Goal: Information Seeking & Learning: Learn about a topic

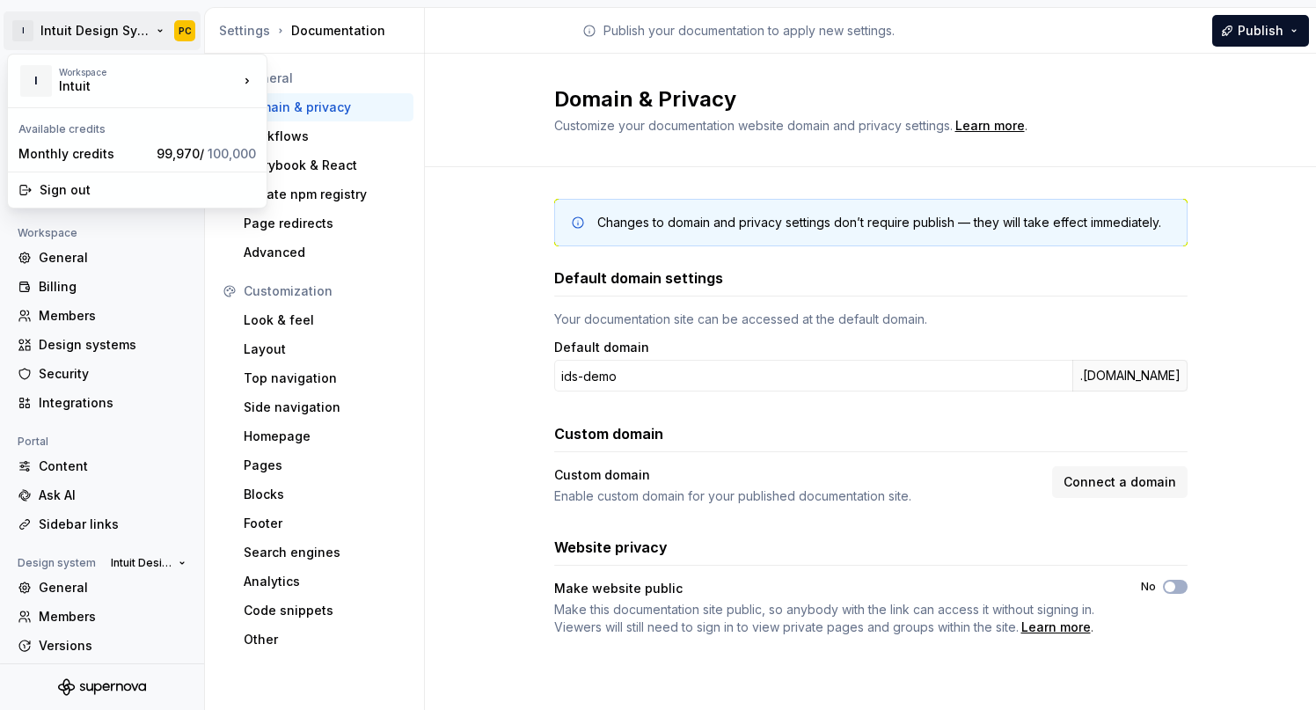
click at [89, 28] on html "I Intuit Design System PC Back Account Profile Authentication Notifications Wor…" at bounding box center [658, 355] width 1316 height 710
click at [80, 85] on div "Intuit" at bounding box center [134, 86] width 150 height 18
click at [201, 95] on div "I Workspace Intuit" at bounding box center [128, 81] width 220 height 46
click at [184, 36] on html "I Intuit Design System PC Back Account Profile Authentication Notifications Wor…" at bounding box center [658, 355] width 1316 height 710
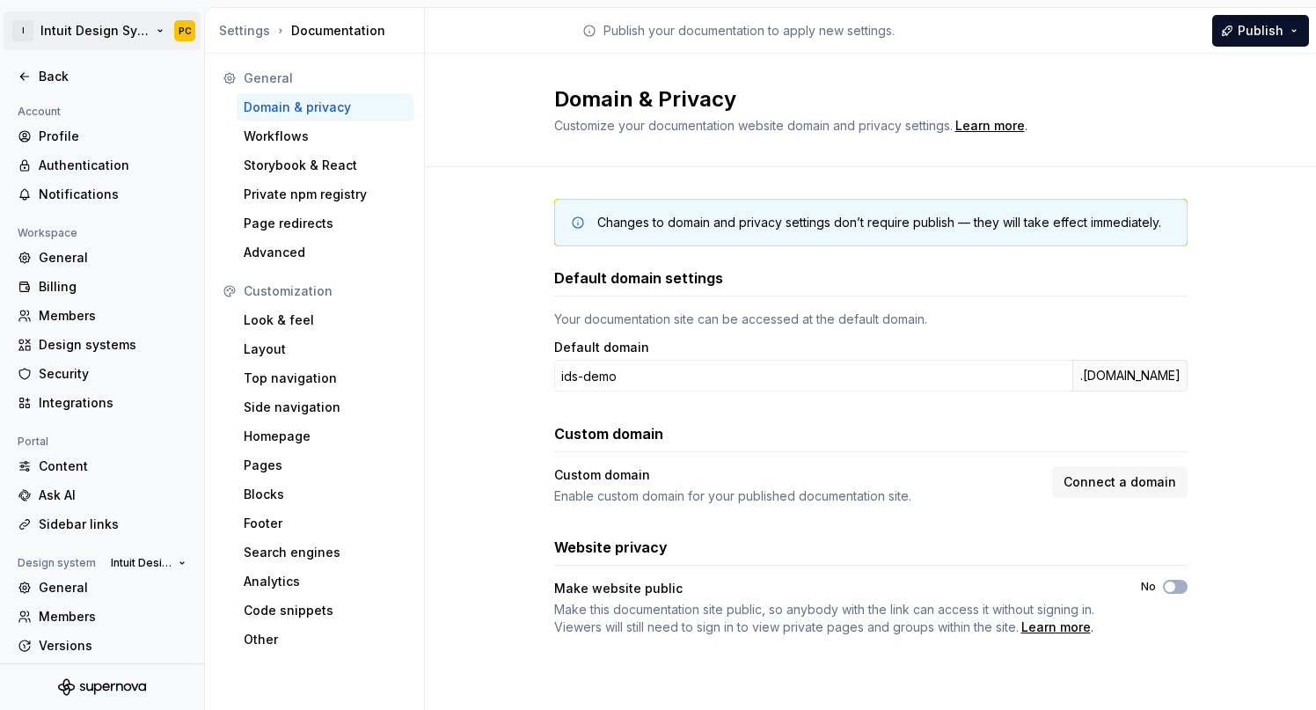
click at [146, 36] on html "I Intuit Design System PC Back Account Profile Authentication Notifications Wor…" at bounding box center [658, 355] width 1316 height 710
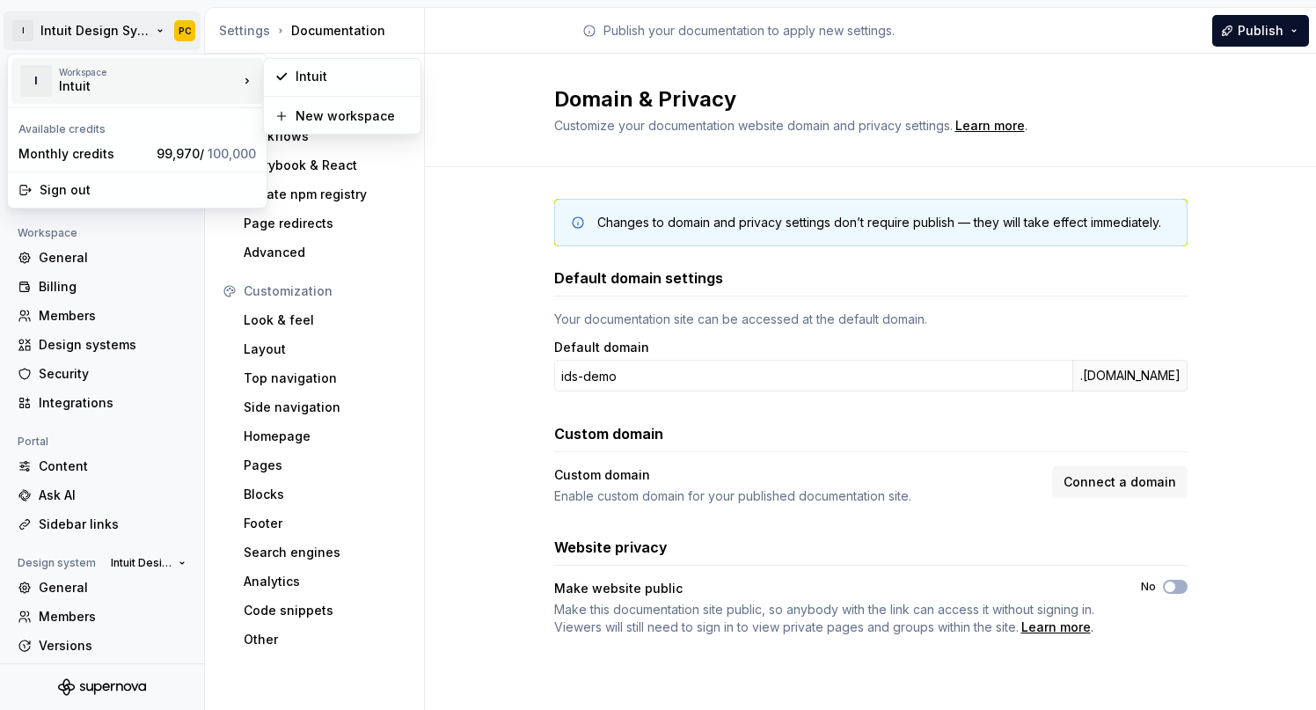
click at [129, 80] on div "Intuit" at bounding box center [134, 86] width 150 height 18
click at [116, 26] on html "I Intuit Design System PC Back Account Profile Authentication Notifications Wor…" at bounding box center [658, 355] width 1316 height 710
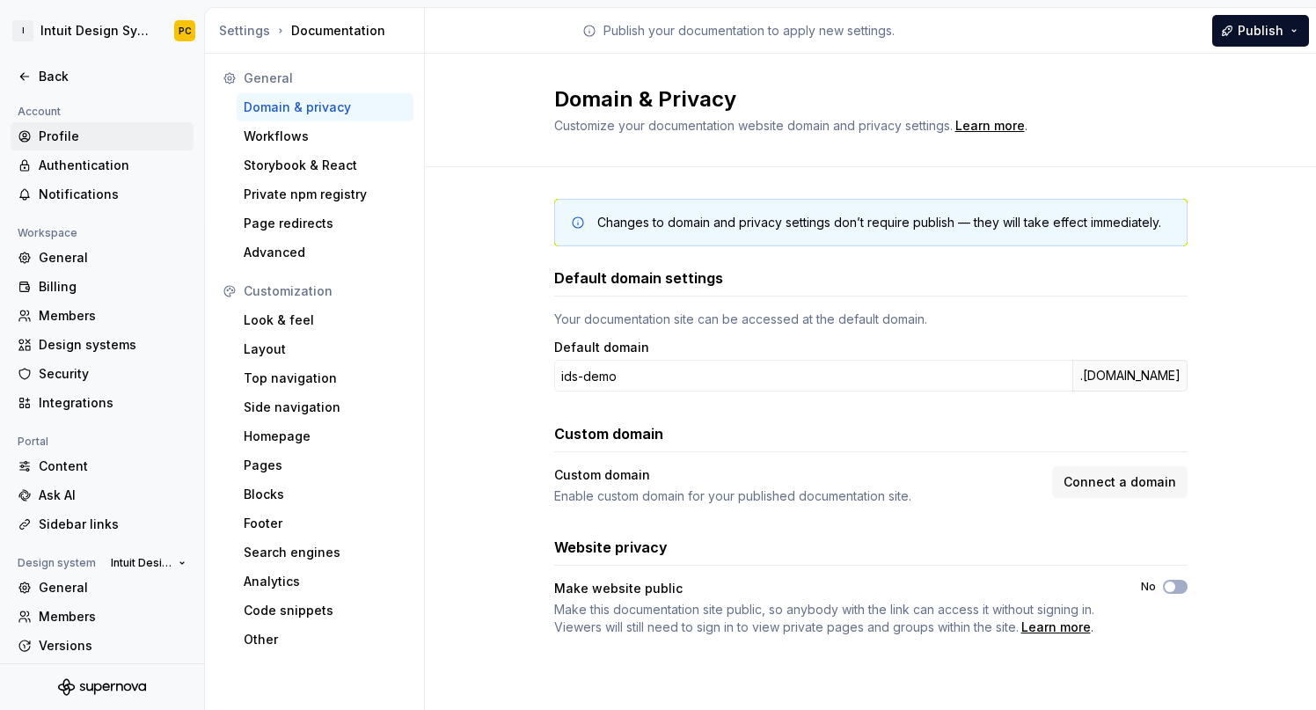
click at [62, 135] on div "Profile" at bounding box center [113, 137] width 148 height 18
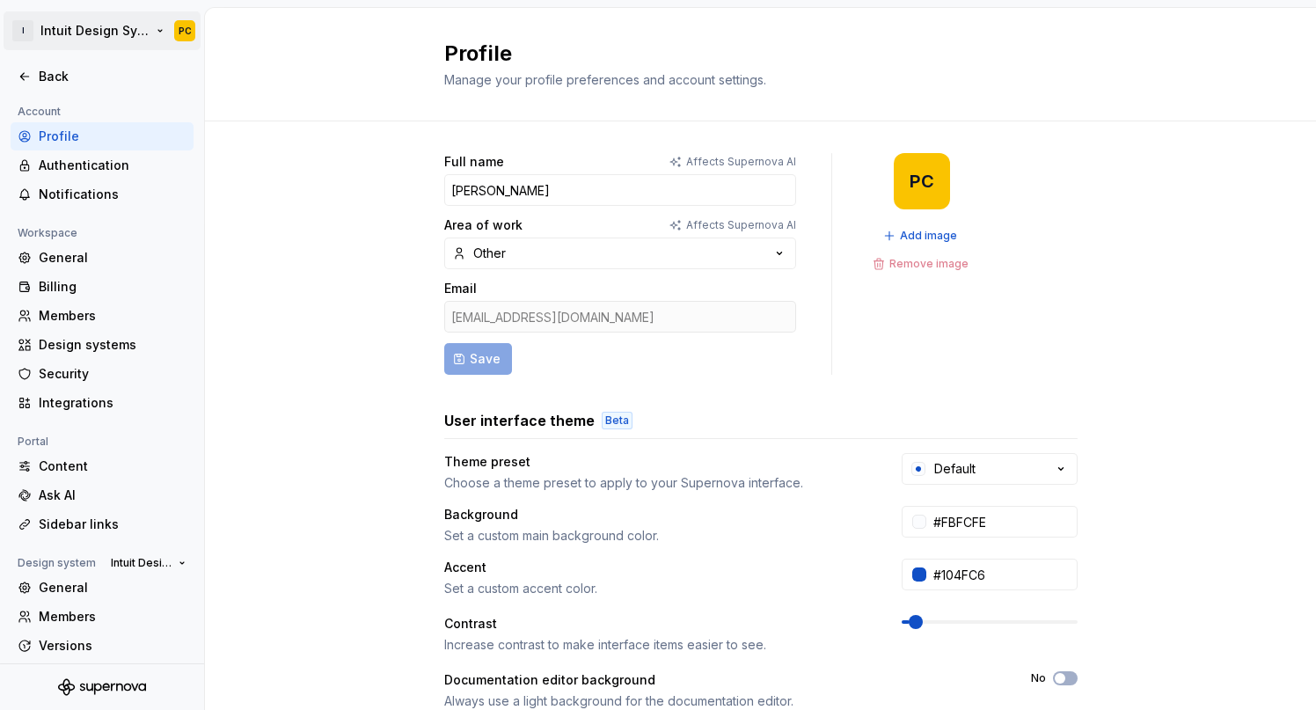
click at [55, 36] on html "I Intuit Design System PC Back Account Profile Authentication Notifications Wor…" at bounding box center [658, 355] width 1316 height 710
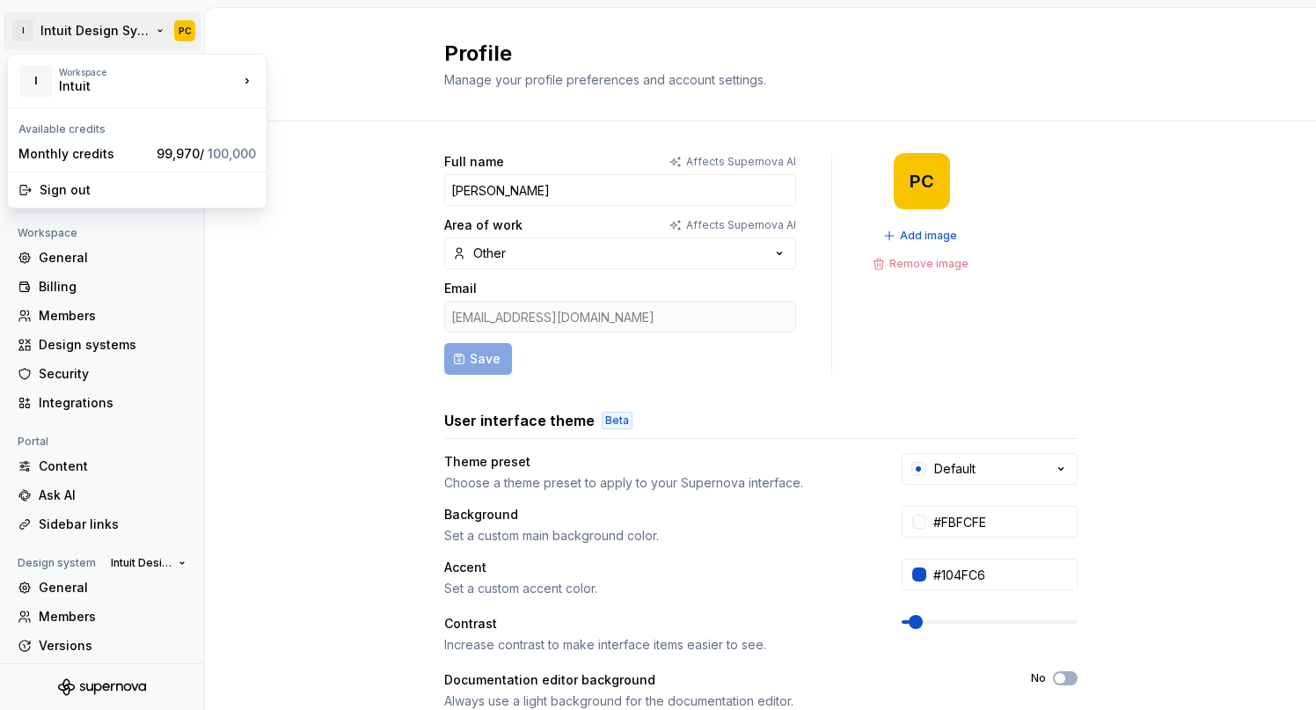
click at [188, 34] on html "I Intuit Design System PC Back Account Profile Authentication Notifications Wor…" at bounding box center [658, 355] width 1316 height 710
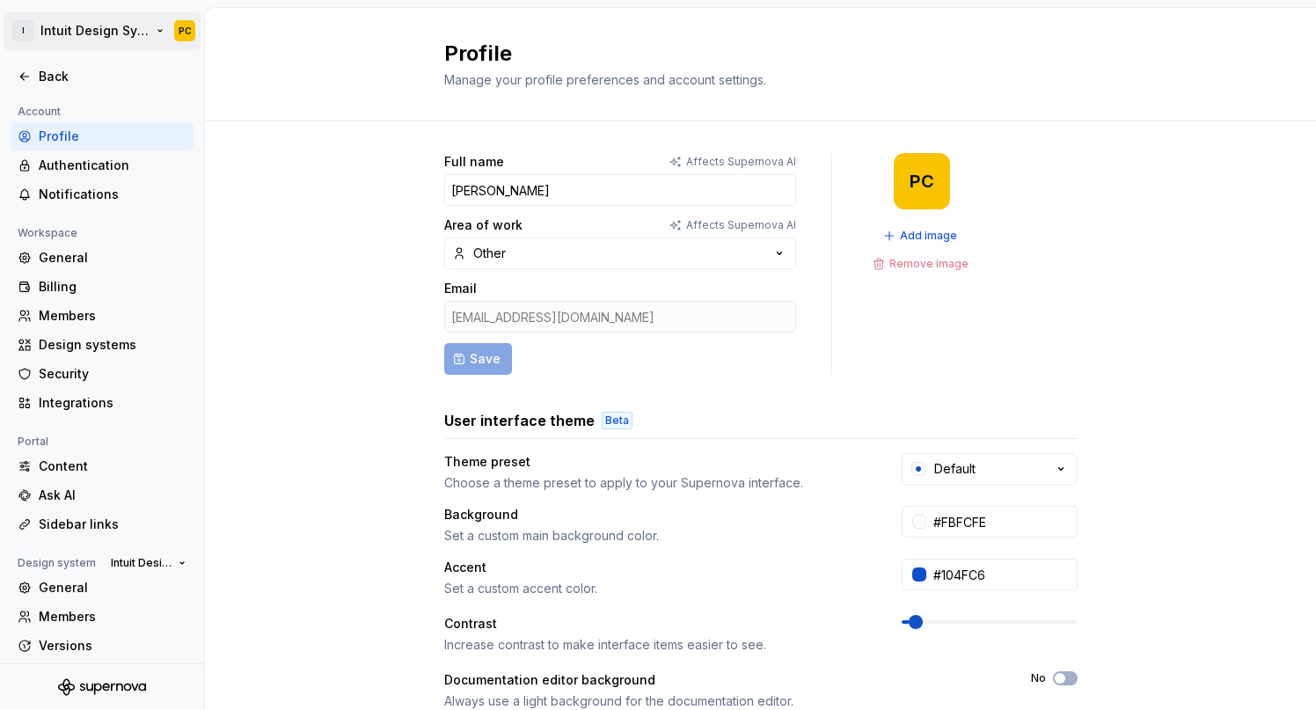
click at [186, 33] on html "I Intuit Design System PC Back Account Profile Authentication Notifications Wor…" at bounding box center [658, 355] width 1316 height 710
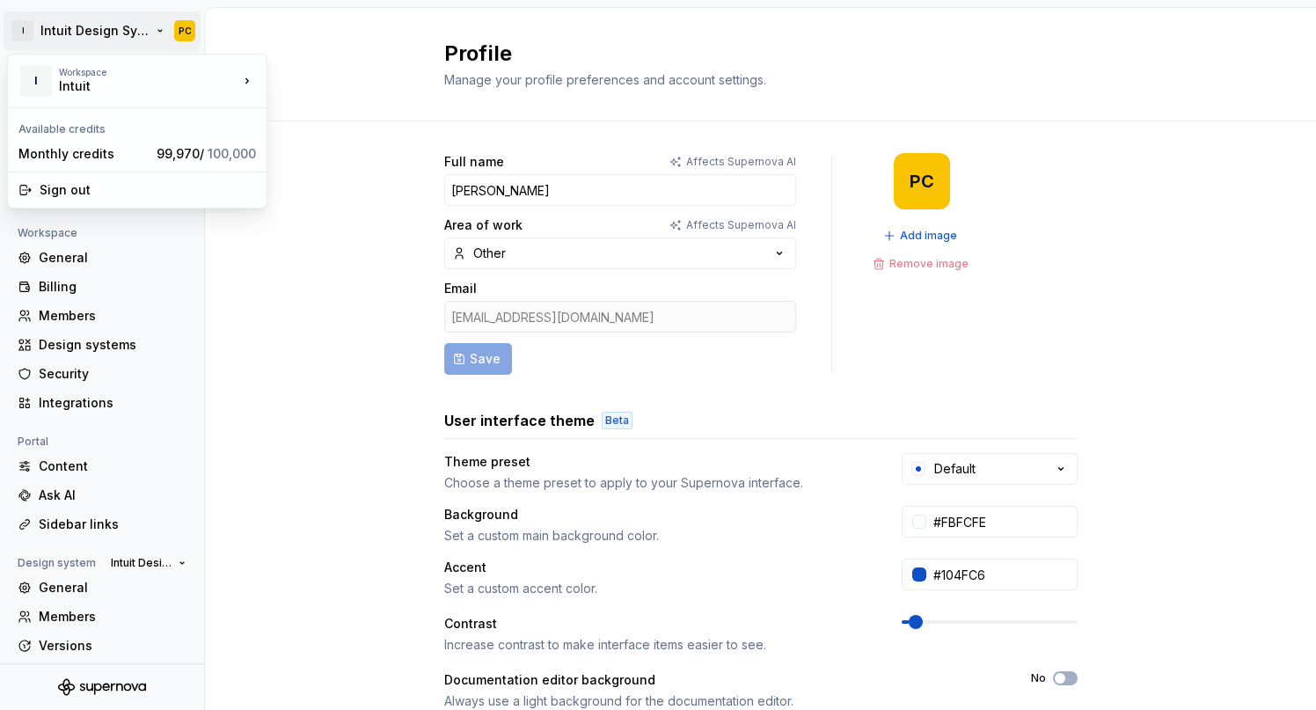
click at [230, 23] on html "I Intuit Design System PC Back Account Profile Authentication Notifications Wor…" at bounding box center [658, 355] width 1316 height 710
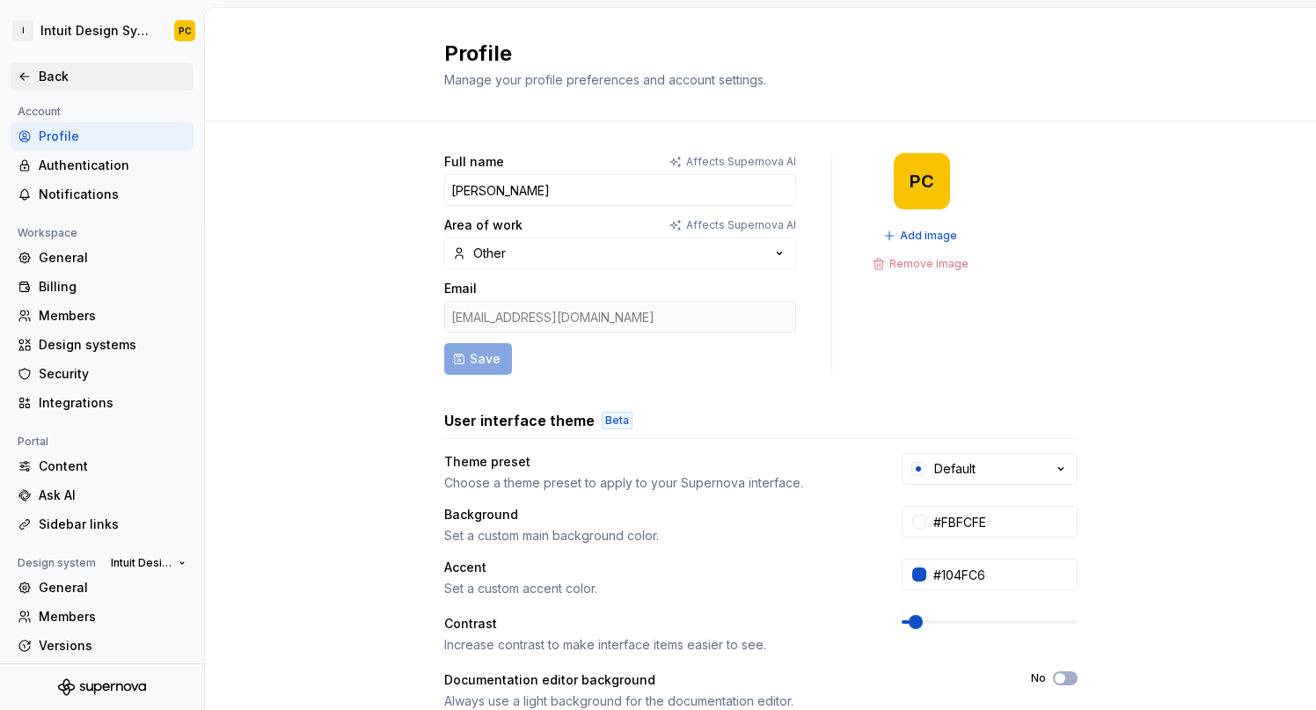
click at [79, 83] on div "Back" at bounding box center [113, 77] width 148 height 18
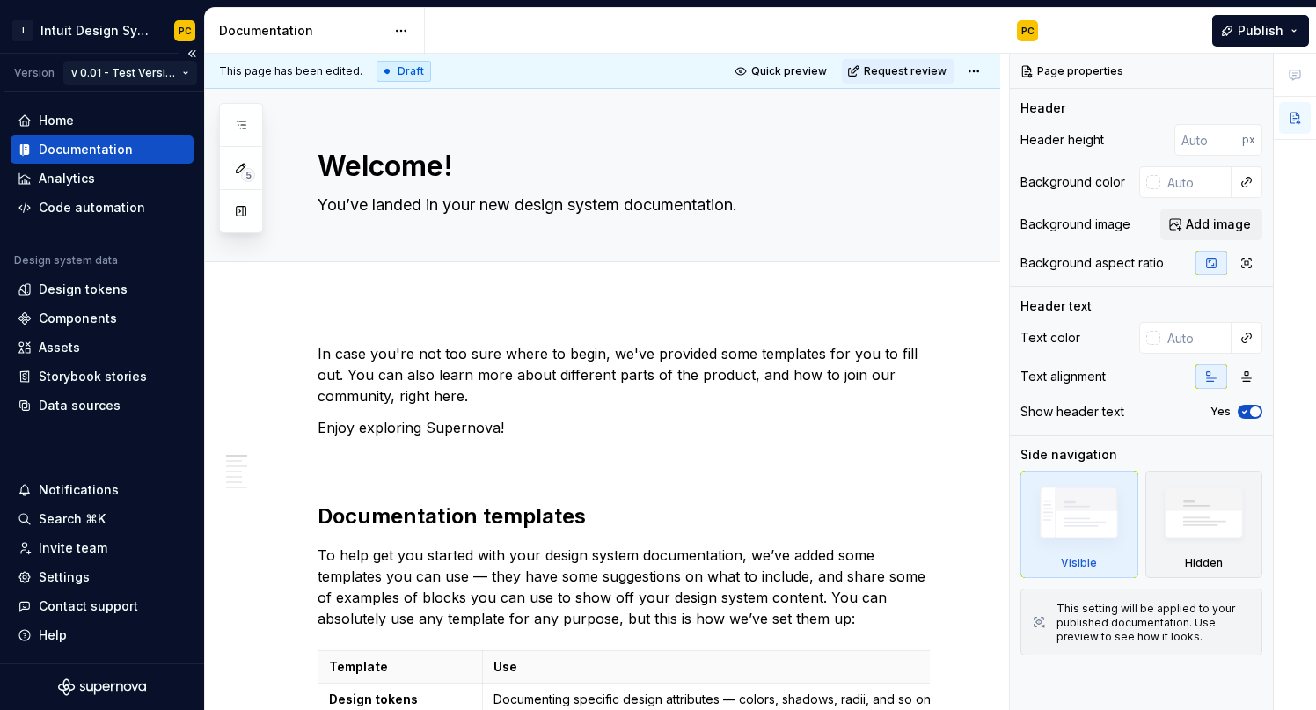
click at [183, 73] on html "I Intuit Design System PC Version v 0.01 - Test Version v0.01 Home Documentatio…" at bounding box center [658, 355] width 1316 height 710
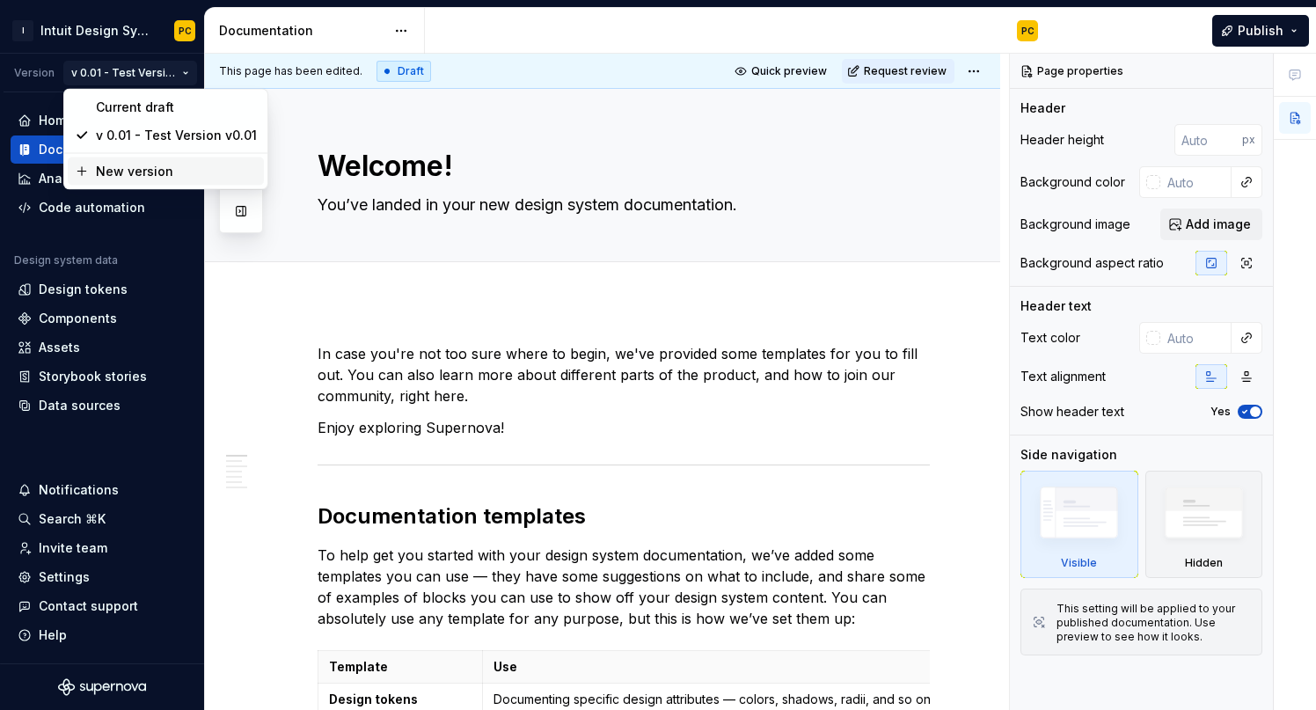
click at [163, 170] on div "New version" at bounding box center [176, 172] width 161 height 18
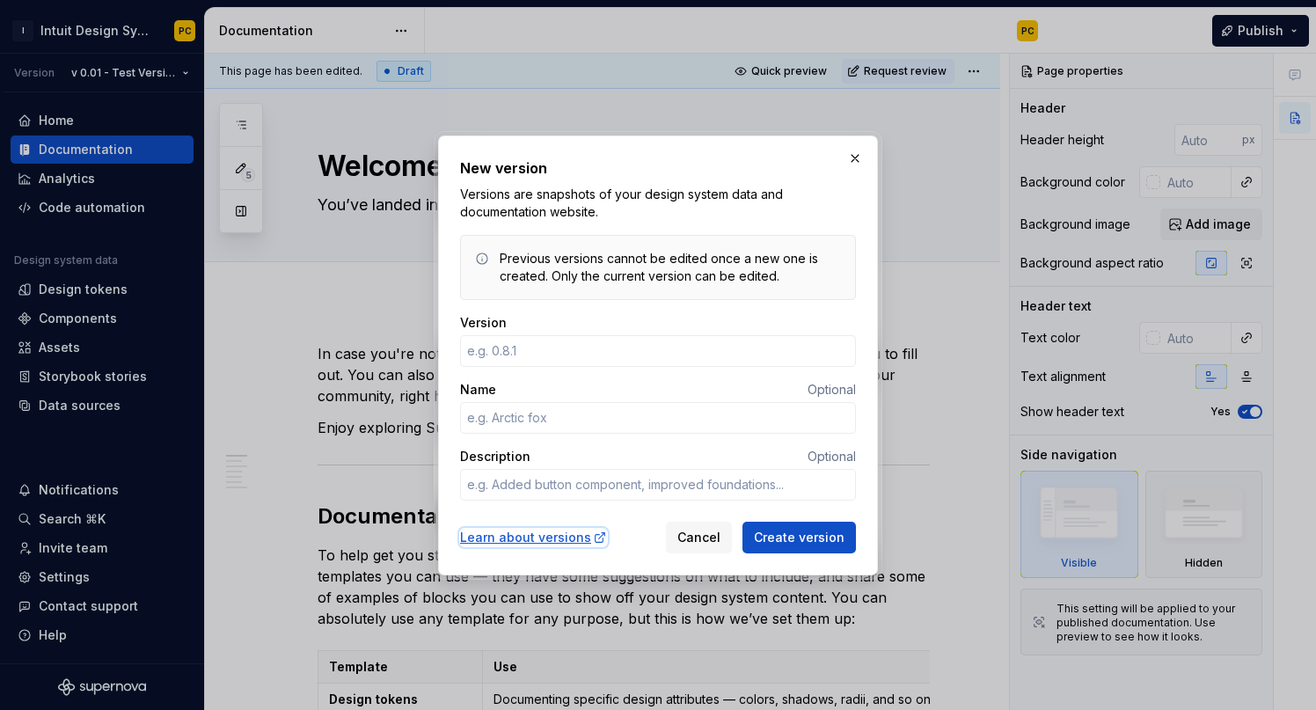
click at [560, 536] on div "Learn about versions" at bounding box center [533, 538] width 147 height 18
drag, startPoint x: 622, startPoint y: 209, endPoint x: 454, endPoint y: 196, distance: 168.5
click at [454, 196] on div "New version Versions are snapshots of your design system data and documentation…" at bounding box center [658, 355] width 440 height 440
copy p "Versions are snapshots of your design system data and documentation website."
drag, startPoint x: 788, startPoint y: 268, endPoint x: 499, endPoint y: 259, distance: 289.5
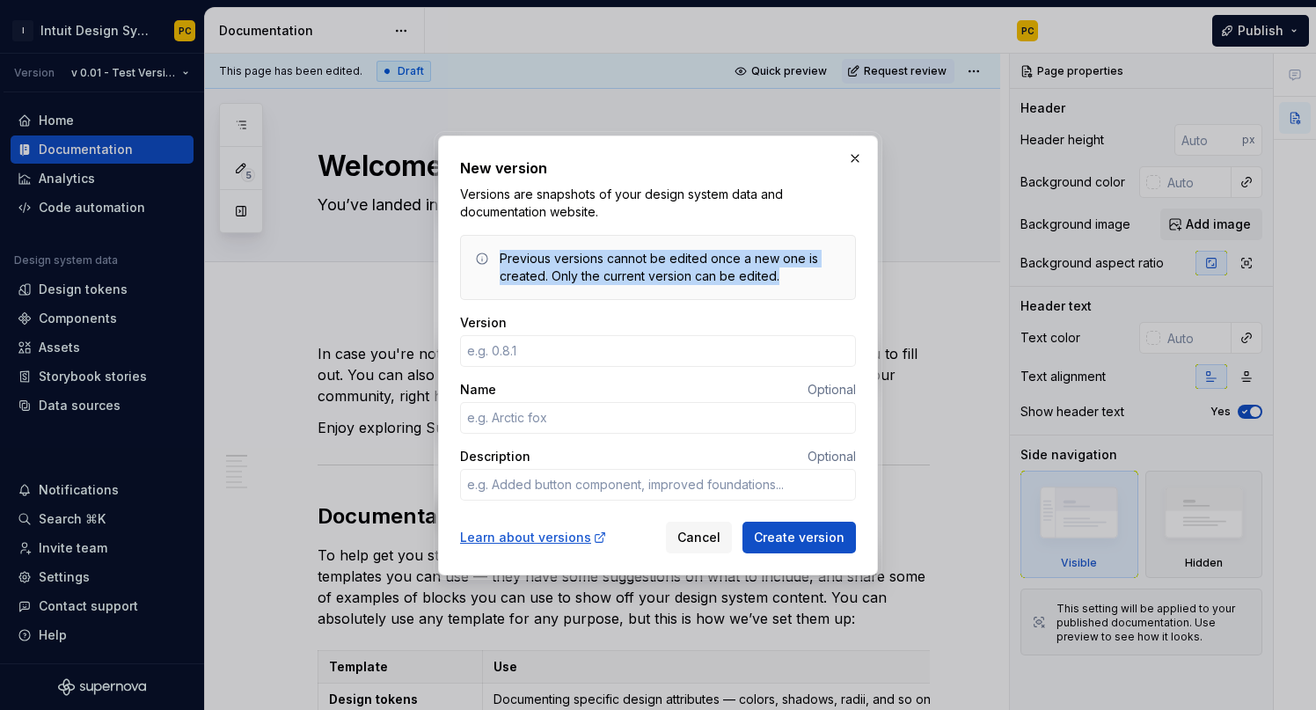
click at [500, 259] on div "Previous versions cannot be edited once a new one is created. Only the current …" at bounding box center [670, 267] width 341 height 35
click at [536, 271] on div "Previous versions cannot be edited once a new one is created. Only the current …" at bounding box center [670, 267] width 341 height 35
click at [611, 353] on input "Version" at bounding box center [658, 351] width 396 height 32
click at [614, 522] on div "Learn about versions Cancel Create version" at bounding box center [658, 533] width 396 height 39
click at [856, 157] on button "button" at bounding box center [855, 158] width 25 height 25
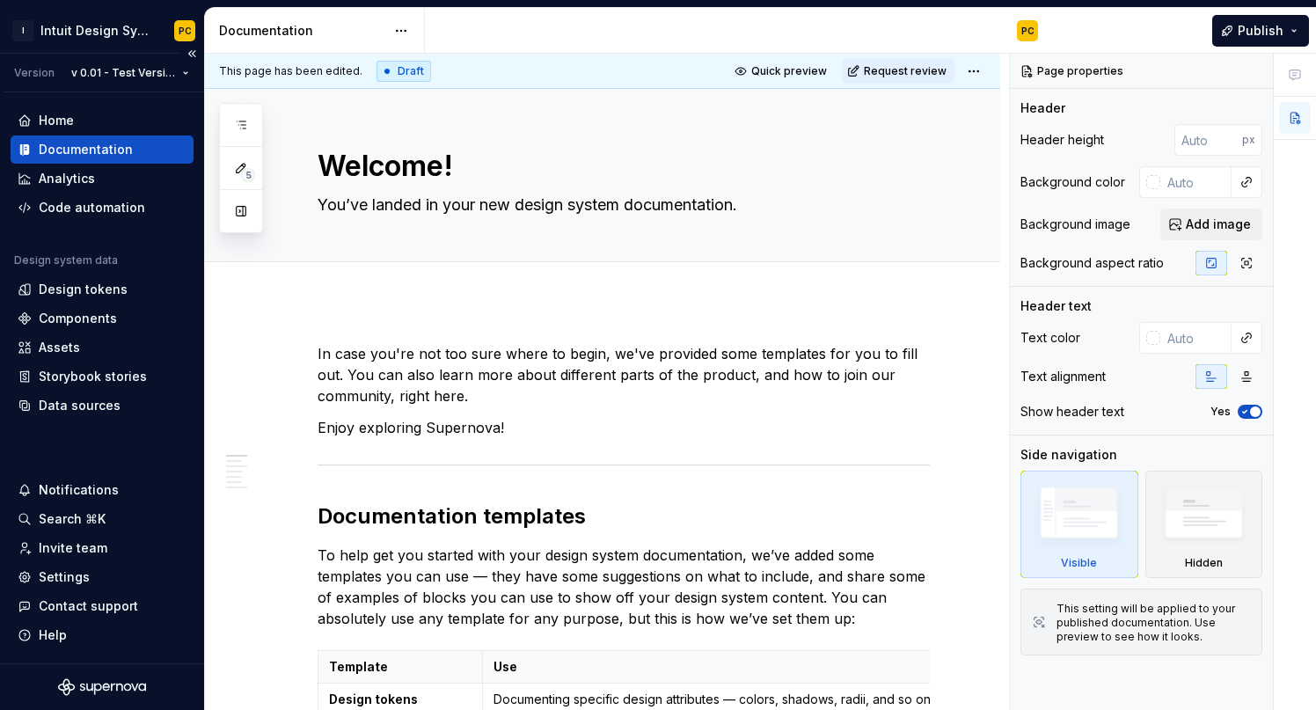
click at [40, 73] on div "Version" at bounding box center [34, 73] width 40 height 14
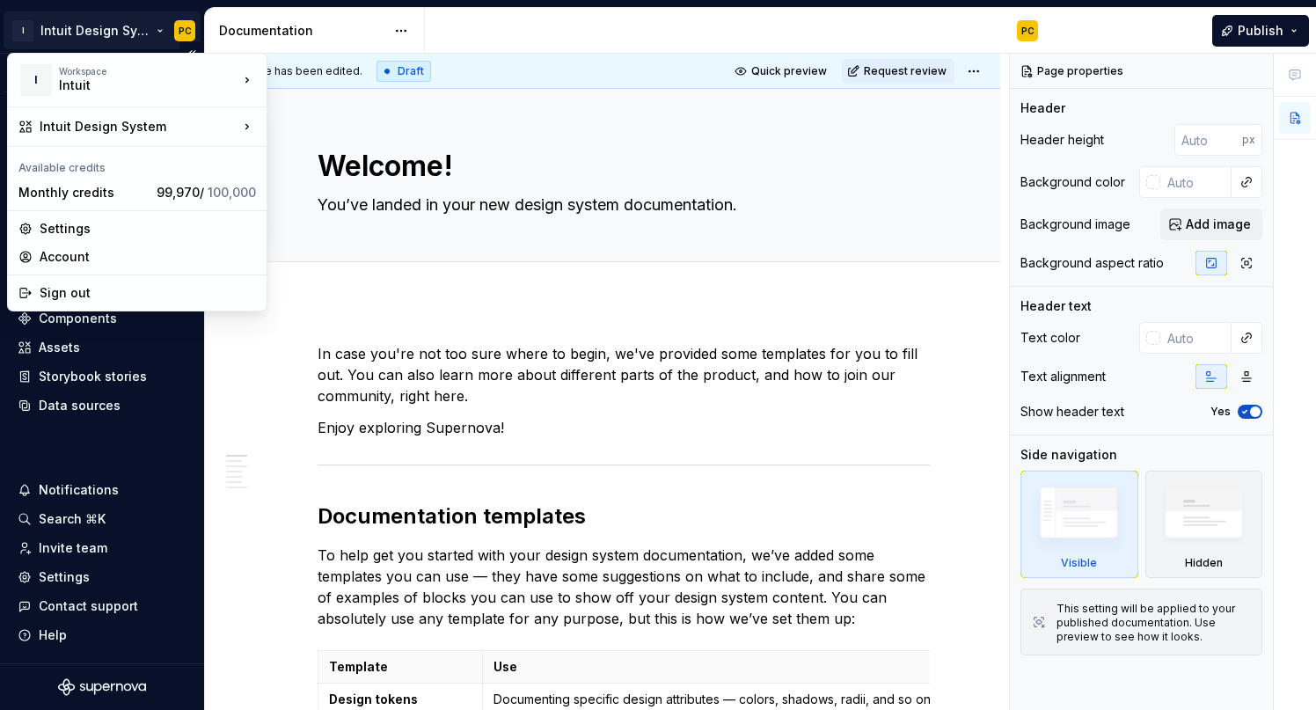
click at [121, 33] on html "I Intuit Design System PC Version v 0.01 - Test Version v0.01 Home Documentatio…" at bounding box center [658, 355] width 1316 height 710
click at [72, 234] on div "Settings" at bounding box center [148, 229] width 216 height 18
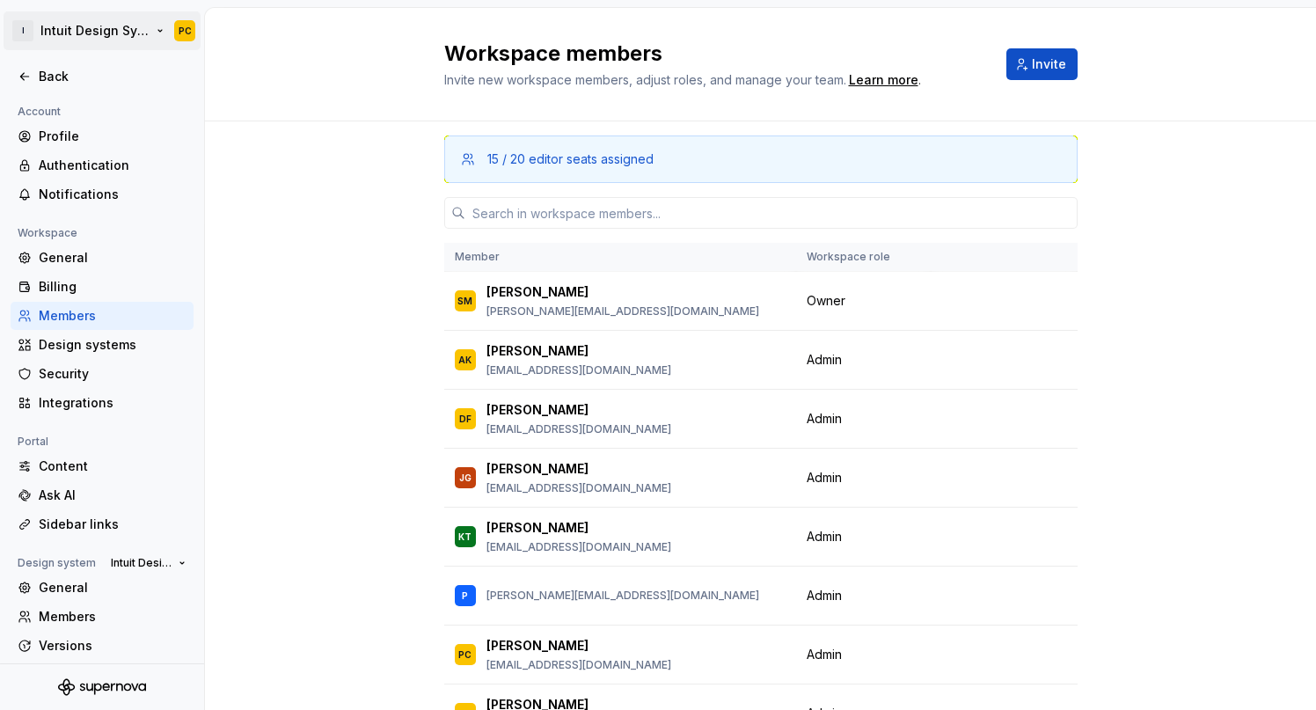
click at [106, 33] on html "I Intuit Design System PC Back Account Profile Authentication Notifications Wor…" at bounding box center [658, 355] width 1316 height 710
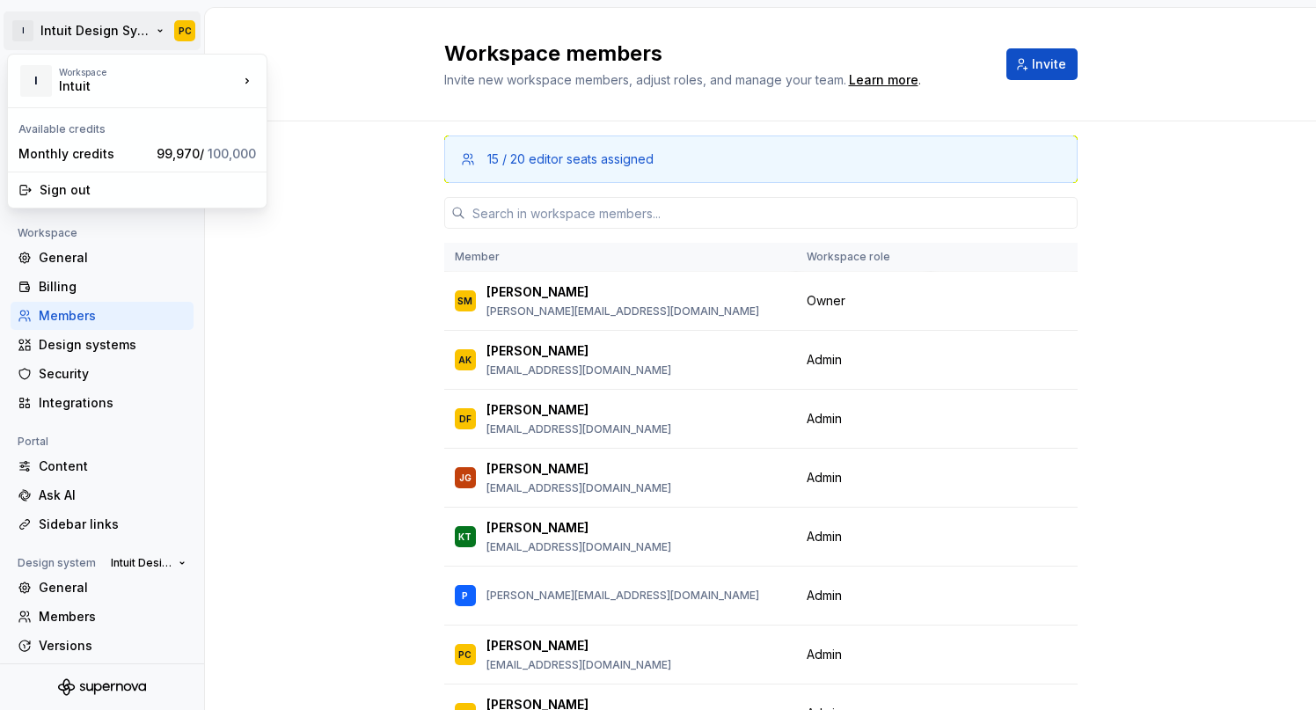
click at [347, 37] on html "I Intuit Design System PC Back Account Profile Authentication Notifications Wor…" at bounding box center [658, 355] width 1316 height 710
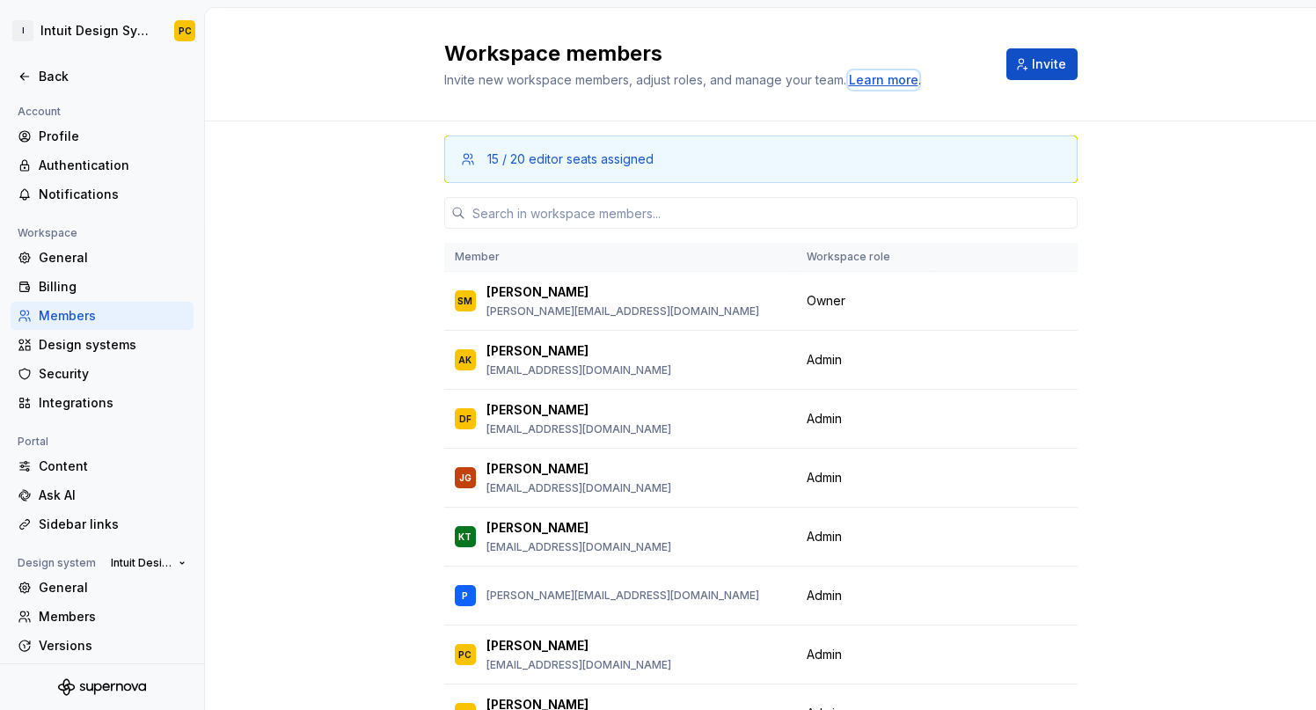
click at [883, 80] on div "Learn more" at bounding box center [883, 80] width 69 height 18
click at [111, 31] on html "I Intuit Design System PC Back Account Profile Authentication Notifications Wor…" at bounding box center [658, 355] width 1316 height 710
click at [301, 67] on html "I Intuit Design System PC Back Account Profile Authentication Notifications Wor…" at bounding box center [658, 355] width 1316 height 710
click at [44, 80] on div "Back" at bounding box center [113, 77] width 148 height 18
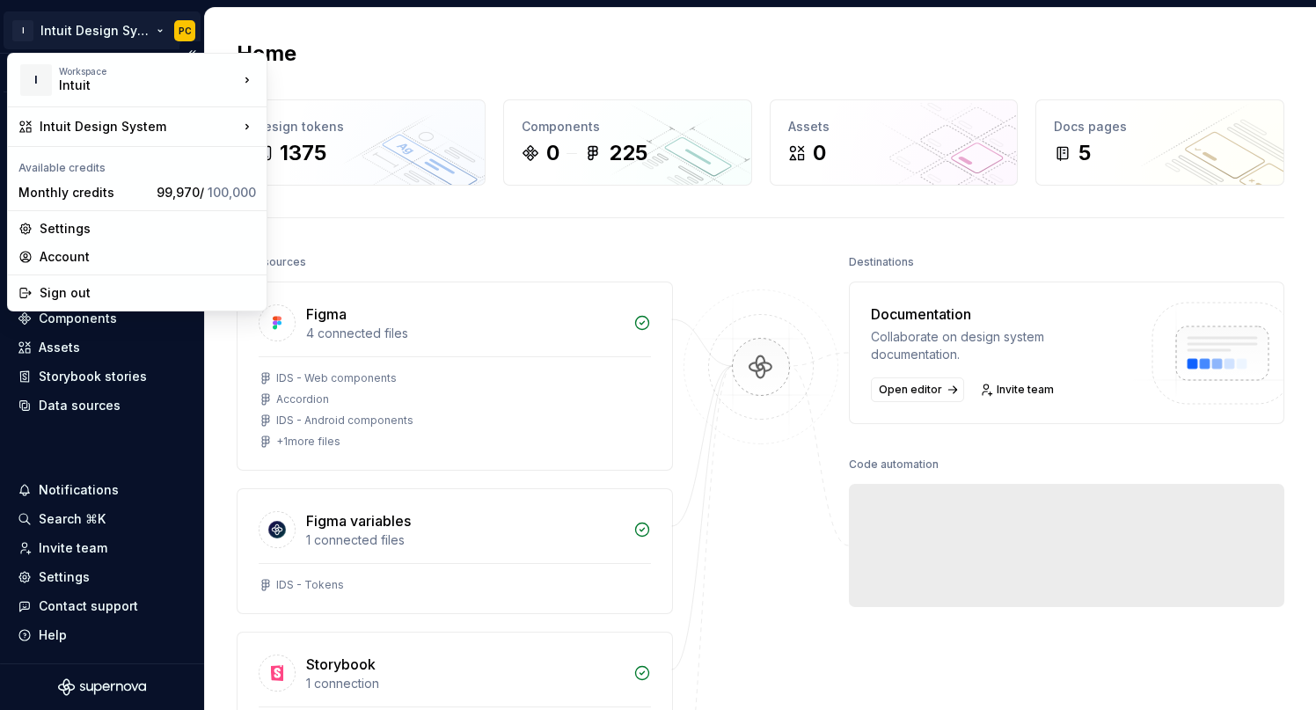
click at [150, 27] on html "I Intuit Design System PC Version v 0.01 - Test Version v0.01 Home Documentatio…" at bounding box center [658, 355] width 1316 height 710
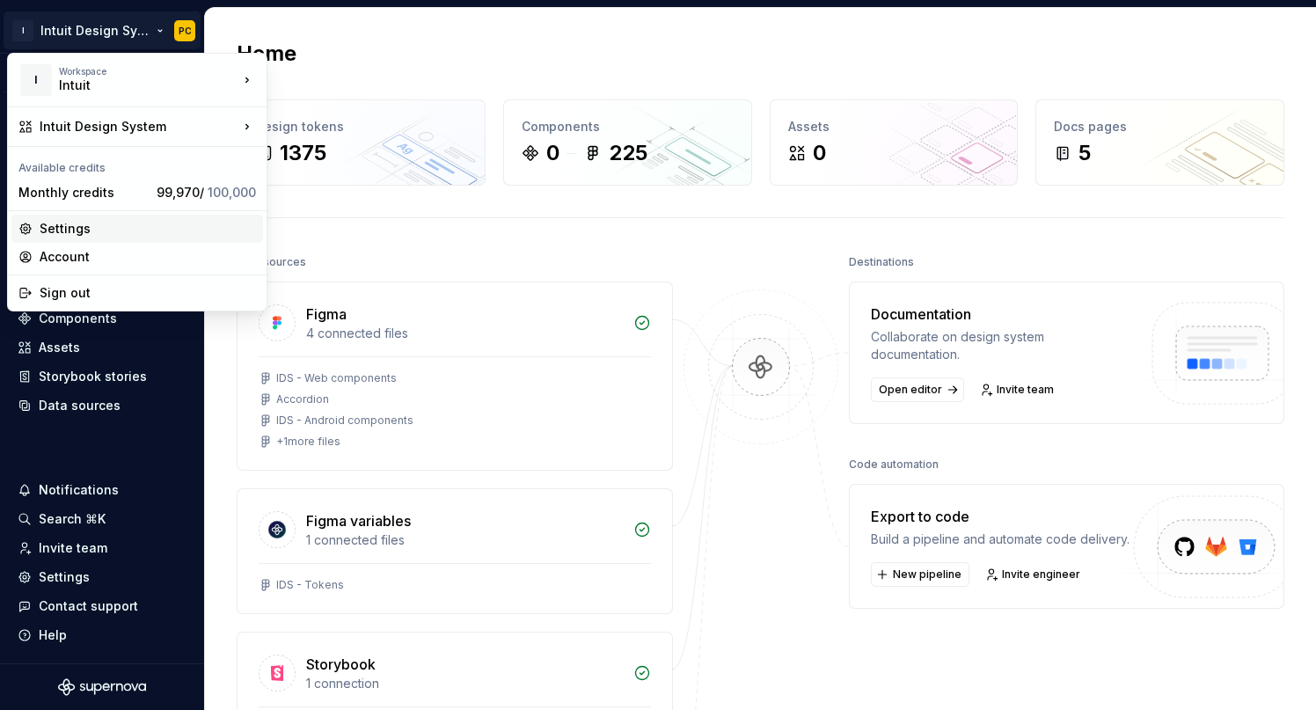
click at [81, 227] on div "Settings" at bounding box center [148, 229] width 216 height 18
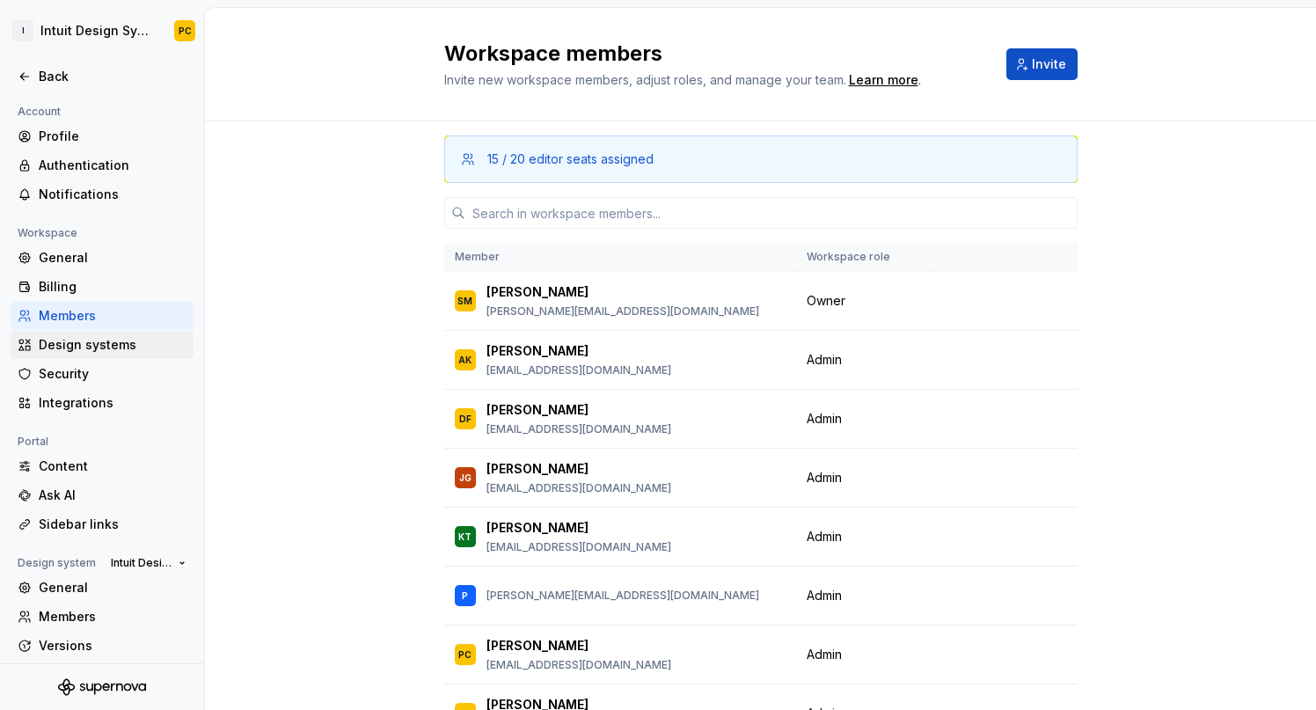
click at [142, 347] on div "Design systems" at bounding box center [113, 345] width 148 height 18
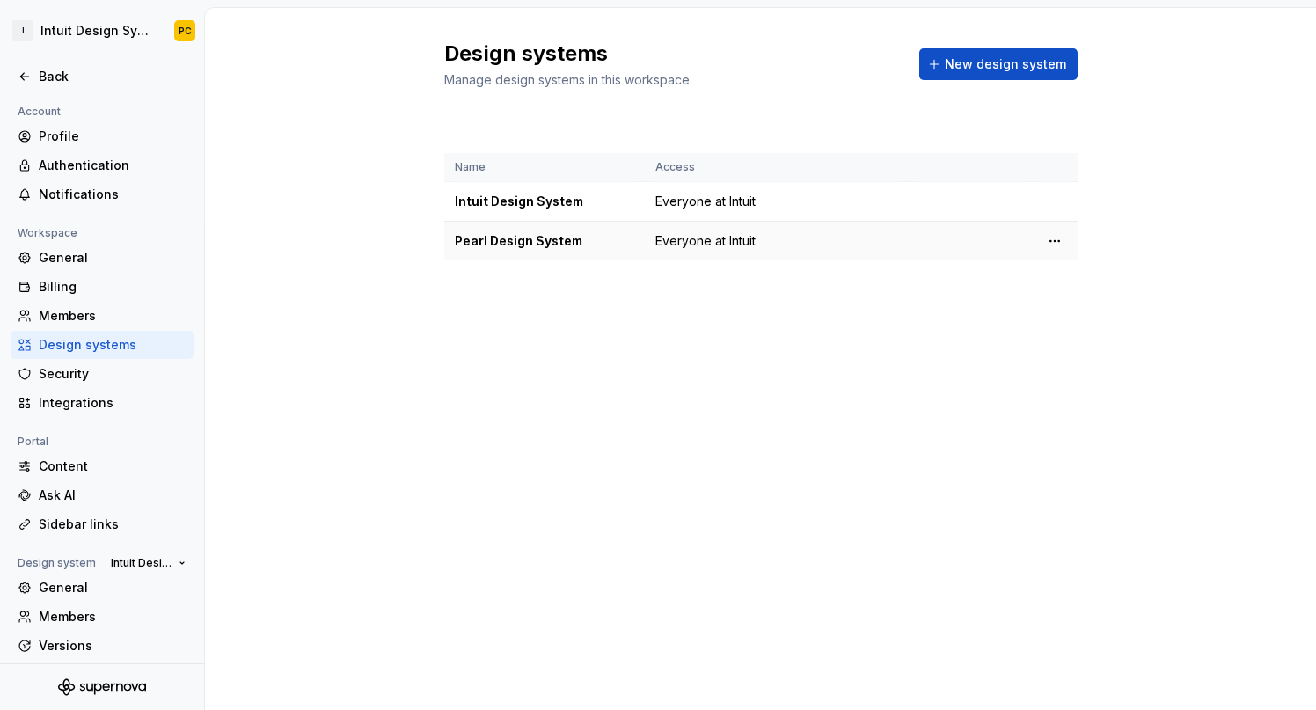
click at [823, 245] on td "Everyone at Intuit" at bounding box center [776, 242] width 262 height 40
click at [1054, 237] on html "I Intuit Design System PC Back Account Profile Authentication Notifications Wor…" at bounding box center [658, 355] width 1316 height 710
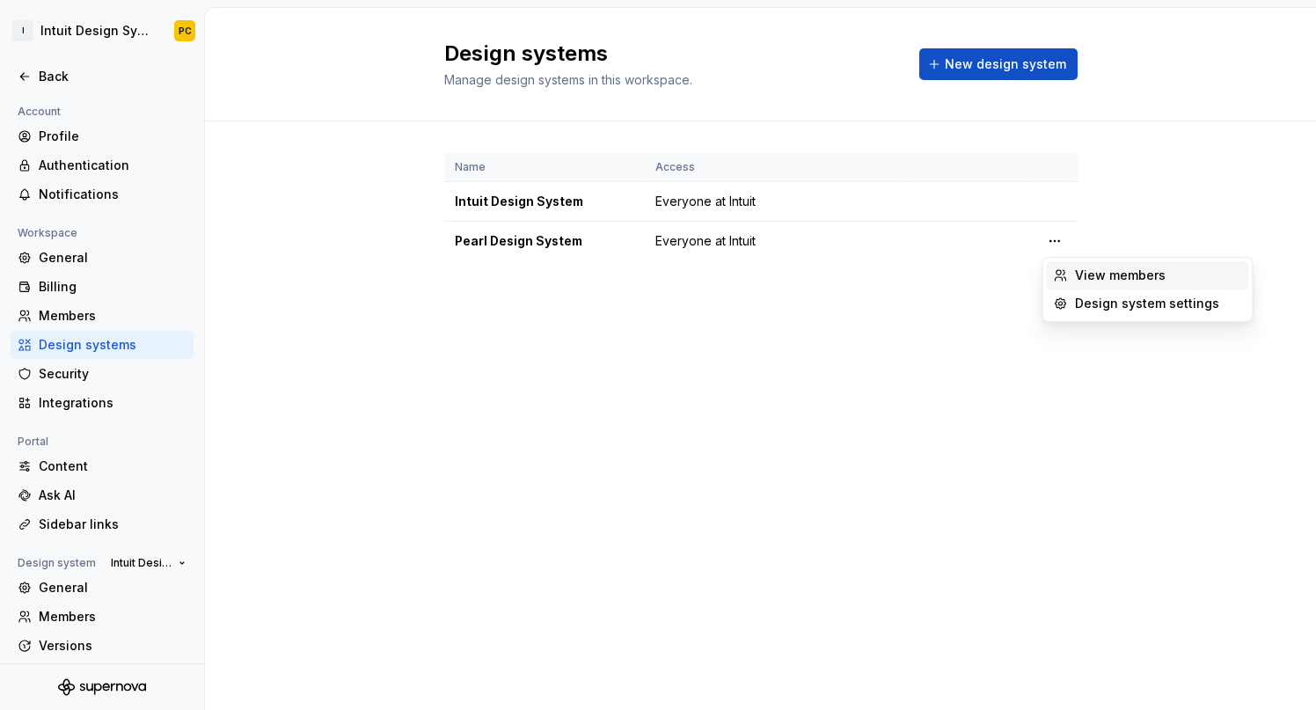
click at [1081, 274] on div "View members" at bounding box center [1158, 275] width 167 height 18
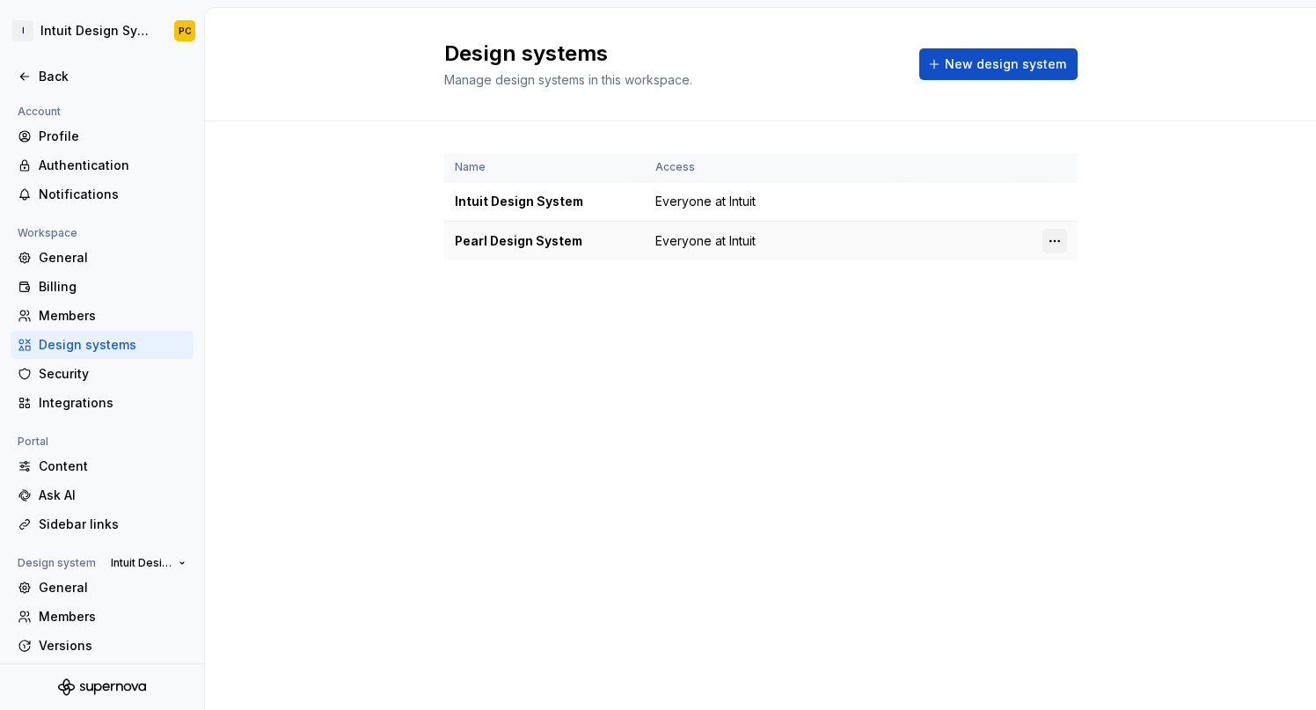
click at [1063, 234] on html "I Intuit Design System PC Back Account Profile Authentication Notifications Wor…" at bounding box center [658, 355] width 1316 height 710
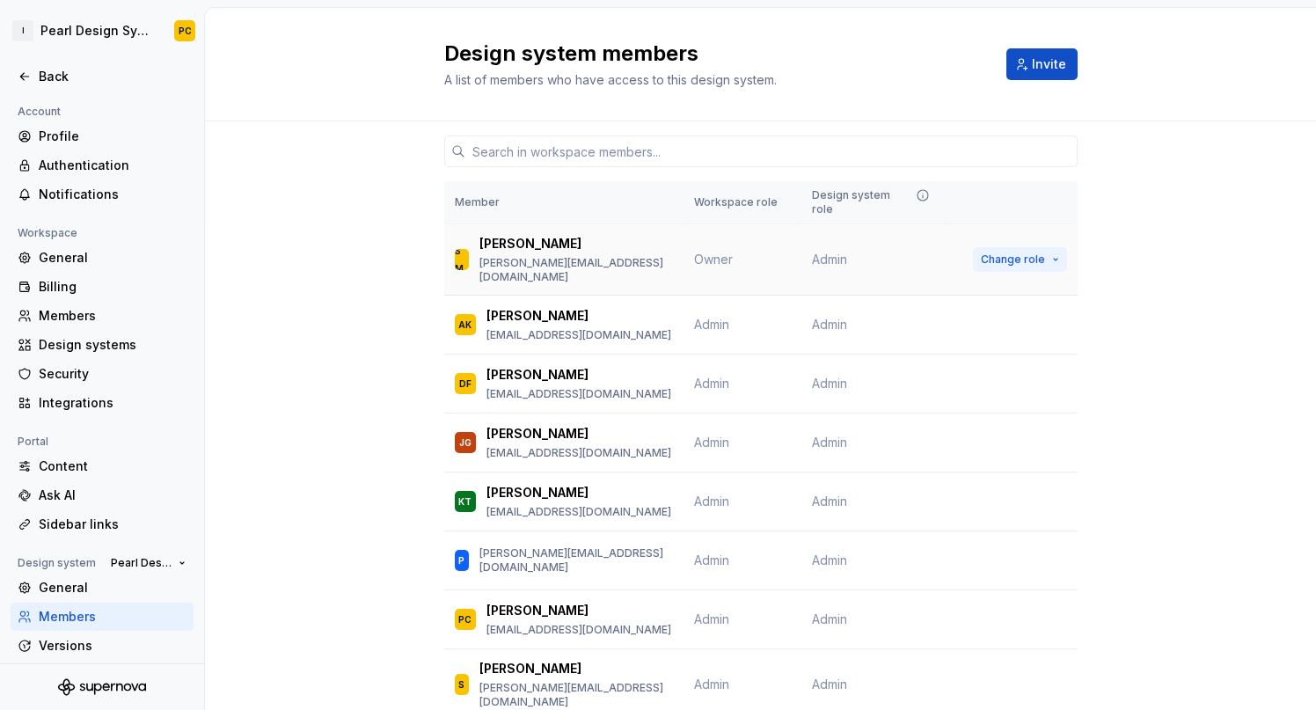
click at [1003, 252] on span "Change role" at bounding box center [1013, 259] width 64 height 14
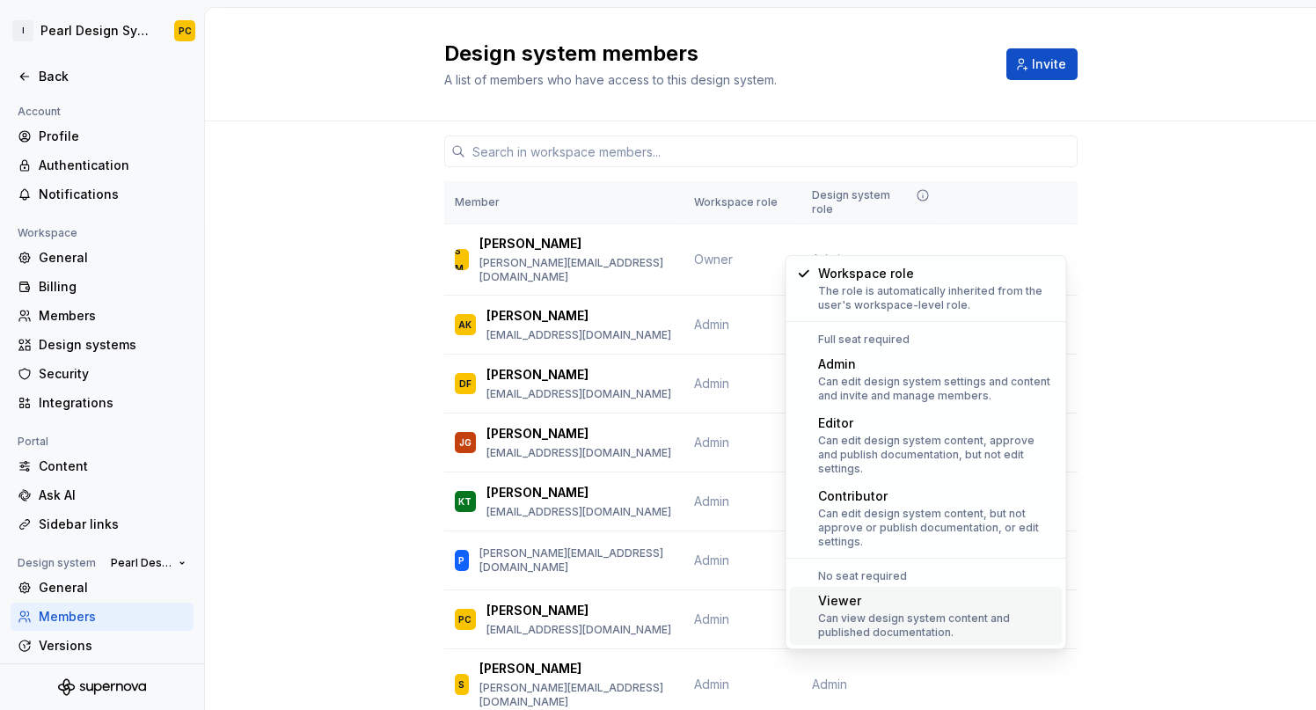
click at [975, 611] on div "Can view design system content and published documentation." at bounding box center [936, 625] width 237 height 28
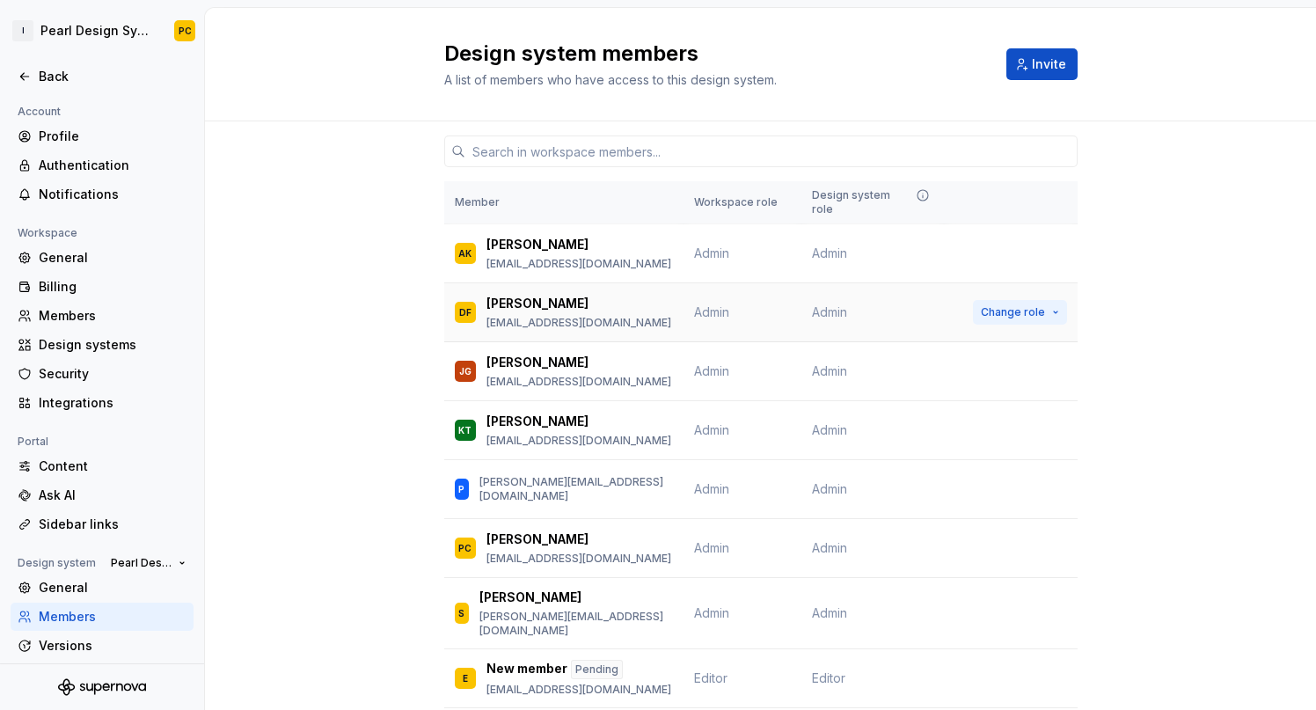
click at [1056, 300] on button "Change role" at bounding box center [1020, 312] width 94 height 25
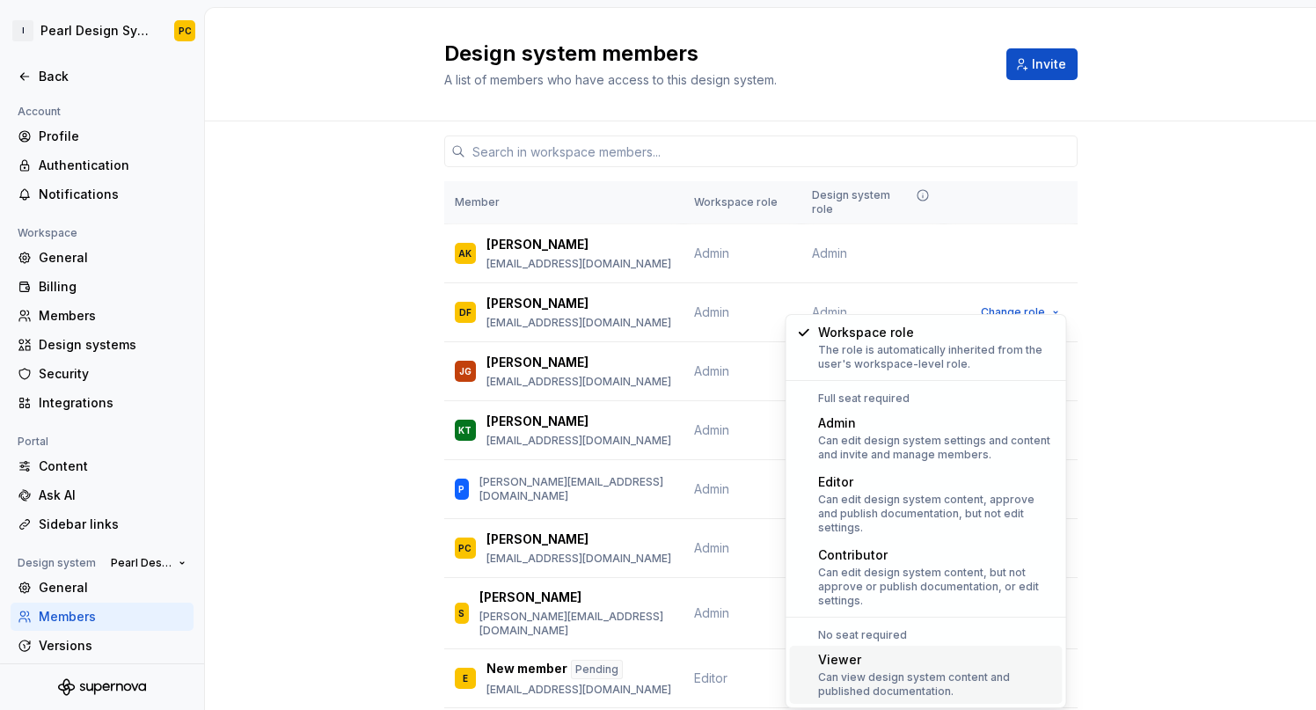
click at [905, 670] on div "Can view design system content and published documentation." at bounding box center [936, 684] width 237 height 28
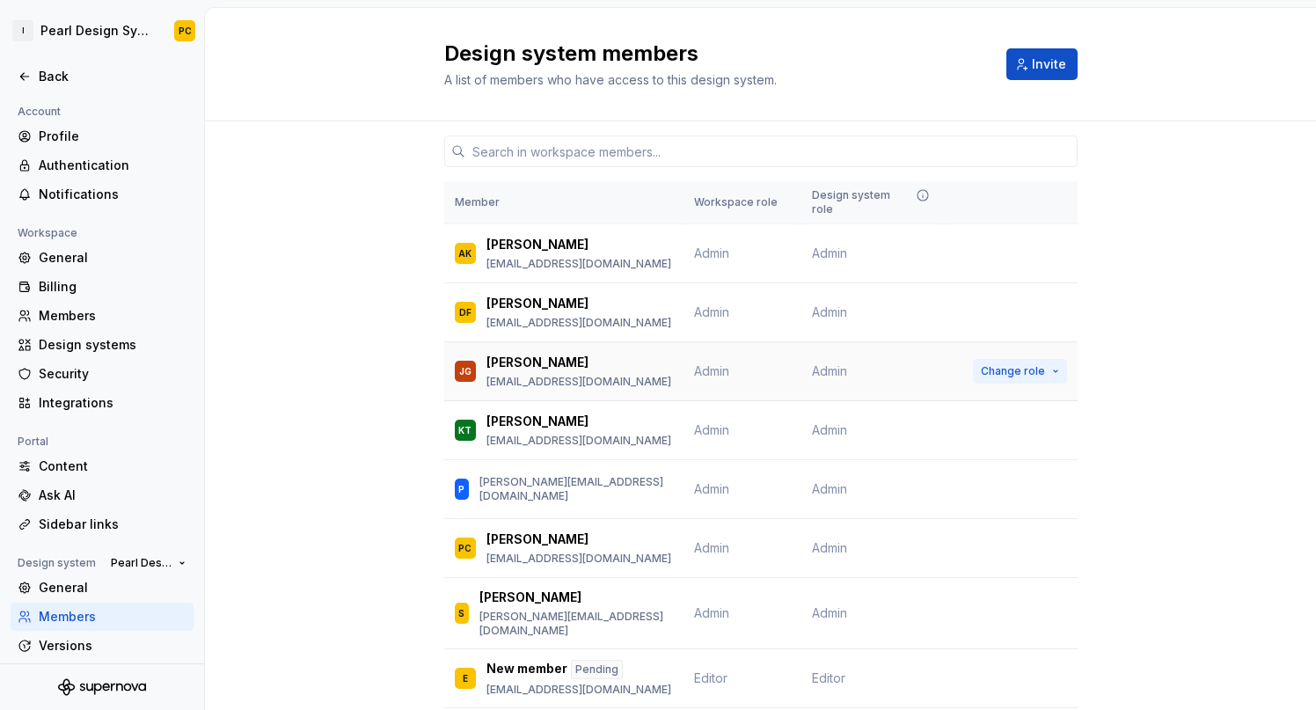
click at [1034, 364] on span "Change role" at bounding box center [1013, 371] width 64 height 14
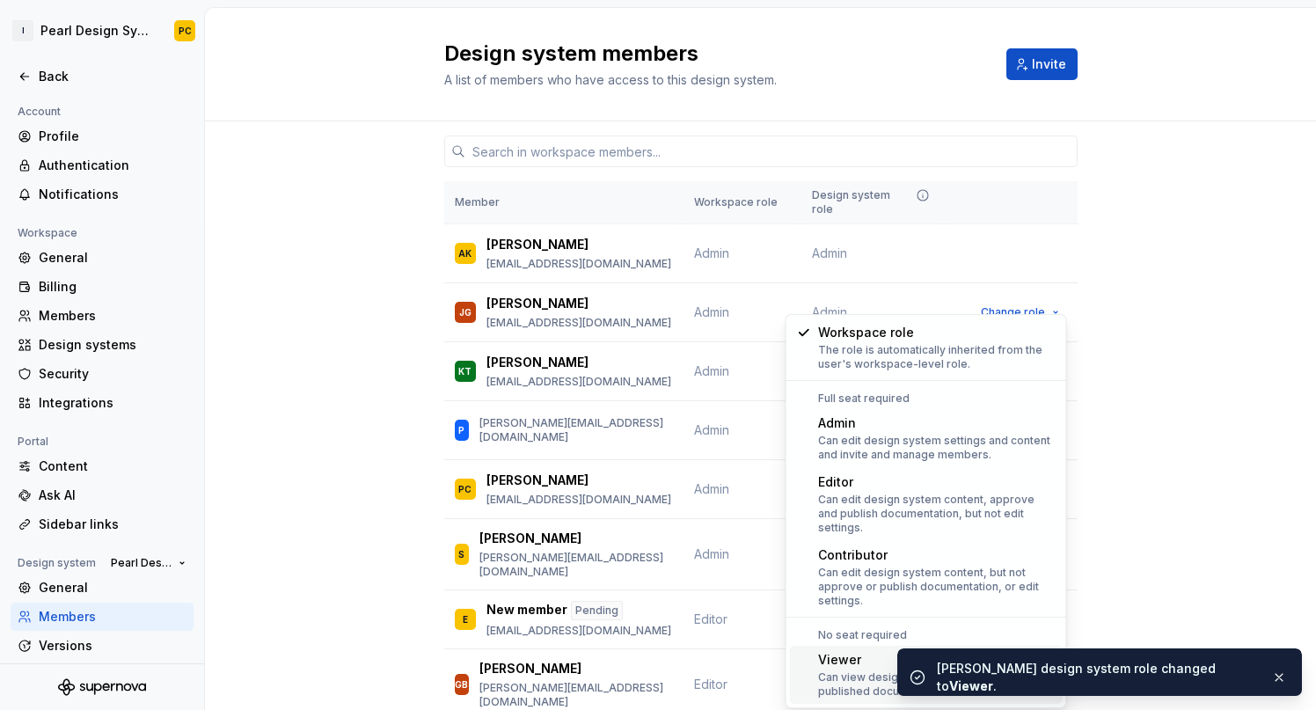
click at [850, 670] on div "Can view design system content and published documentation." at bounding box center [936, 684] width 237 height 28
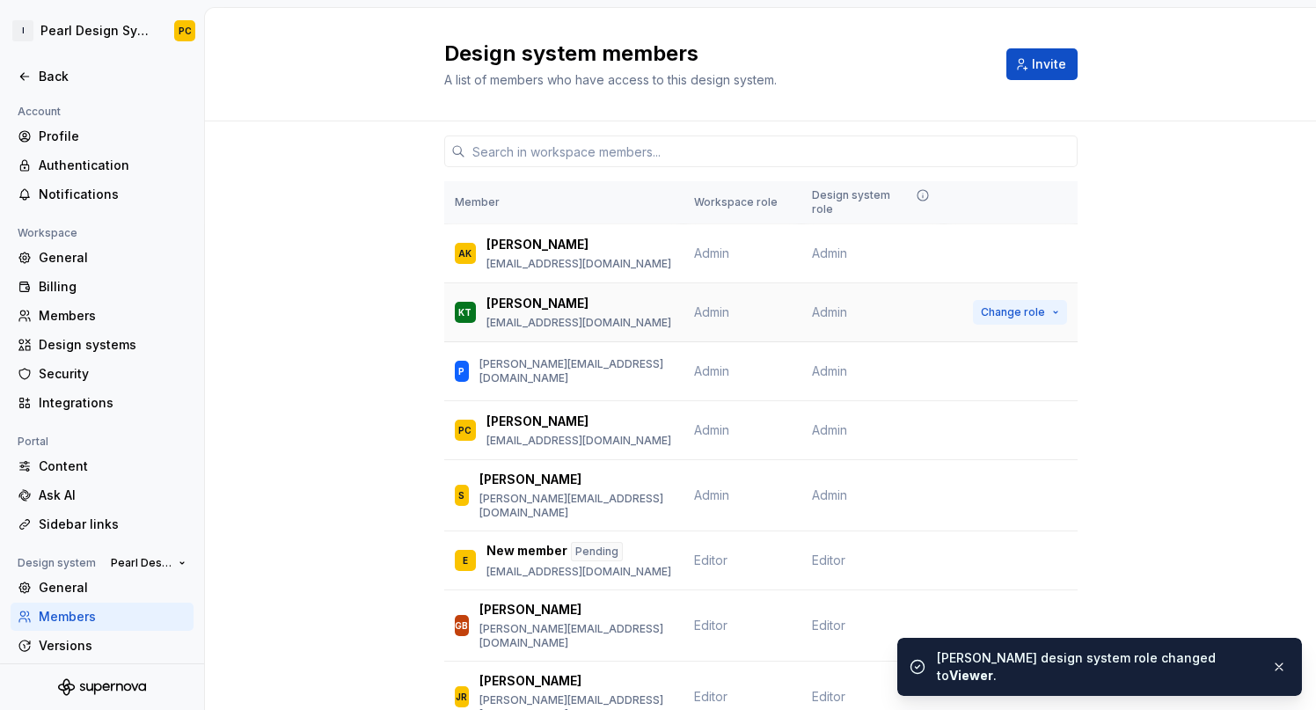
click at [1047, 300] on button "Change role" at bounding box center [1020, 312] width 94 height 25
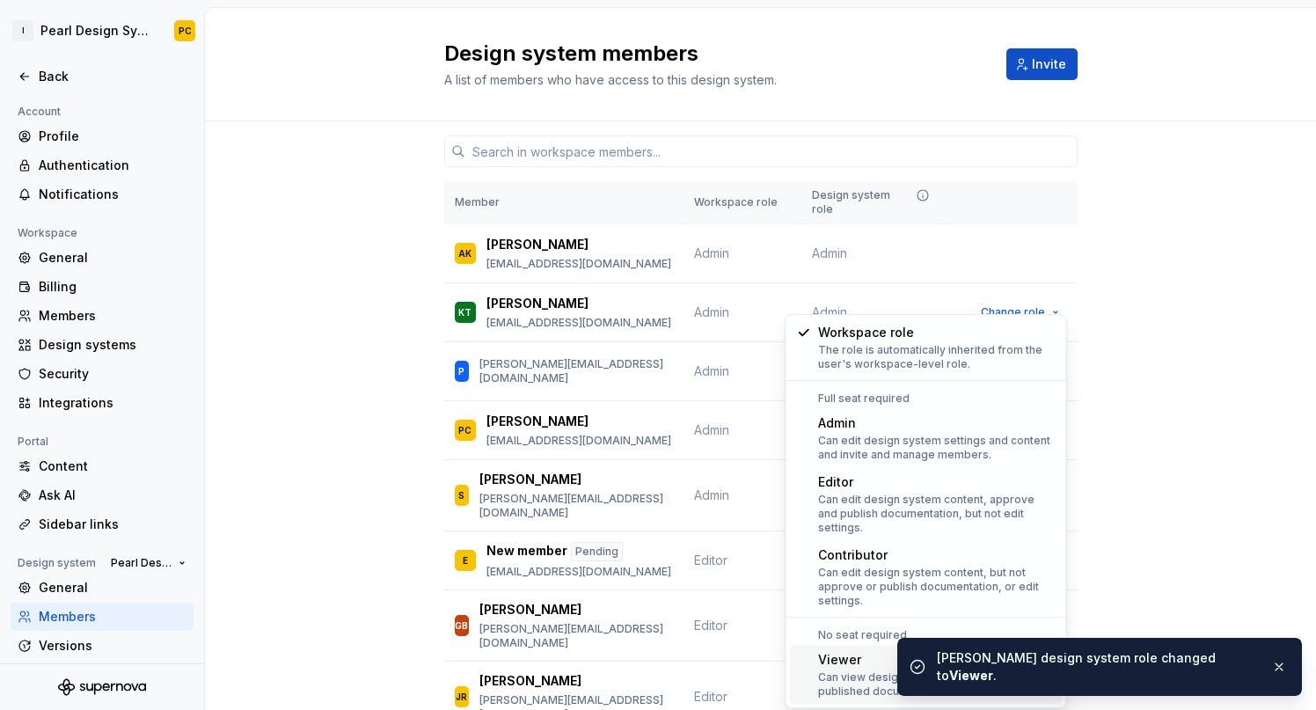
click at [842, 670] on div "Can view design system content and published documentation." at bounding box center [936, 684] width 237 height 28
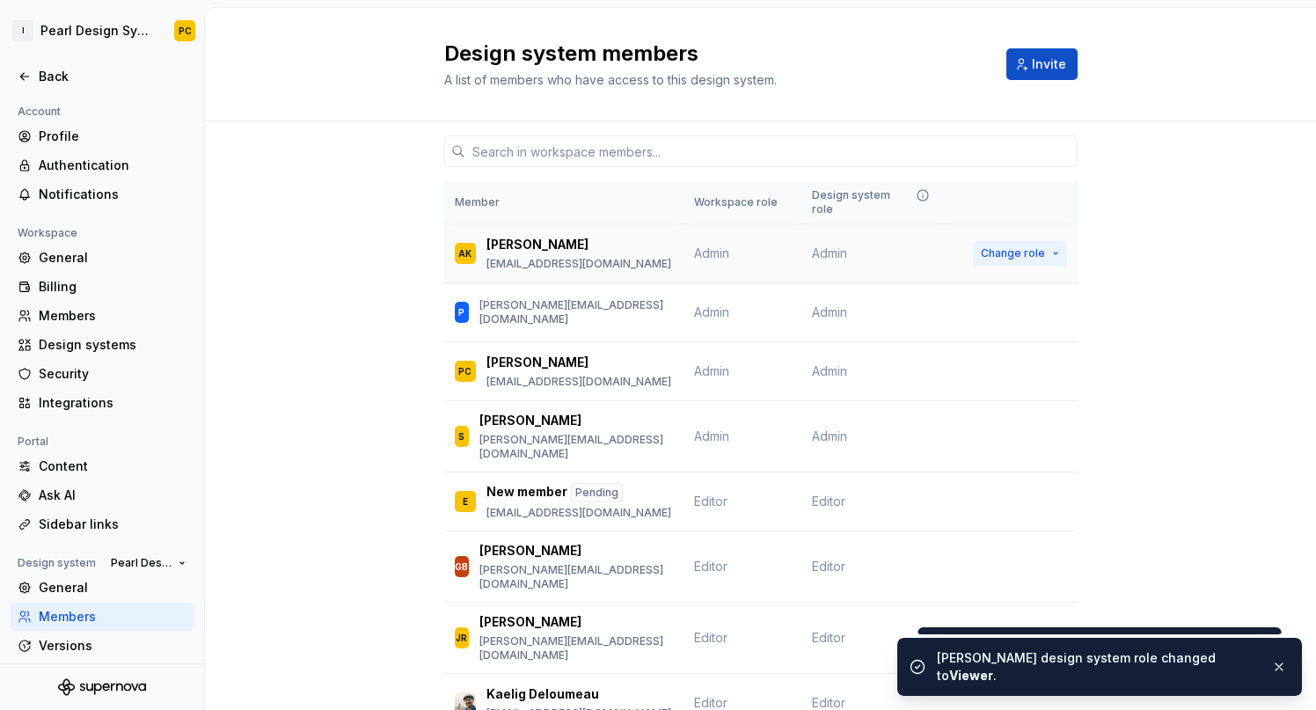
click at [1040, 246] on span "Change role" at bounding box center [1013, 253] width 64 height 14
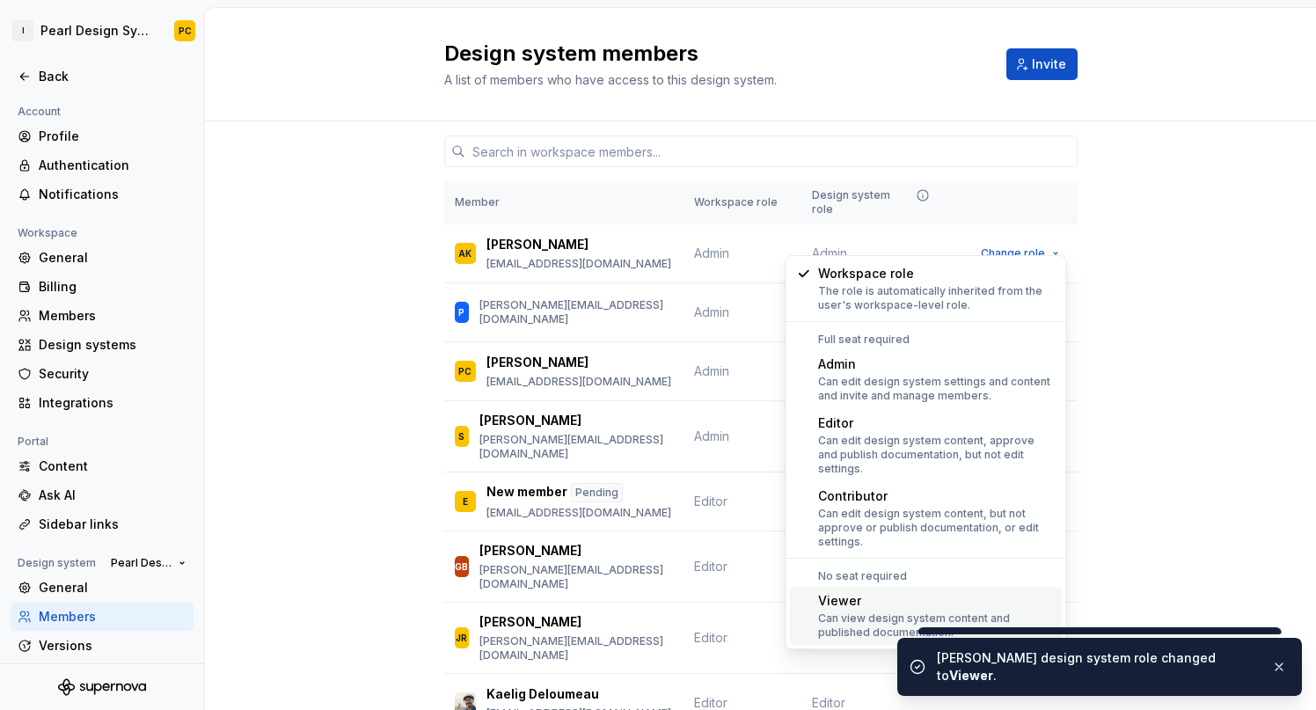
click at [869, 611] on div "Can view design system content and published documentation." at bounding box center [936, 625] width 237 height 28
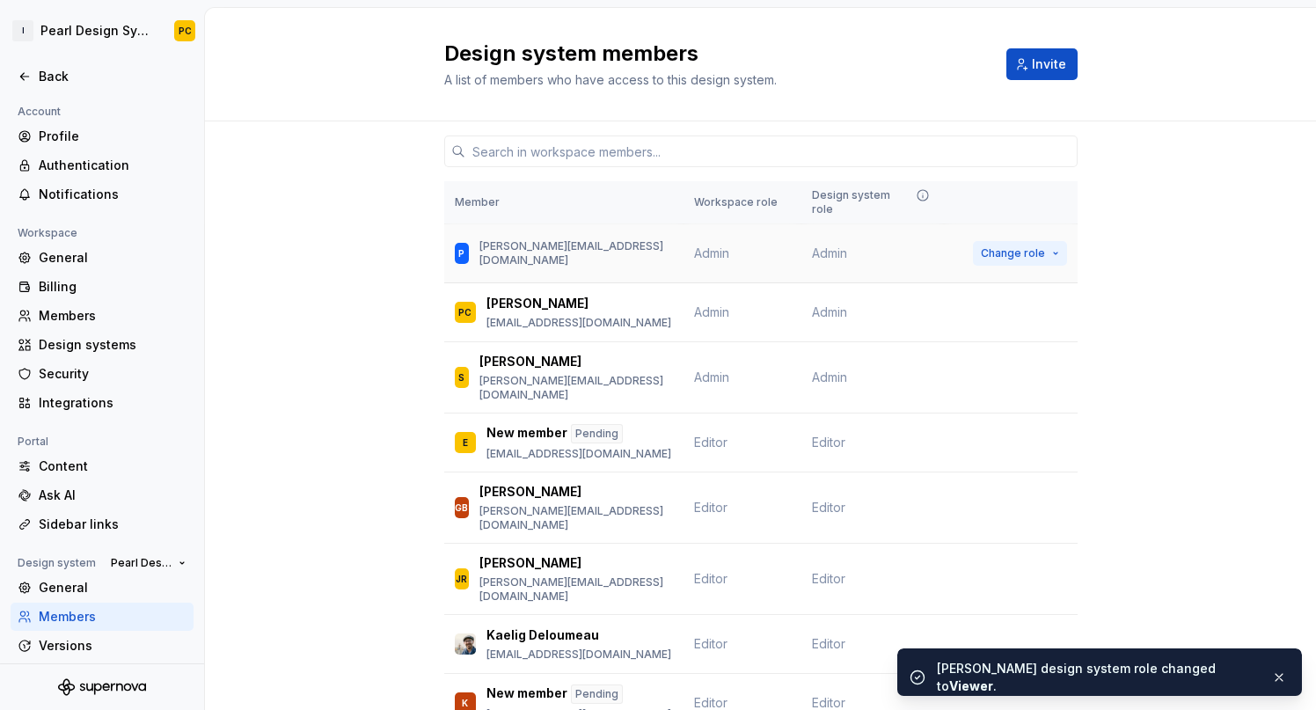
click at [1025, 246] on span "Change role" at bounding box center [1013, 253] width 64 height 14
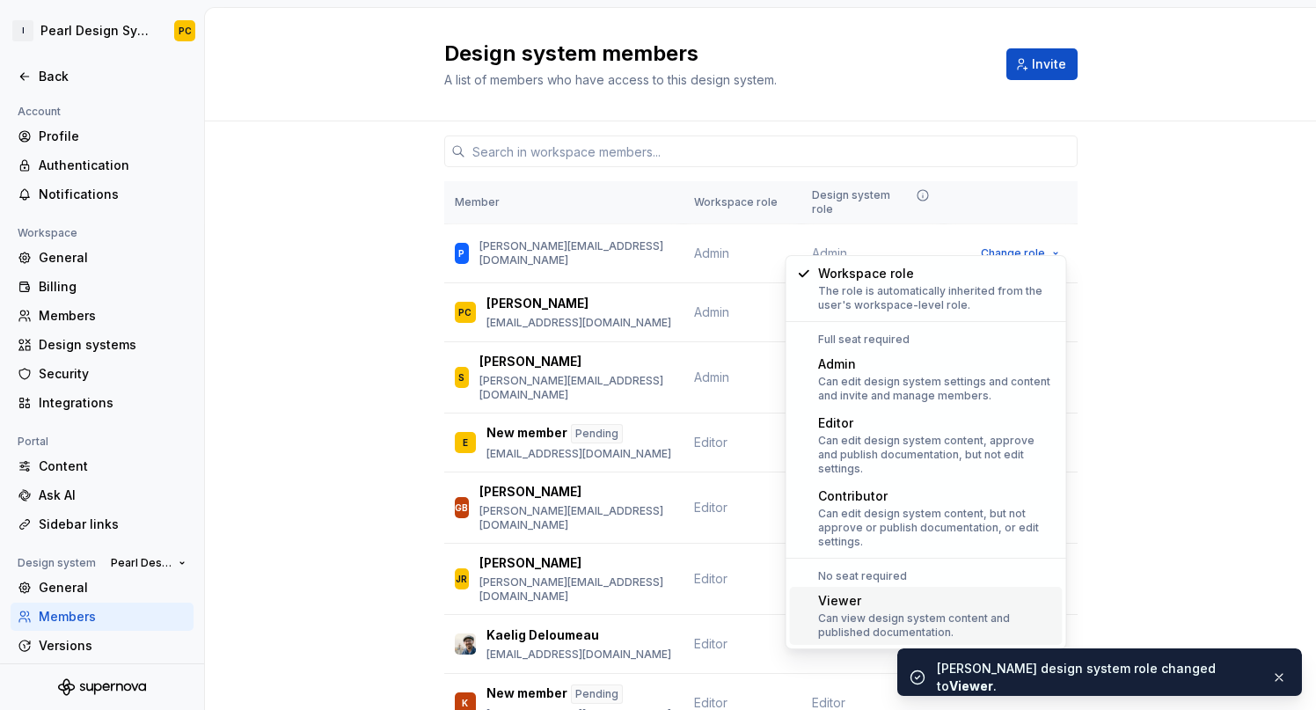
click at [867, 592] on div "Viewer" at bounding box center [936, 601] width 237 height 18
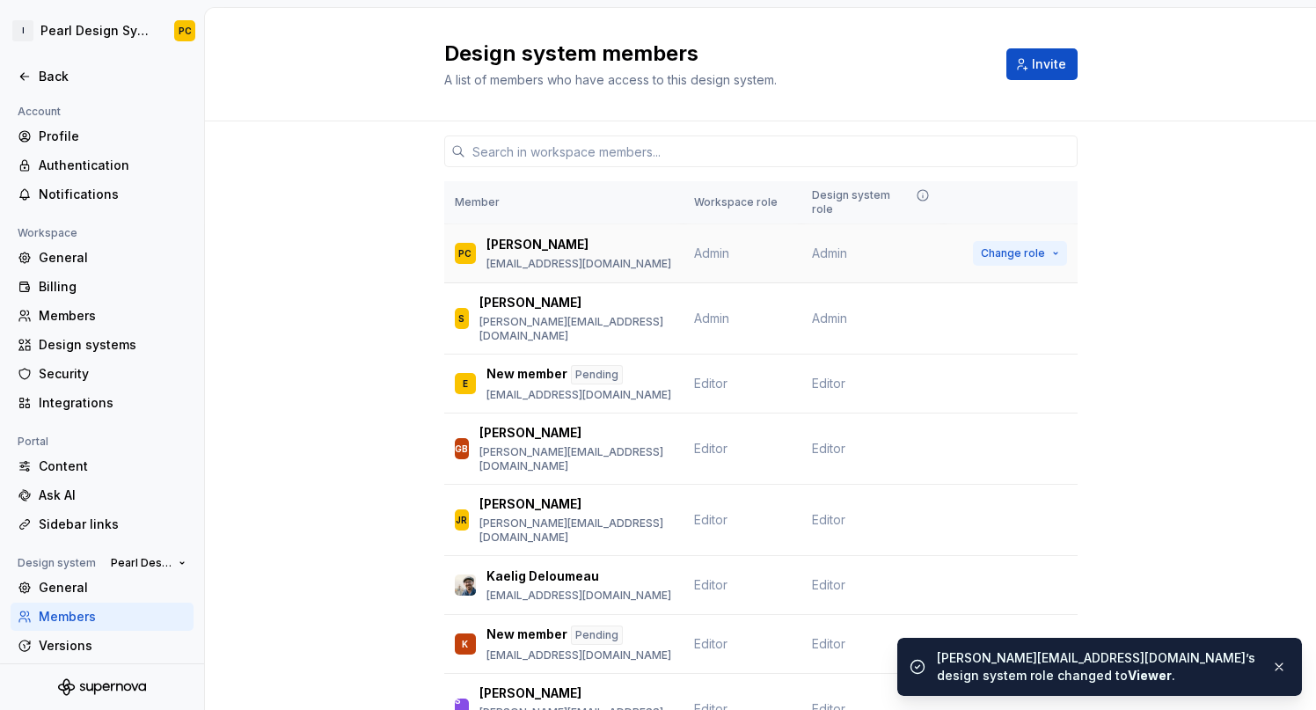
click at [1016, 246] on span "Change role" at bounding box center [1013, 253] width 64 height 14
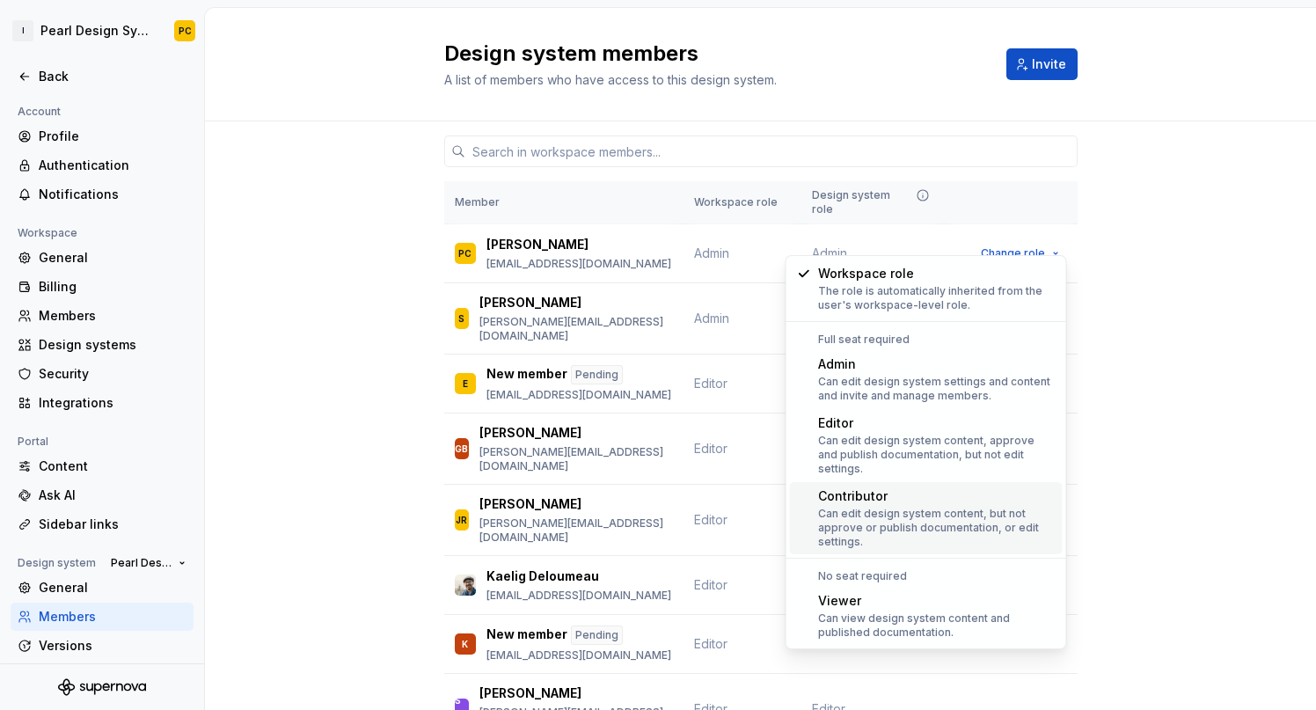
drag, startPoint x: 903, startPoint y: 591, endPoint x: 1180, endPoint y: 310, distance: 394.9
click at [1180, 310] on body "I Pearl Design System PC Back Account Profile Authentication Notifications Work…" at bounding box center [658, 355] width 1316 height 710
click at [1180, 310] on div "Member Workspace role Design system role PC [PERSON_NAME] [EMAIL_ADDRESS][DOMAI…" at bounding box center [760, 678] width 1111 height 1114
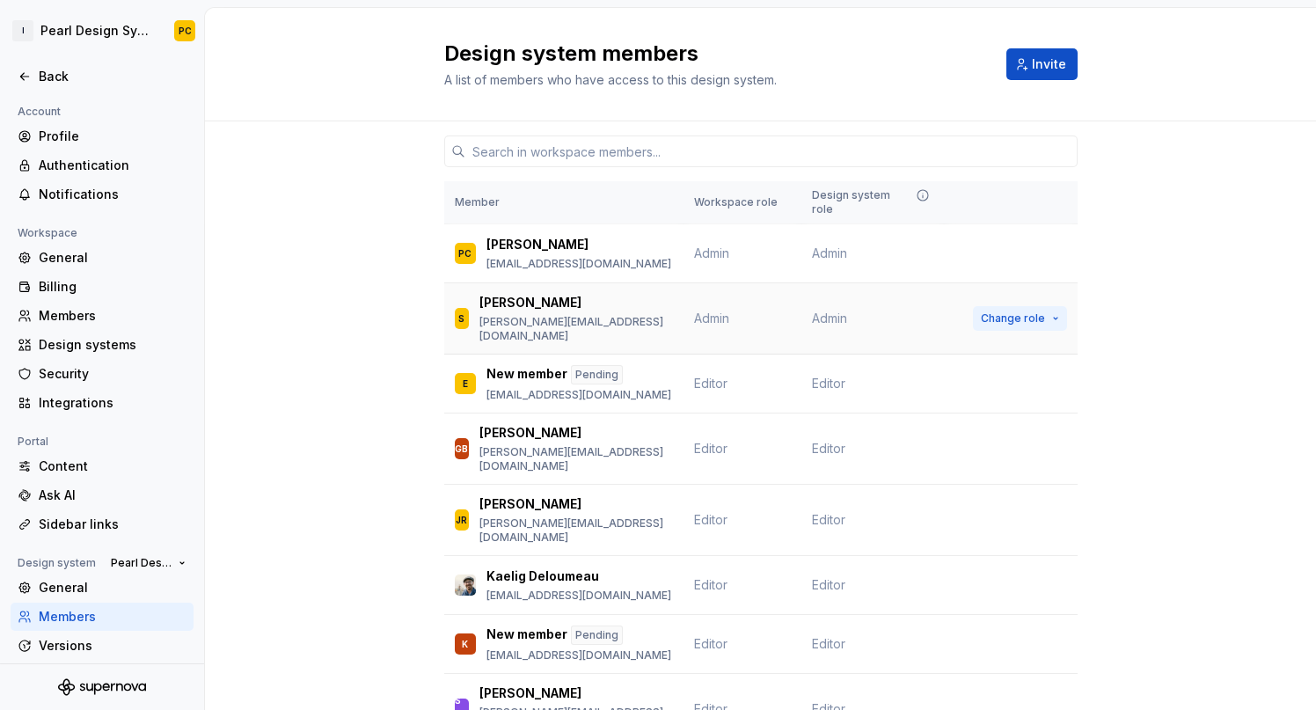
click at [1011, 311] on span "Change role" at bounding box center [1013, 318] width 64 height 14
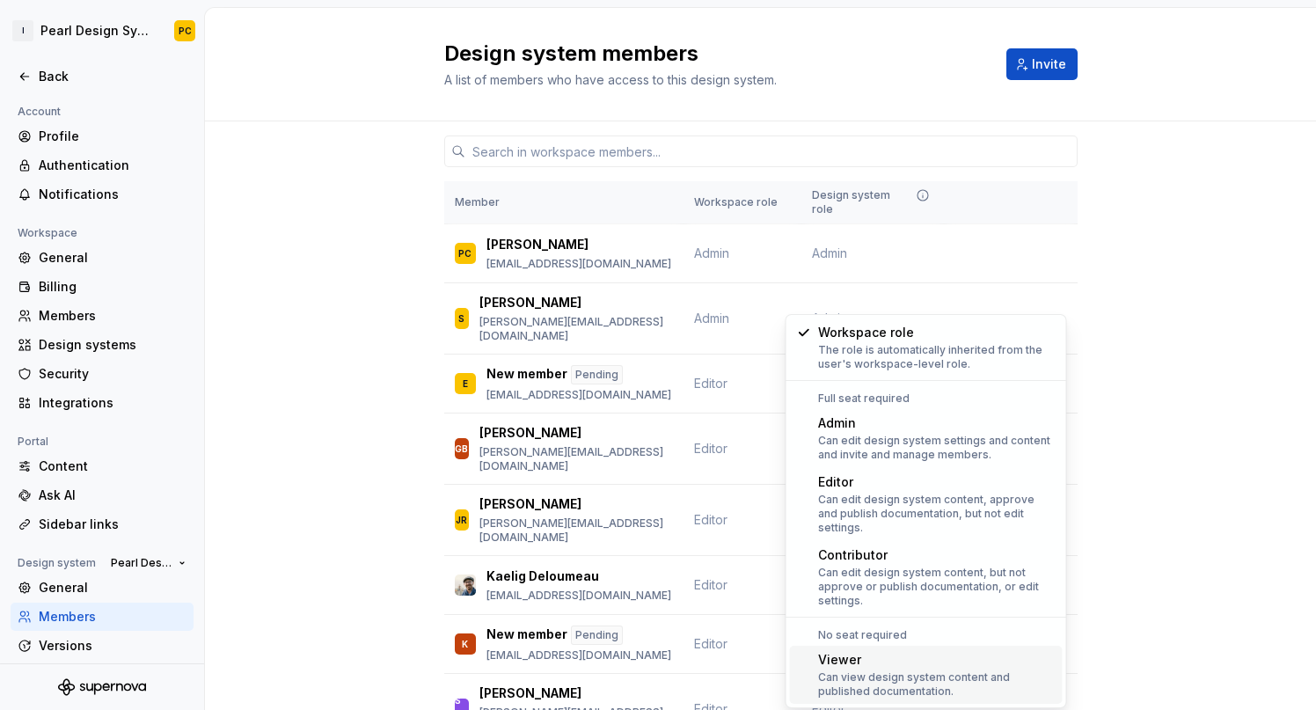
click at [915, 670] on div "Can view design system content and published documentation." at bounding box center [936, 684] width 237 height 28
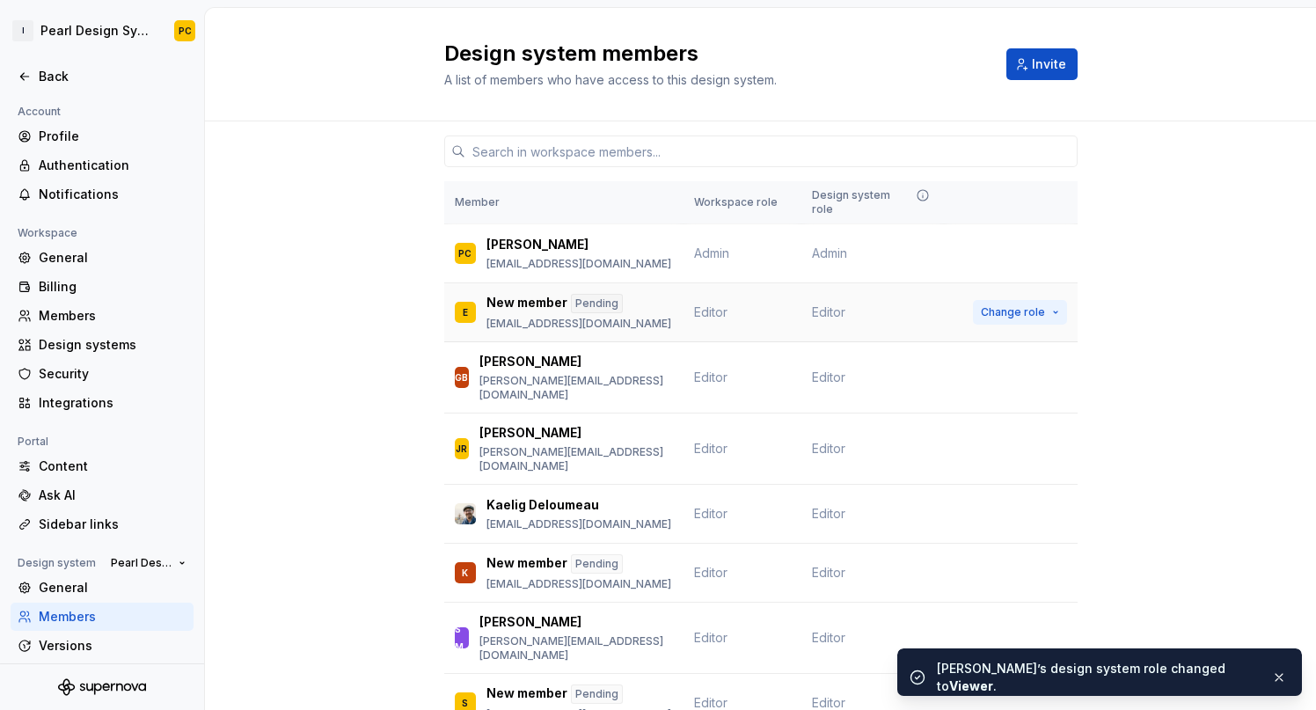
click at [999, 305] on span "Change role" at bounding box center [1013, 312] width 64 height 14
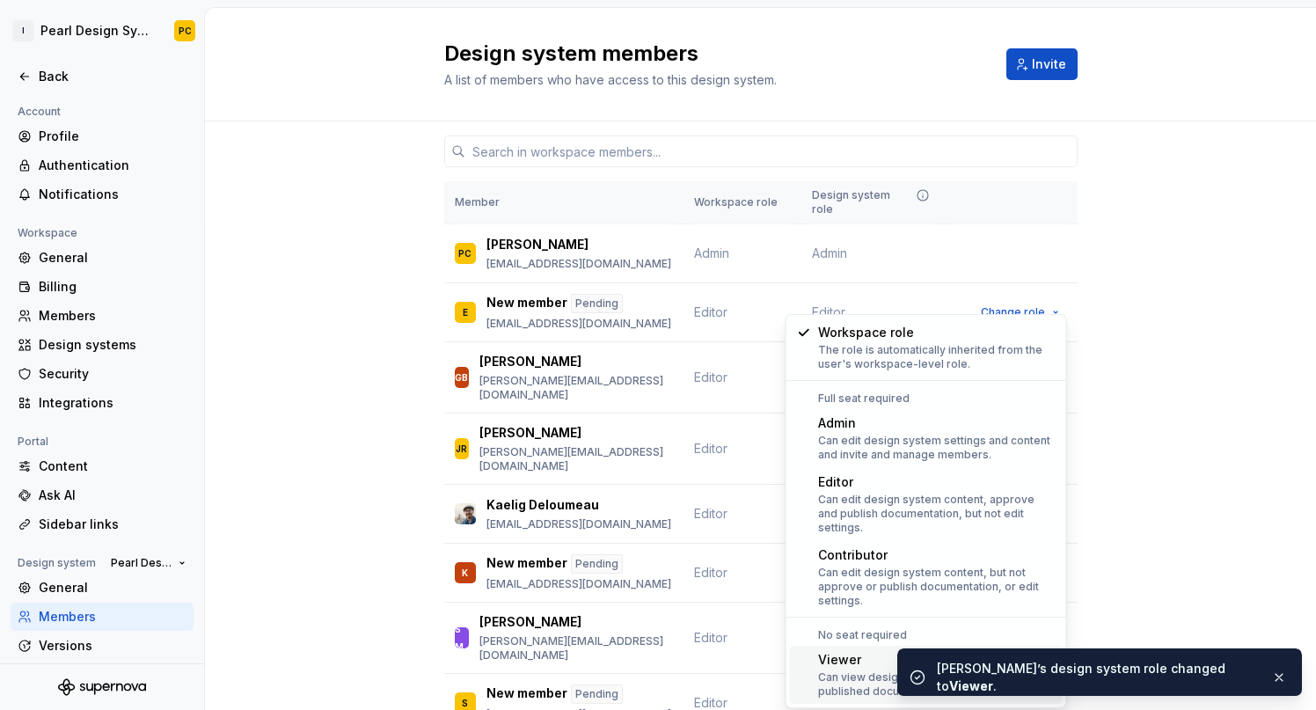
click at [845, 670] on div "Can view design system content and published documentation." at bounding box center [936, 684] width 237 height 28
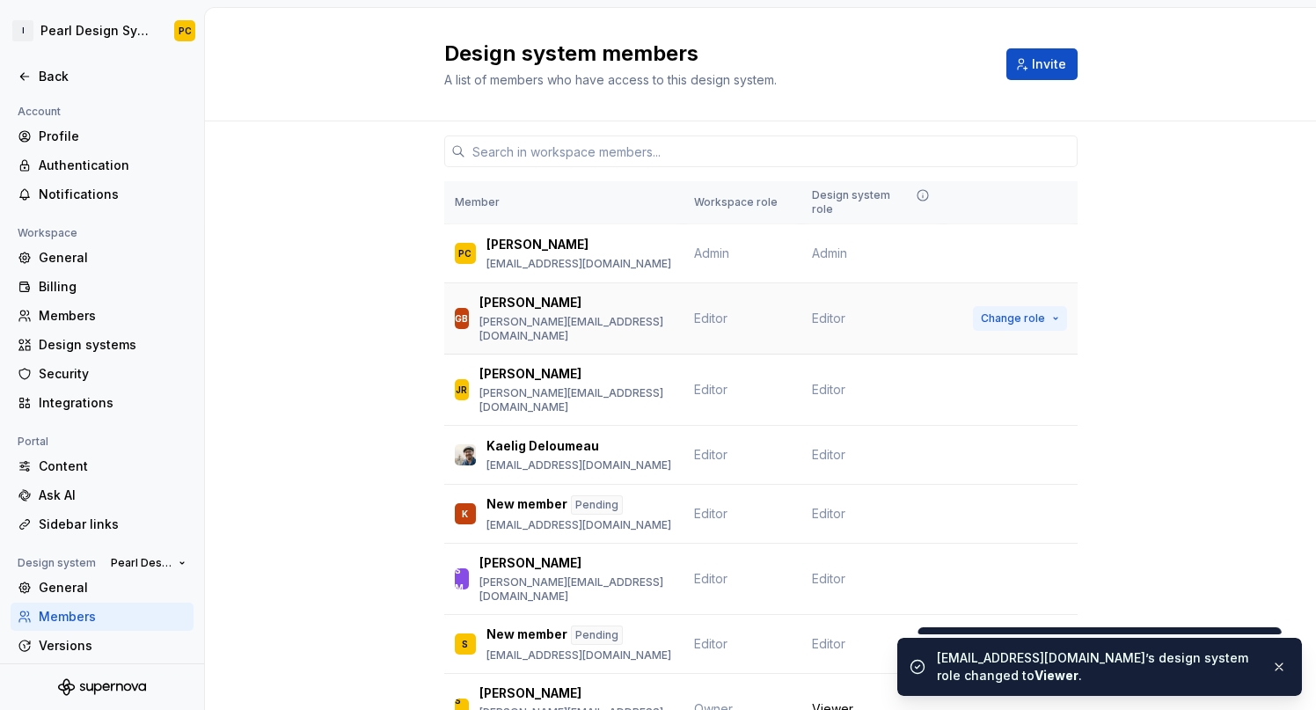
click at [1010, 311] on span "Change role" at bounding box center [1013, 318] width 64 height 14
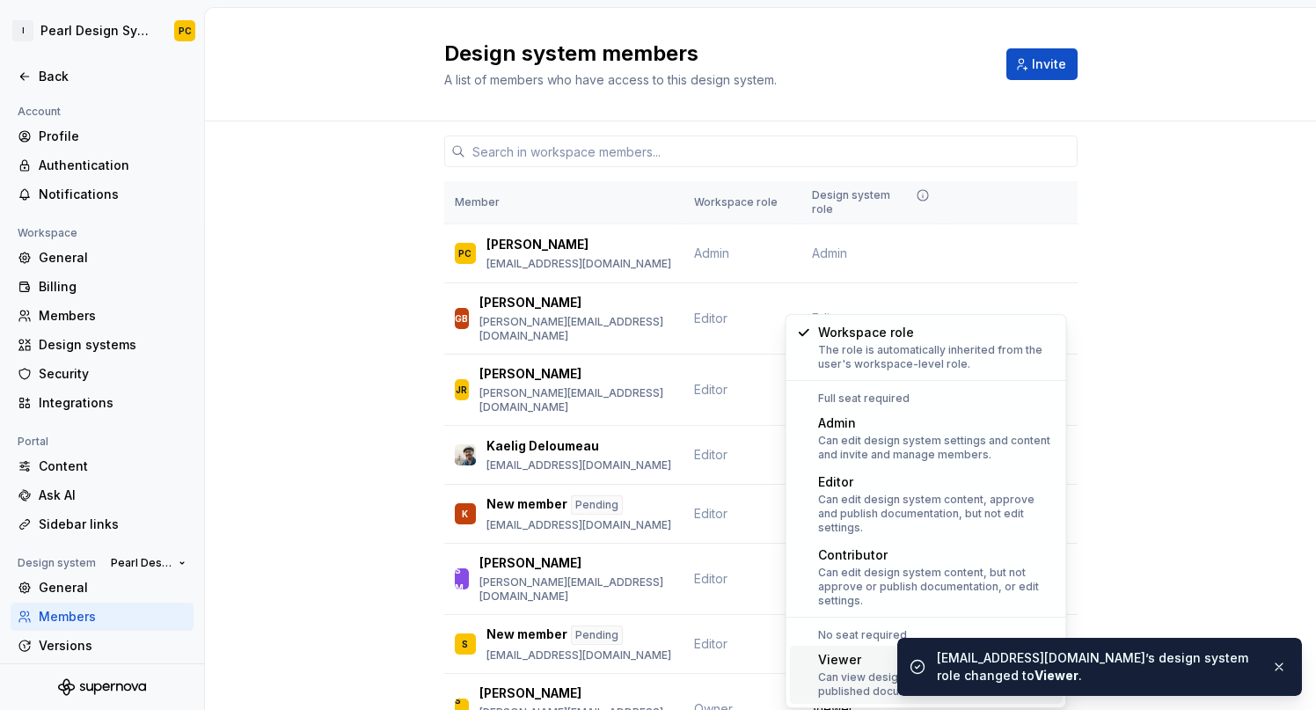
click at [851, 651] on div "Viewer" at bounding box center [936, 660] width 237 height 18
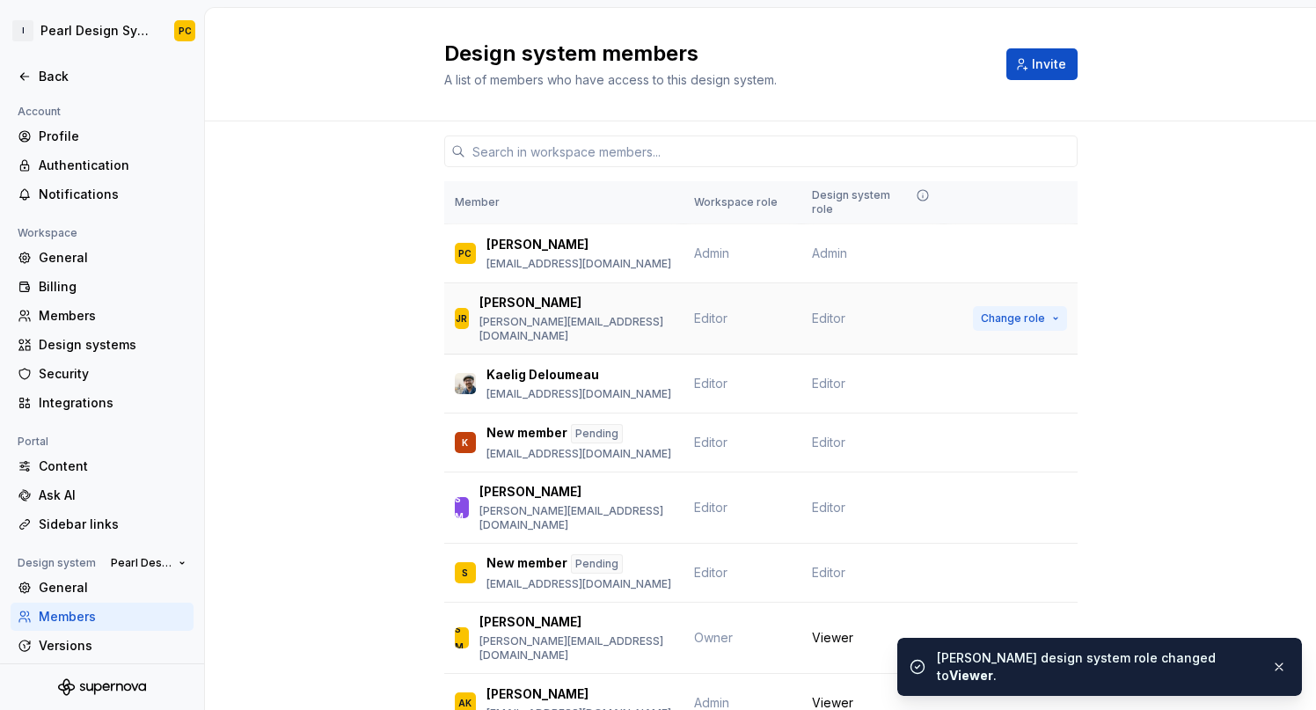
click at [1003, 311] on span "Change role" at bounding box center [1013, 318] width 64 height 14
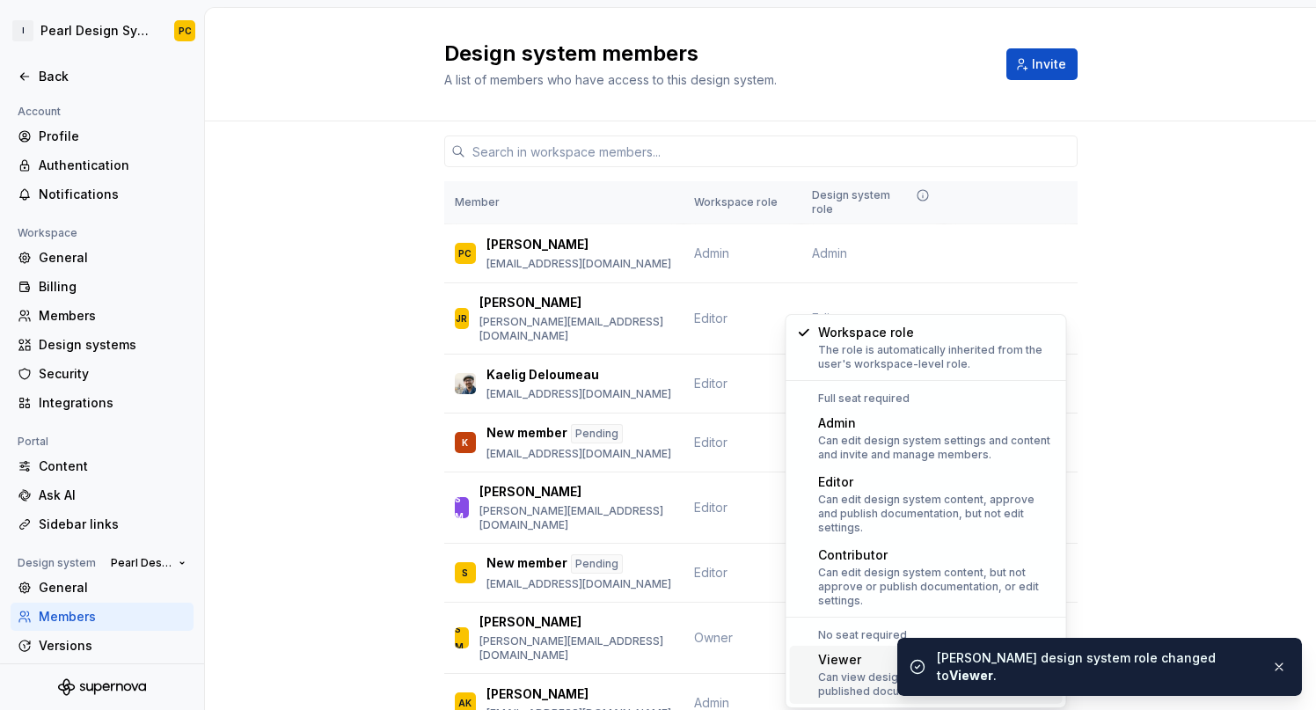
click at [858, 670] on div "Can view design system content and published documentation." at bounding box center [936, 684] width 237 height 28
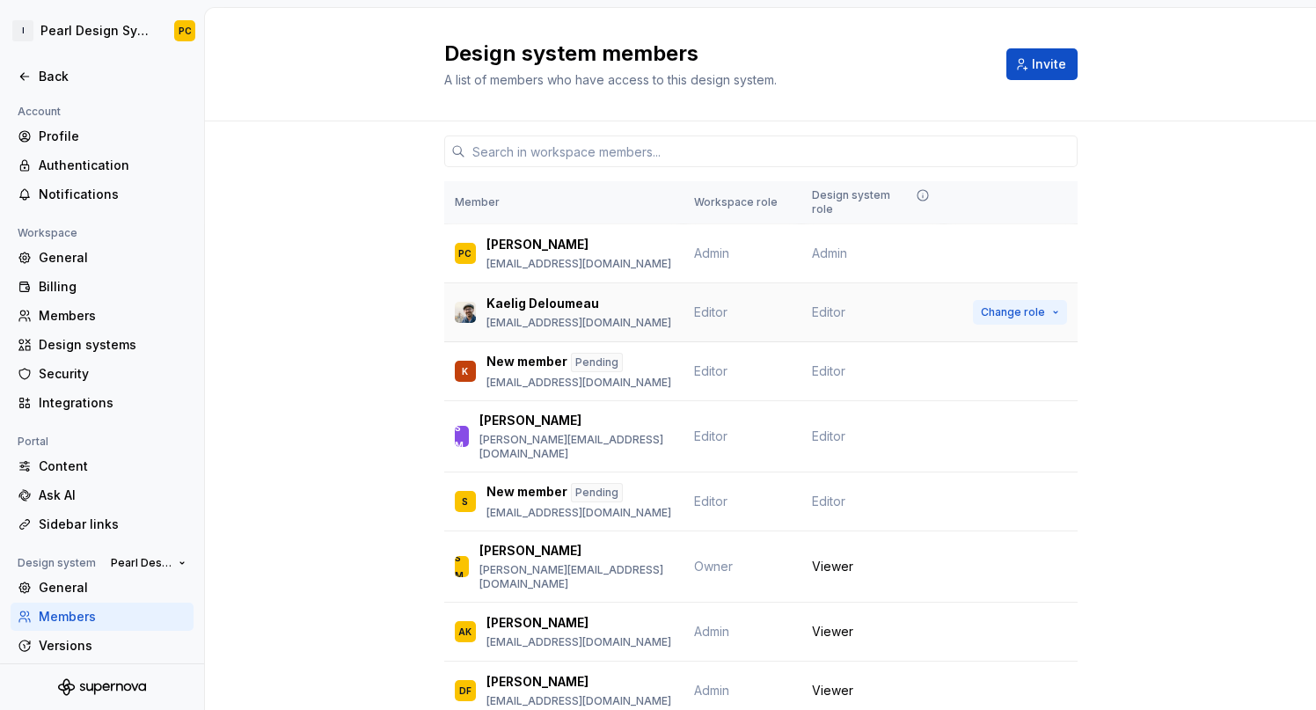
click at [1011, 305] on span "Change role" at bounding box center [1013, 312] width 64 height 14
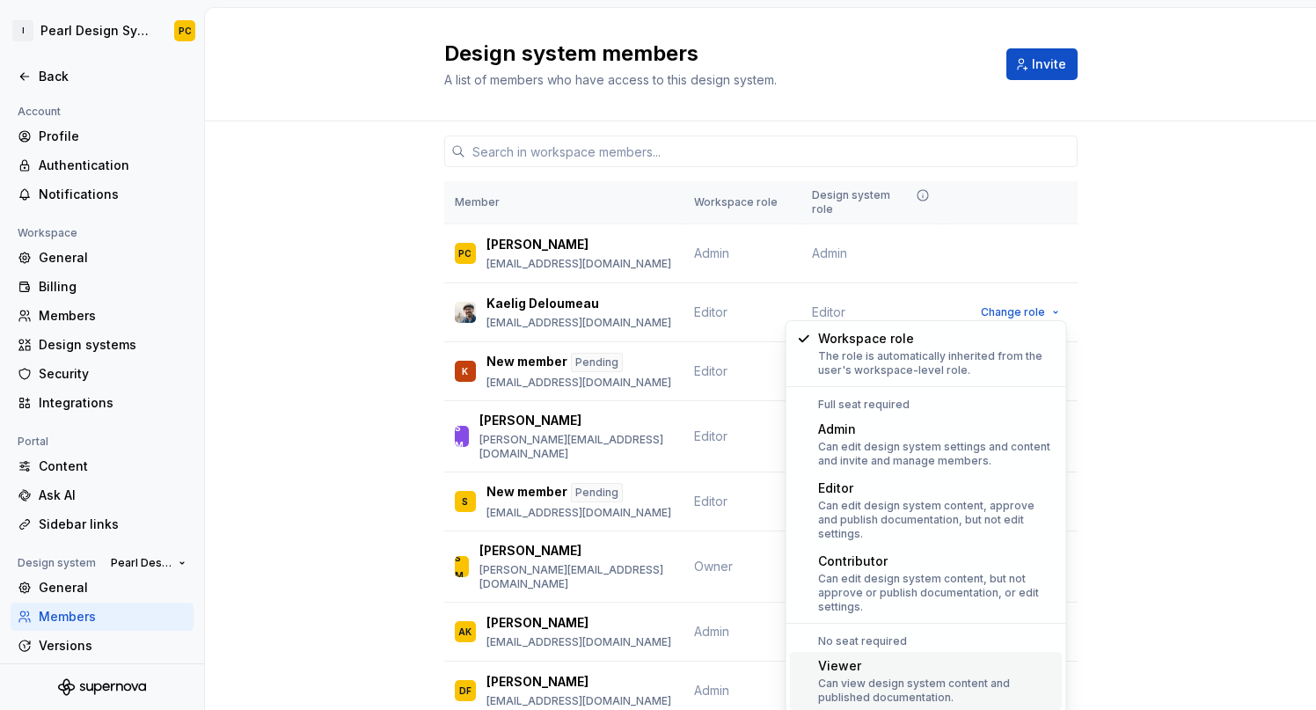
click at [868, 657] on div "Viewer" at bounding box center [936, 666] width 237 height 18
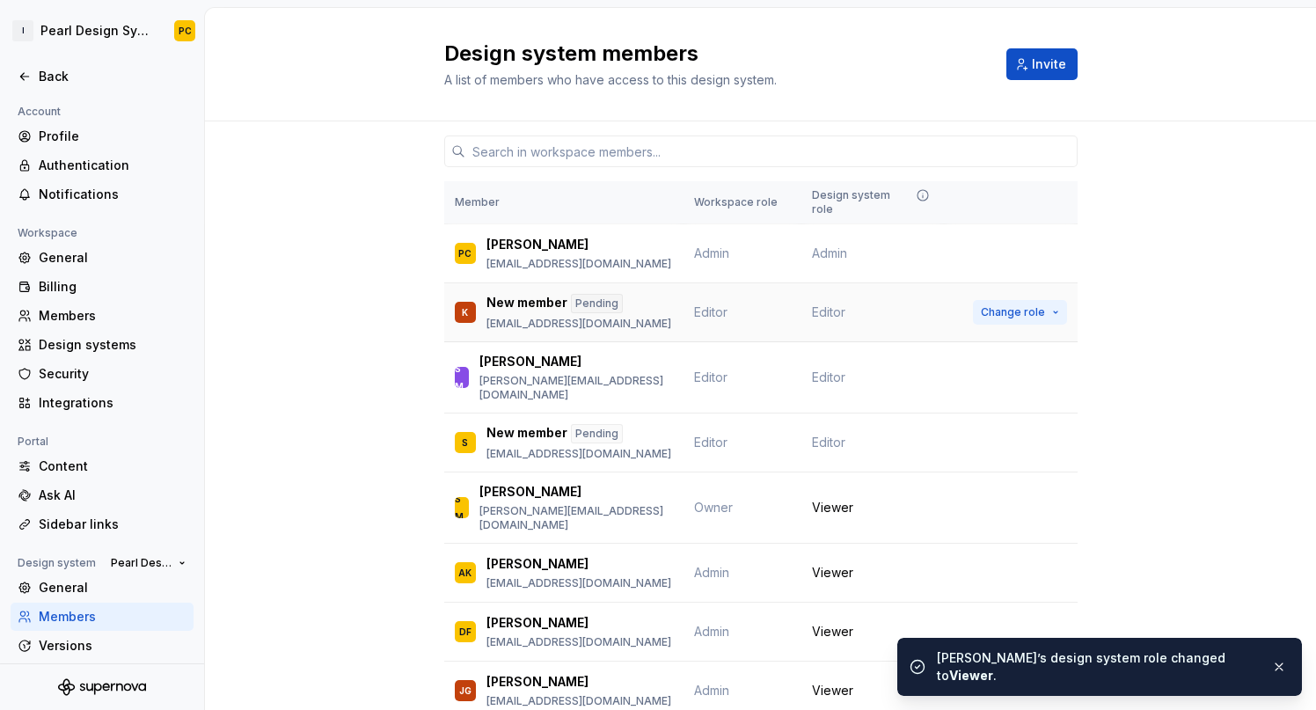
click at [1016, 305] on span "Change role" at bounding box center [1013, 312] width 64 height 14
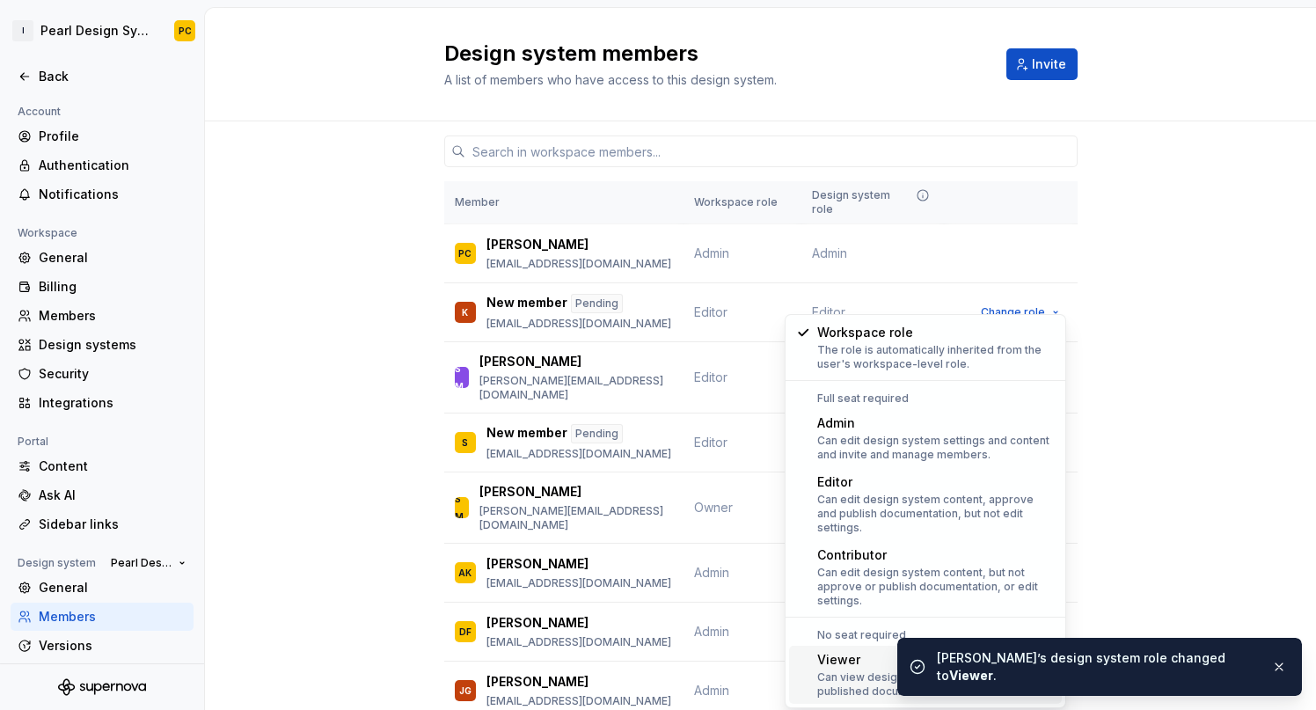
click at [858, 670] on div "Can view design system content and published documentation." at bounding box center [935, 684] width 237 height 28
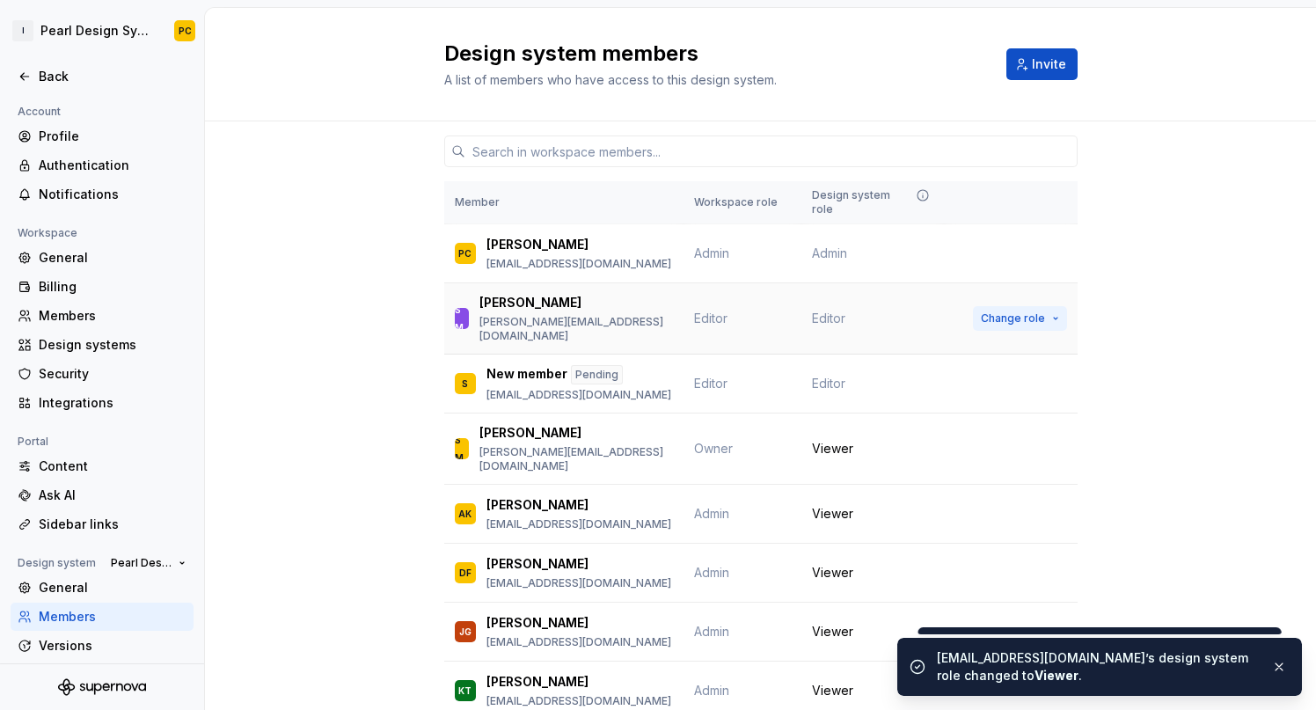
click at [1023, 311] on span "Change role" at bounding box center [1013, 318] width 64 height 14
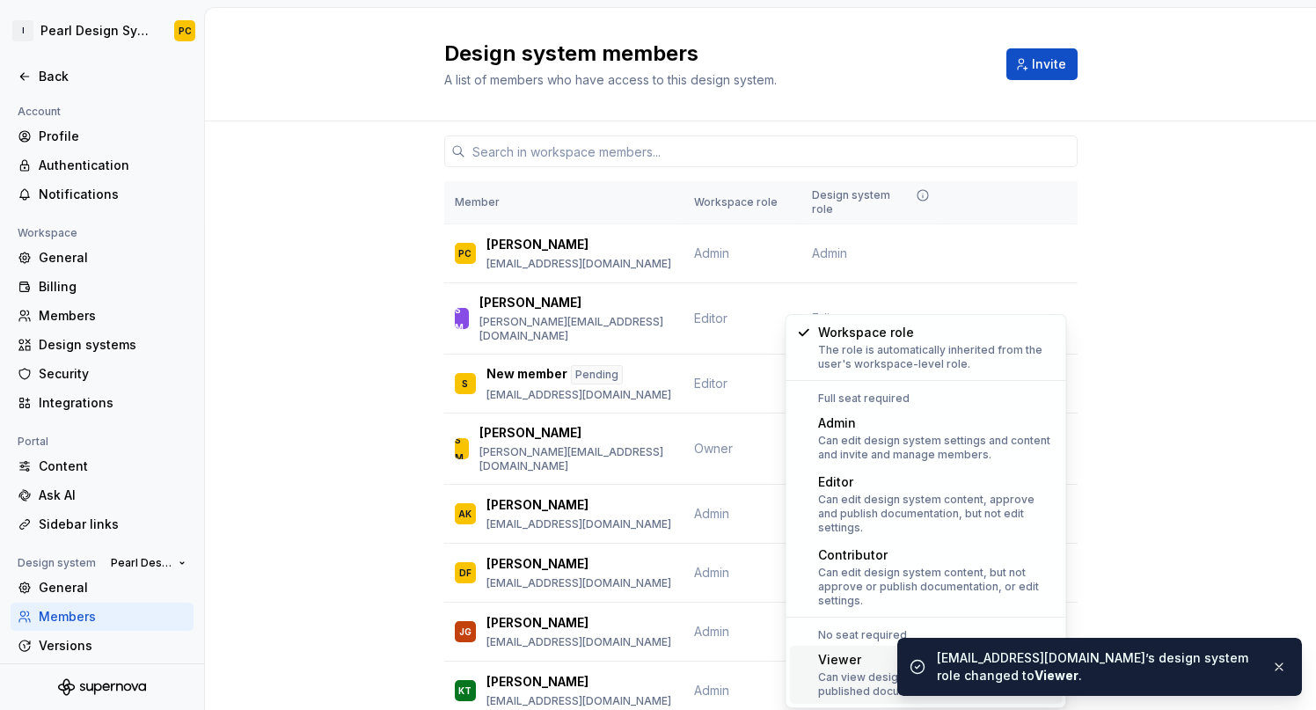
click at [844, 653] on div "Viewer" at bounding box center [936, 660] width 237 height 18
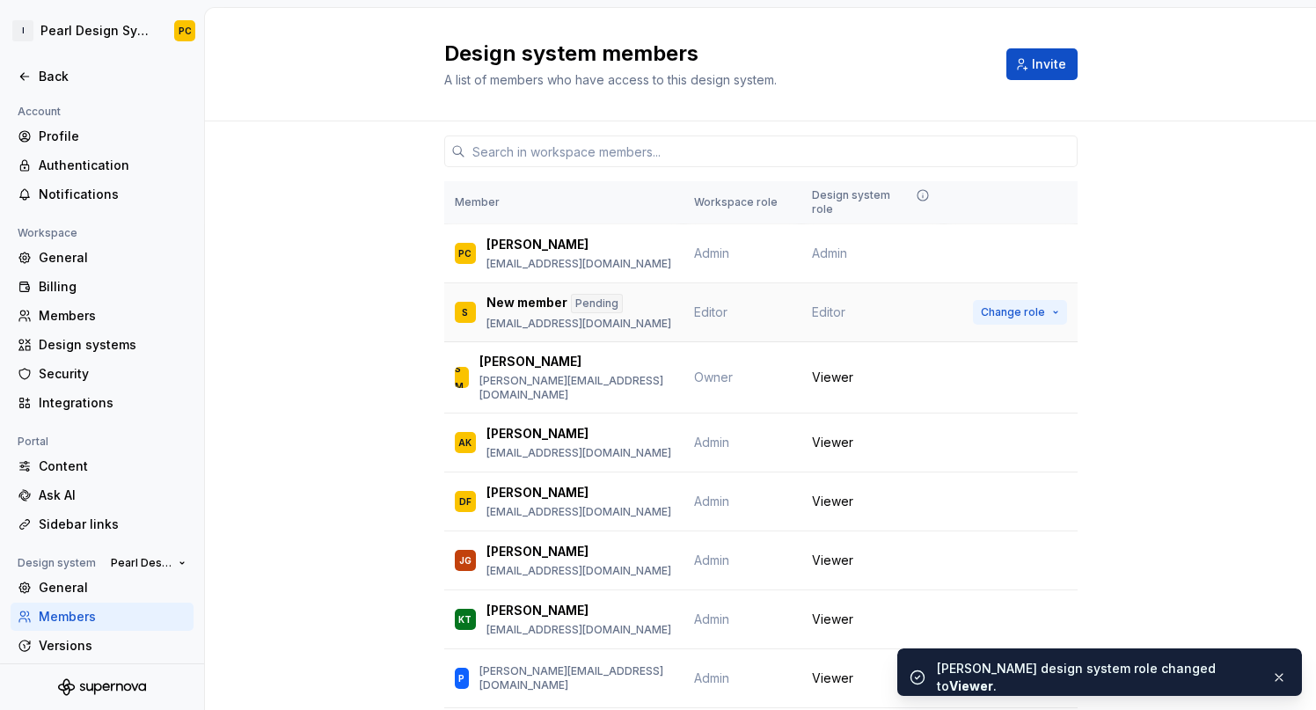
click at [1009, 305] on span "Change role" at bounding box center [1013, 312] width 64 height 14
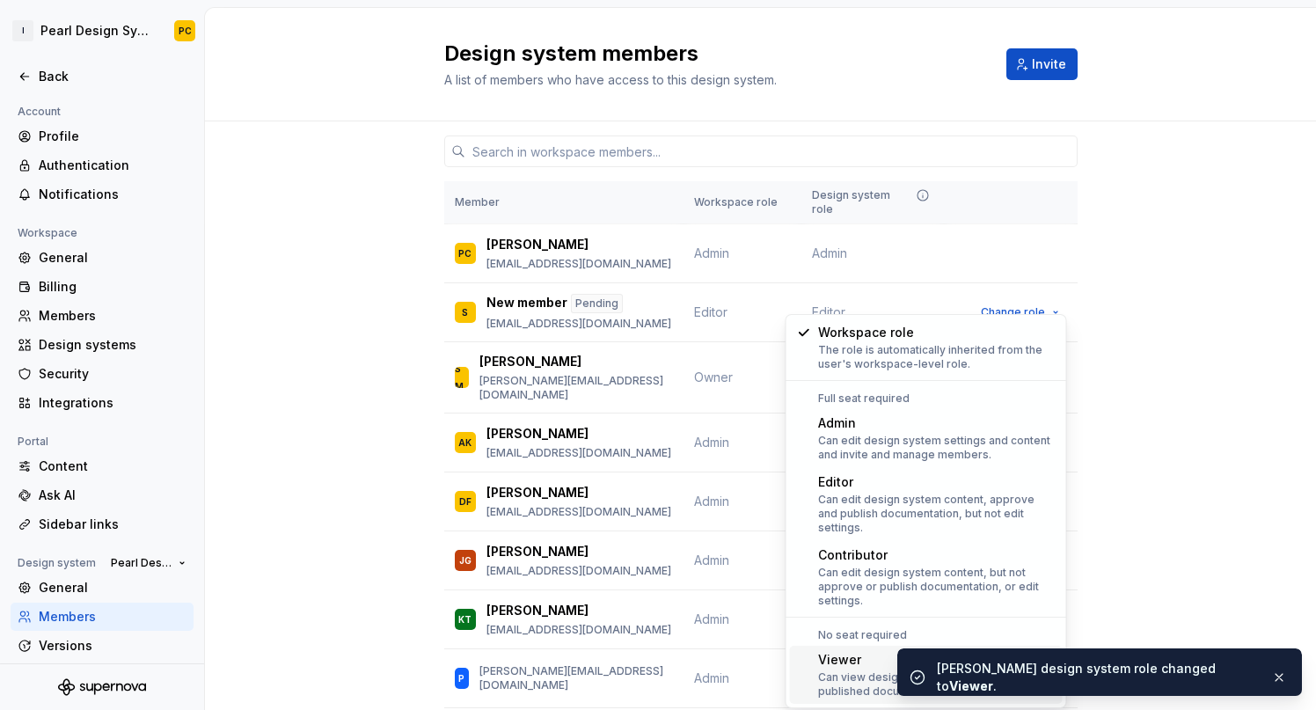
click at [850, 670] on div "Can view design system content and published documentation." at bounding box center [936, 684] width 237 height 28
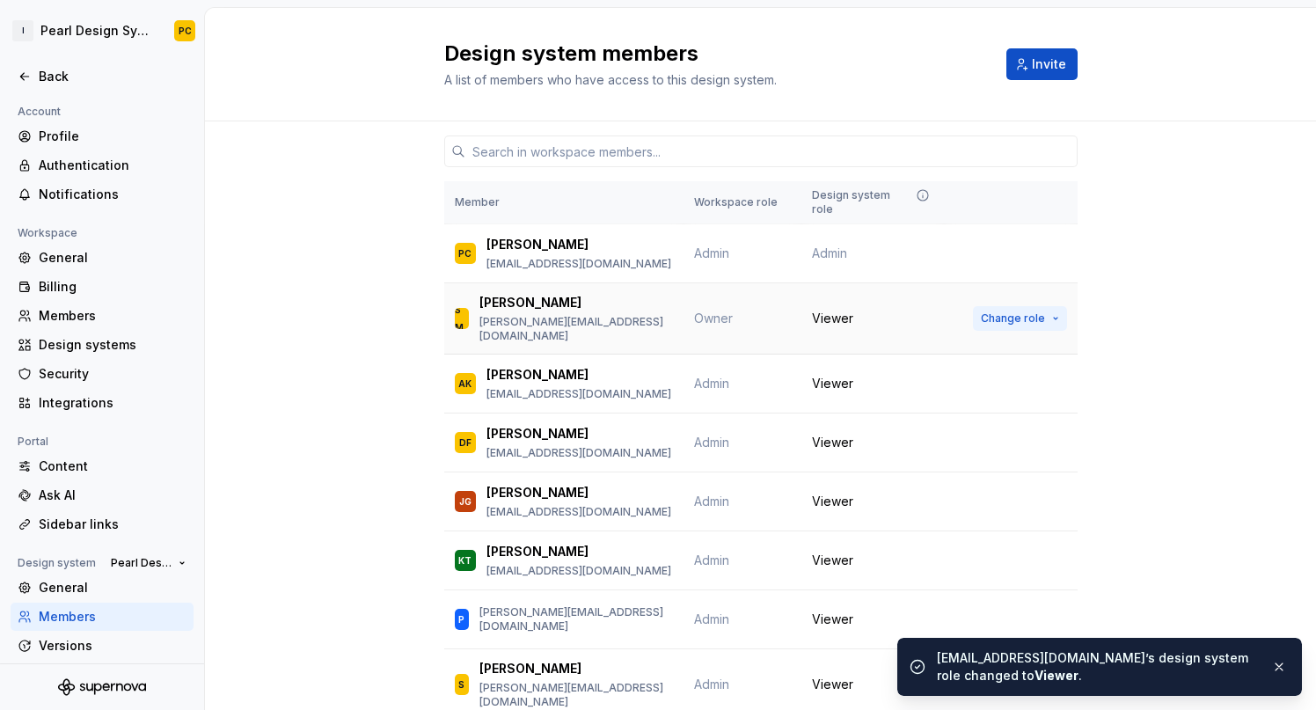
click at [1026, 306] on button "Change role" at bounding box center [1020, 318] width 94 height 25
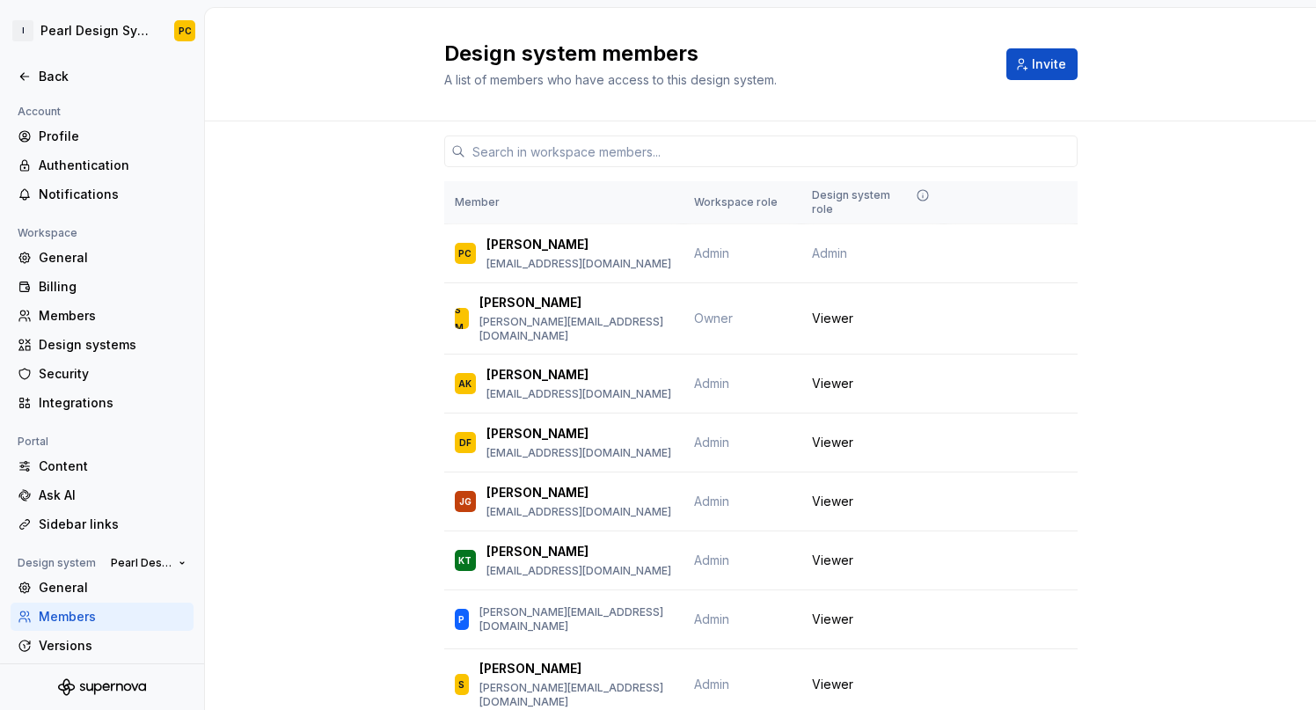
click at [1227, 344] on div "Member Workspace role Design system role PC [PERSON_NAME] [EMAIL_ADDRESS][DOMAI…" at bounding box center [760, 678] width 1111 height 1114
click at [1022, 246] on span "Change role" at bounding box center [1013, 253] width 64 height 14
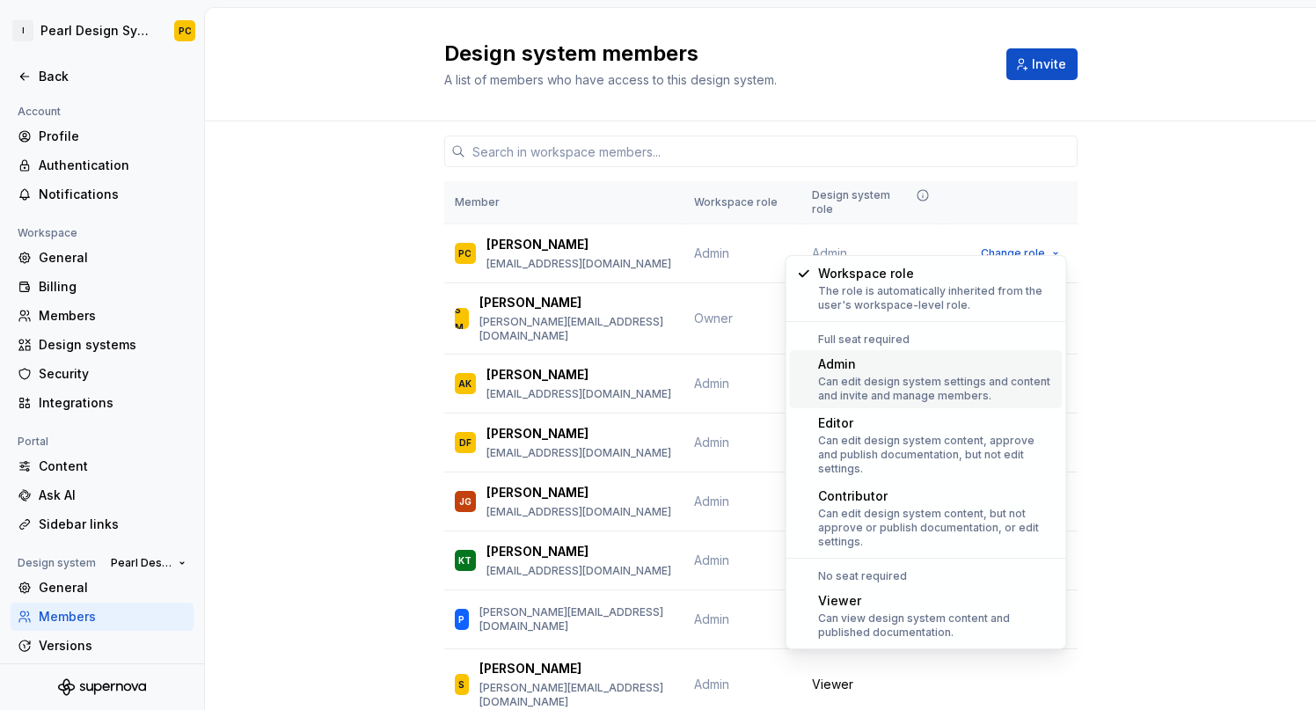
click at [1146, 326] on div "Member Workspace role Design system role PC [PERSON_NAME] [EMAIL_ADDRESS][DOMAI…" at bounding box center [760, 678] width 1111 height 1114
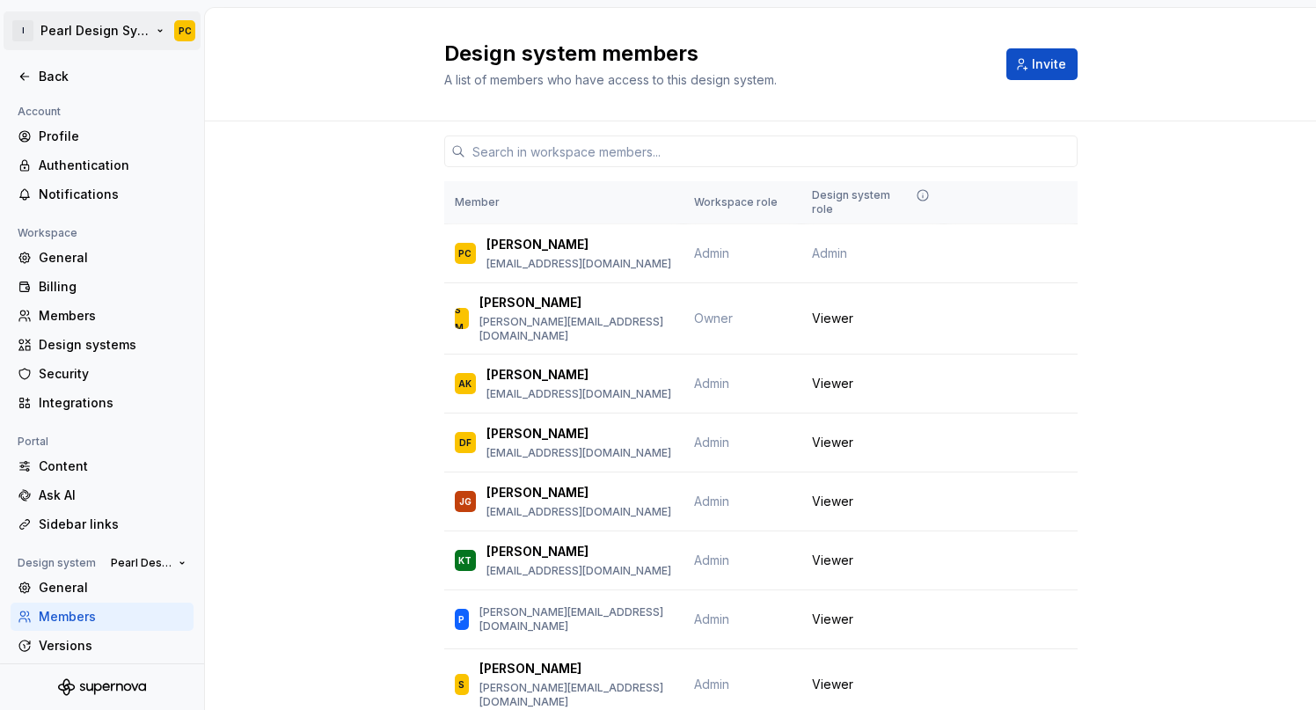
click at [128, 30] on html "I Pearl Design System PC Back Account Profile Authentication Notifications Work…" at bounding box center [658, 355] width 1316 height 710
click at [587, 30] on html "I Pearl Design System PC Back Account Profile Authentication Notifications Work…" at bounding box center [658, 355] width 1316 height 710
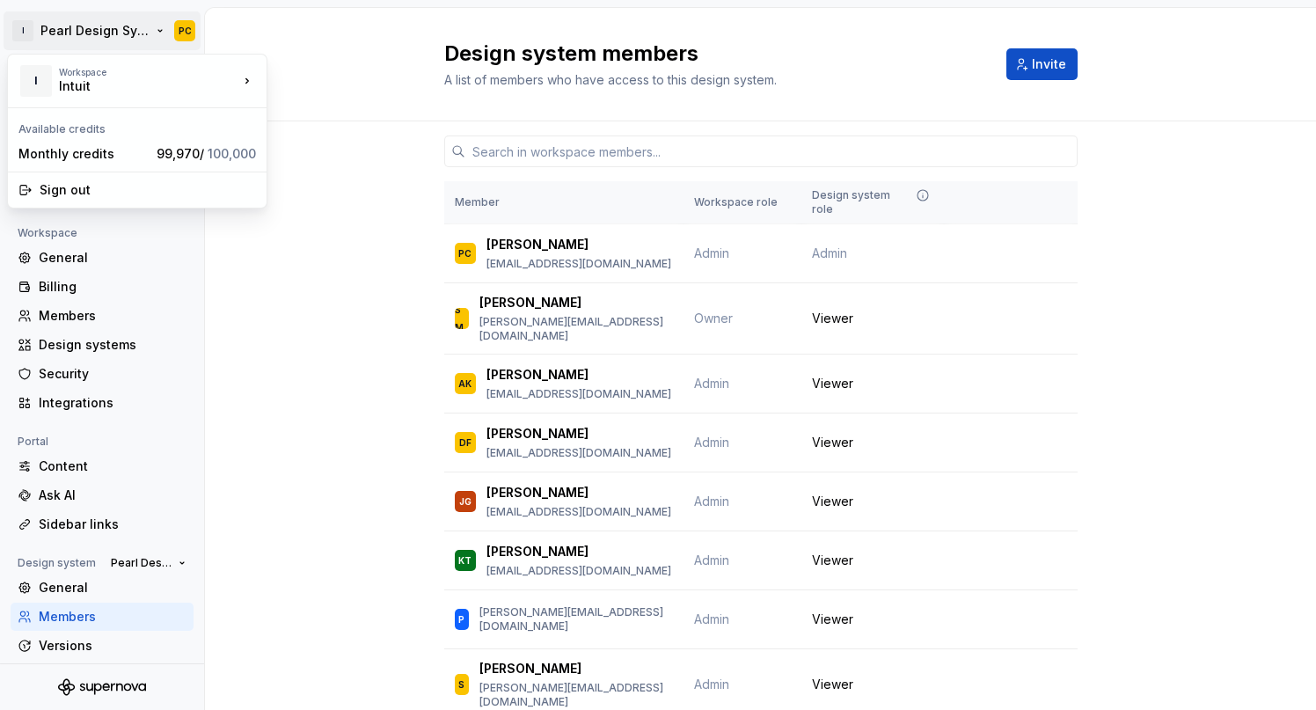
click at [120, 36] on html "I Pearl Design System PC Back Account Profile Authentication Notifications Work…" at bounding box center [658, 355] width 1316 height 710
click at [325, 35] on html "I Pearl Design System PC Back Account Profile Authentication Notifications Work…" at bounding box center [658, 355] width 1316 height 710
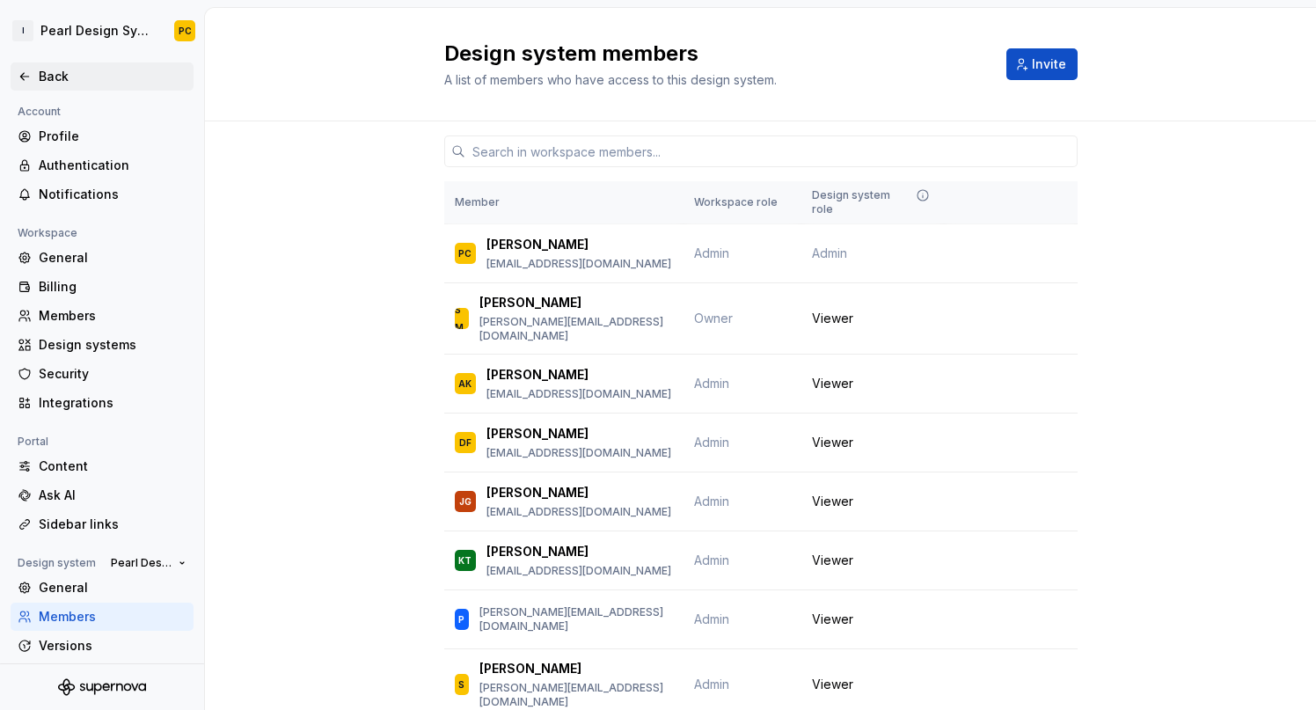
click at [73, 81] on div "Back" at bounding box center [113, 77] width 148 height 18
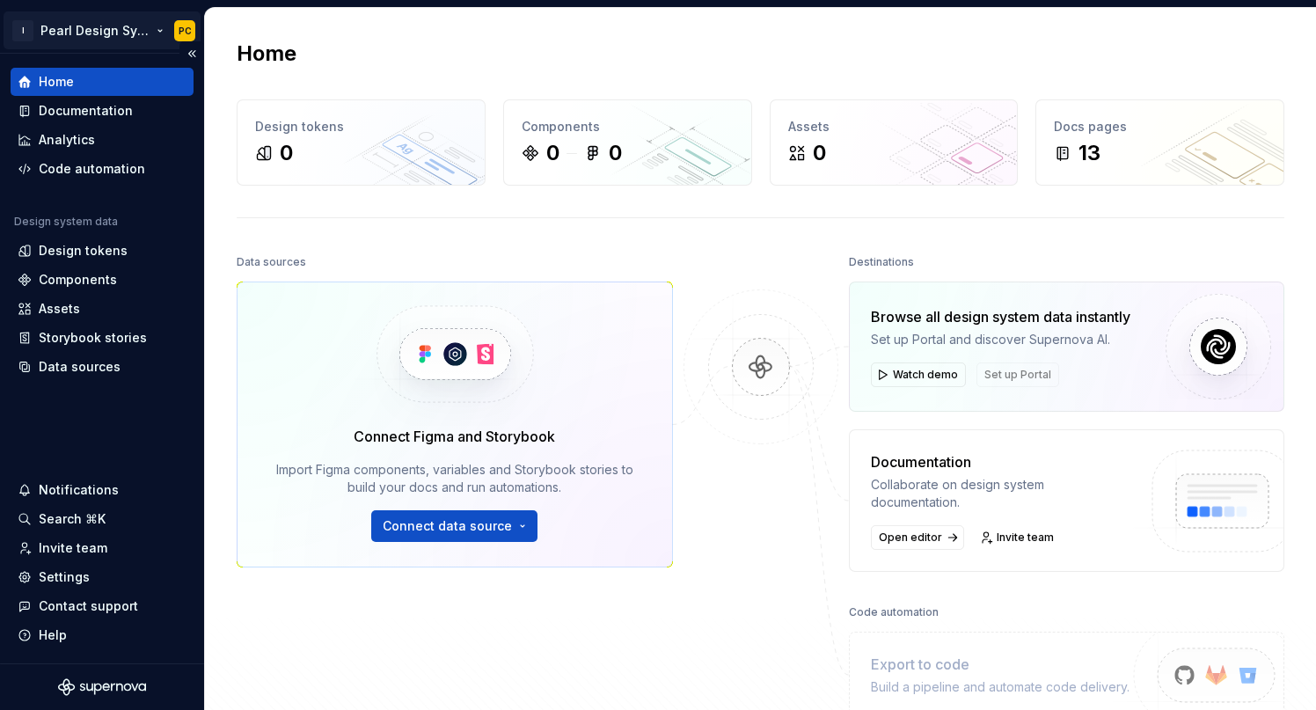
click at [123, 38] on html "I Pearl Design System PC Home Documentation Analytics Code automation Design sy…" at bounding box center [658, 355] width 1316 height 710
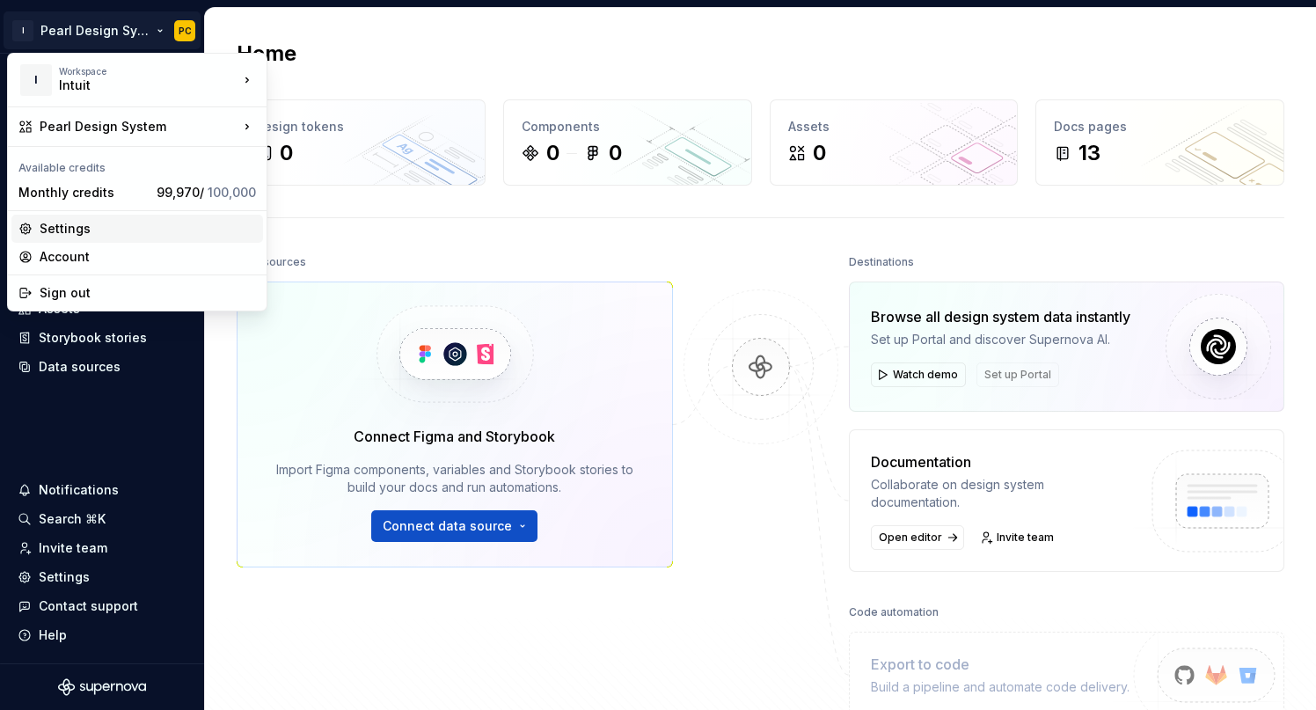
click at [86, 232] on div "Settings" at bounding box center [148, 229] width 216 height 18
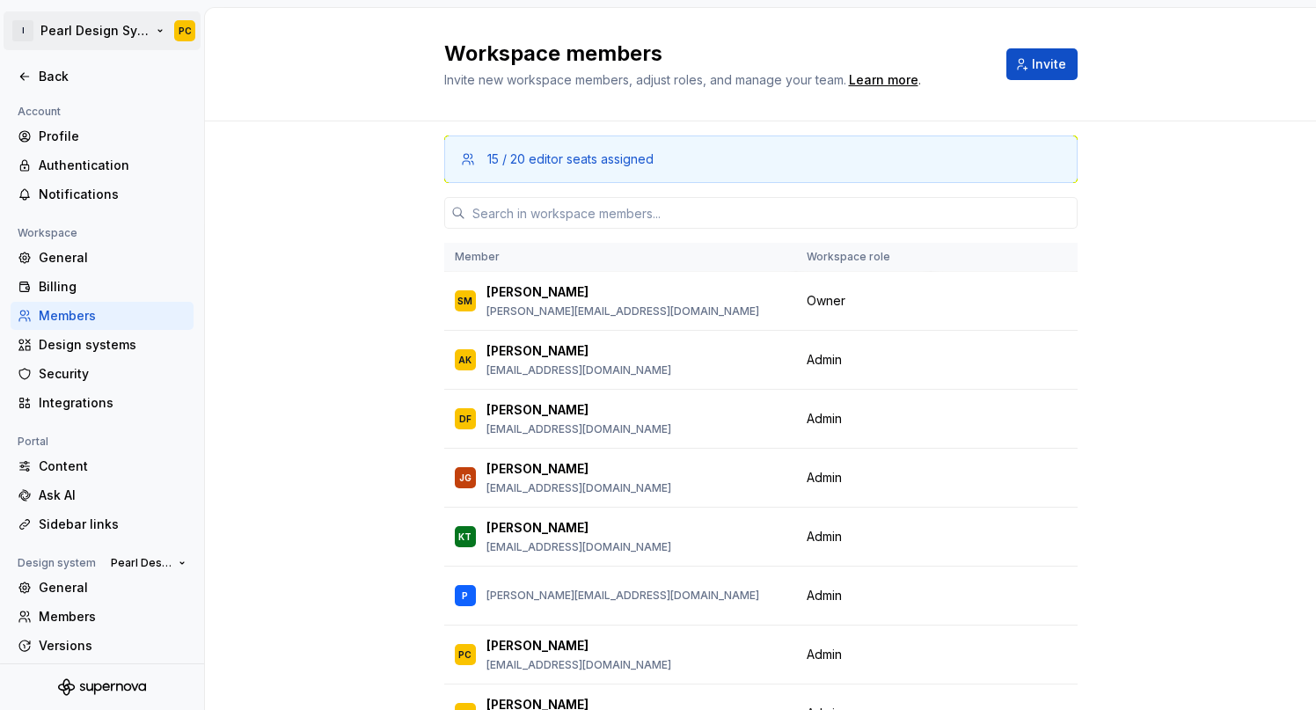
click at [120, 26] on html "I Pearl Design System PC Back Account Profile Authentication Notifications Work…" at bounding box center [658, 355] width 1316 height 710
click at [309, 41] on html "I Pearl Design System PC Back Account Profile Authentication Notifications Work…" at bounding box center [658, 355] width 1316 height 710
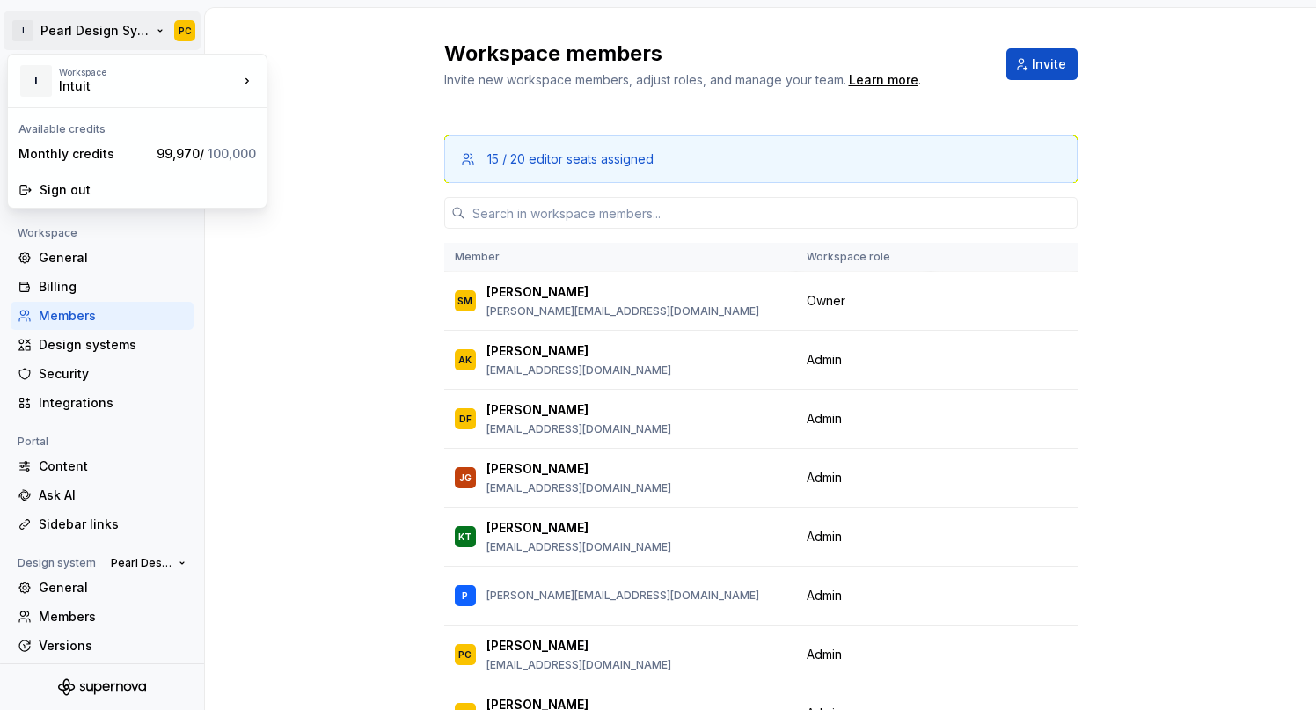
click at [142, 36] on html "I Pearl Design System PC Back Account Profile Authentication Notifications Work…" at bounding box center [658, 355] width 1316 height 710
click at [186, 33] on html "I Pearl Design System PC Back Account Profile Authentication Notifications Work…" at bounding box center [658, 355] width 1316 height 710
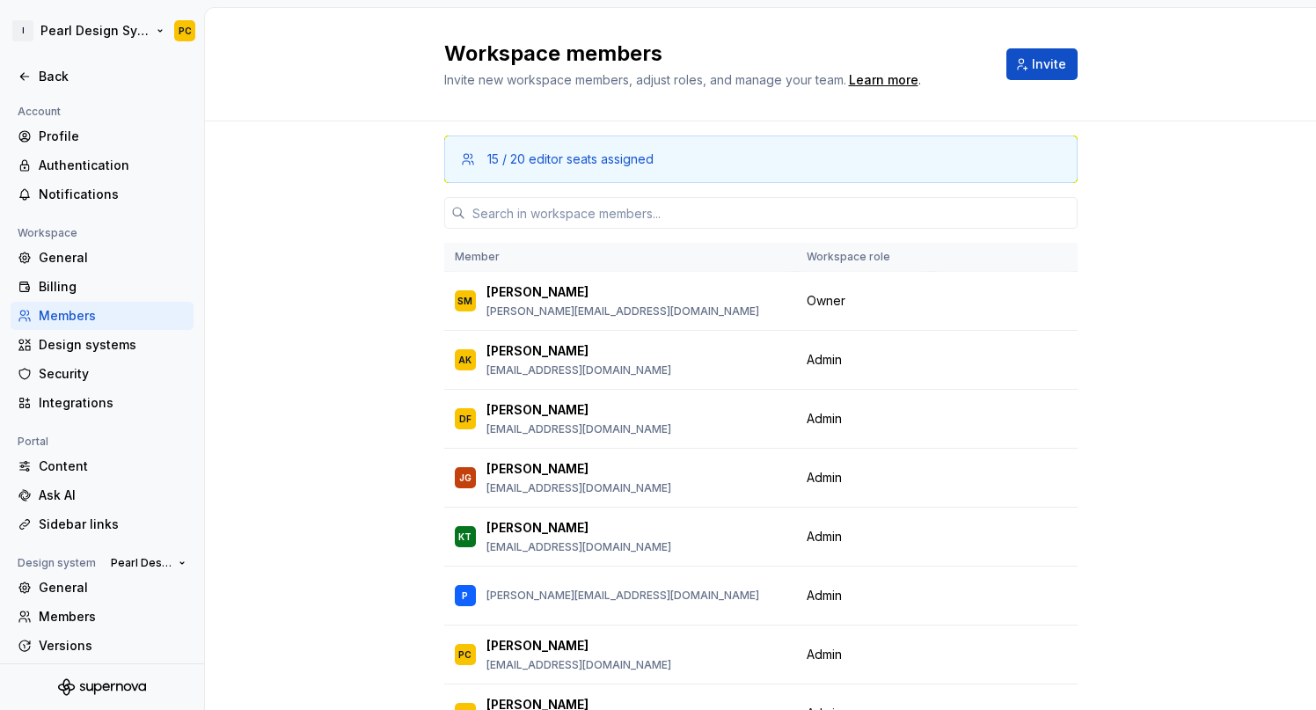
click at [186, 33] on html "I Pearl Design System PC Back Account Profile Authentication Notifications Work…" at bounding box center [658, 355] width 1316 height 710
click at [182, 31] on html "I Pearl Design System PC Back Account Profile Authentication Notifications Work…" at bounding box center [658, 355] width 1316 height 710
click at [54, 137] on div "Profile" at bounding box center [113, 137] width 148 height 18
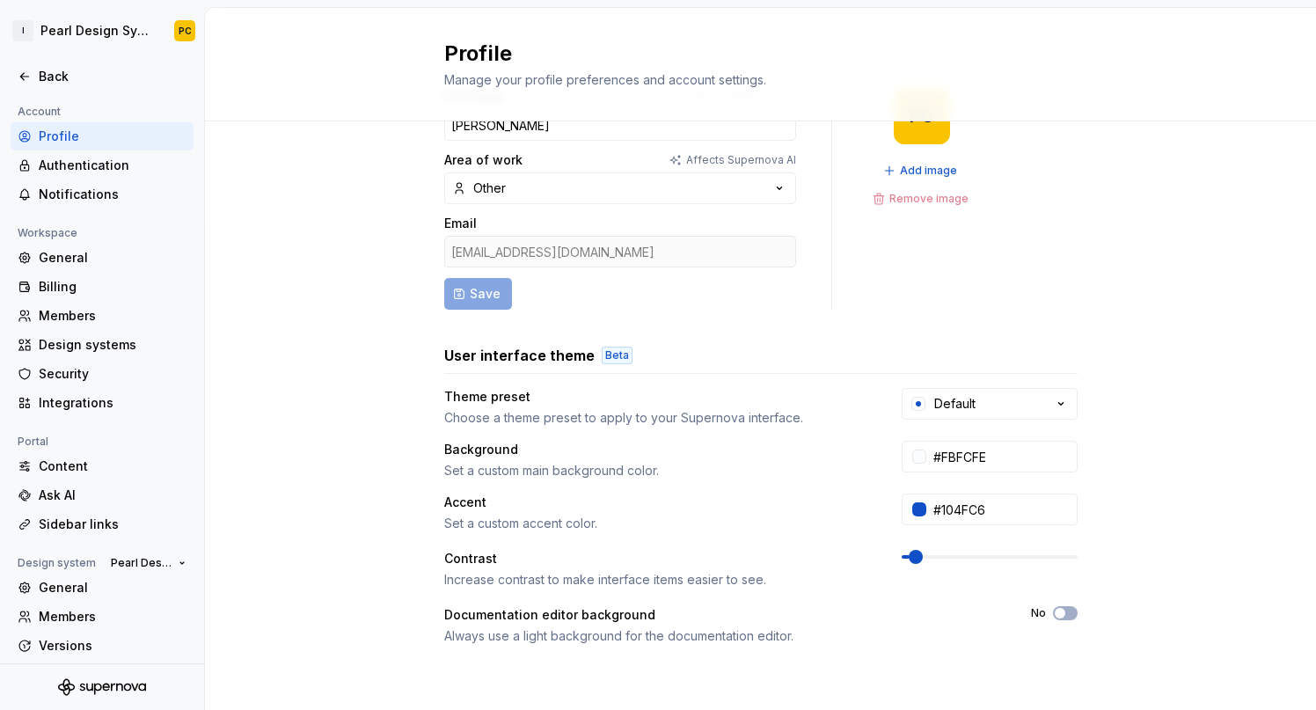
scroll to position [34, 0]
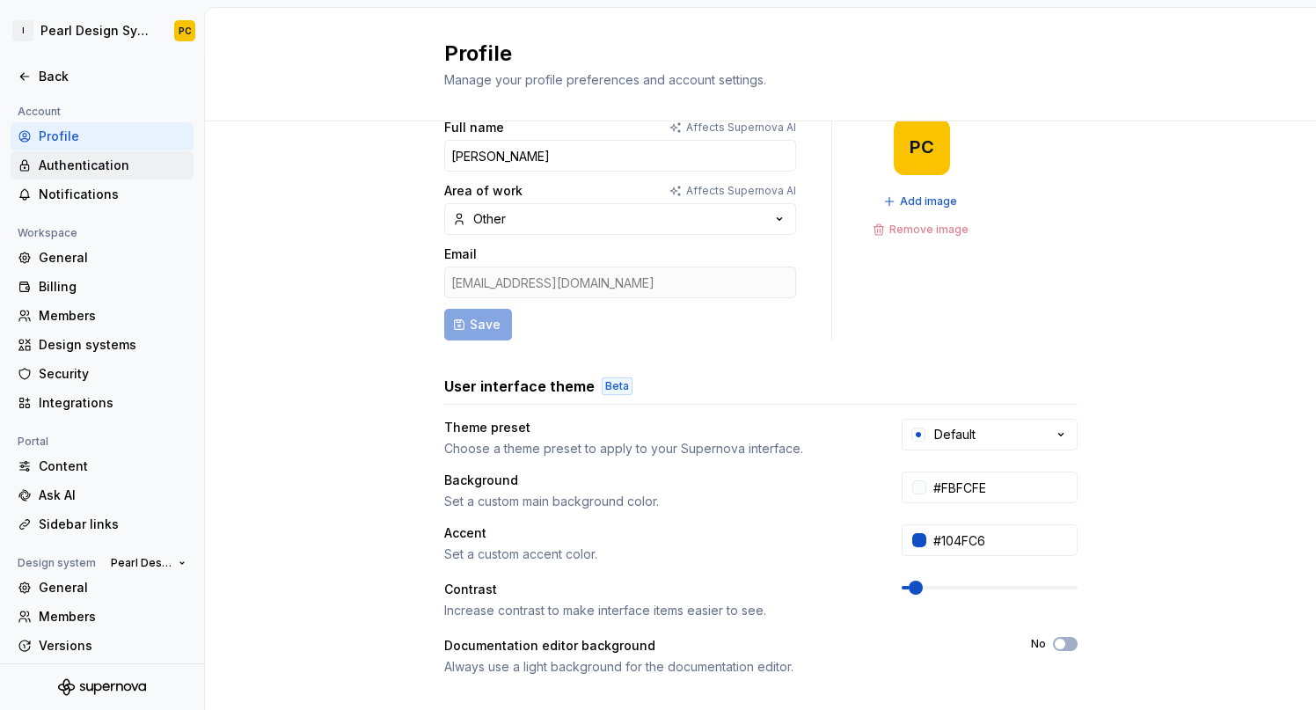
click at [119, 167] on div "Authentication" at bounding box center [113, 166] width 148 height 18
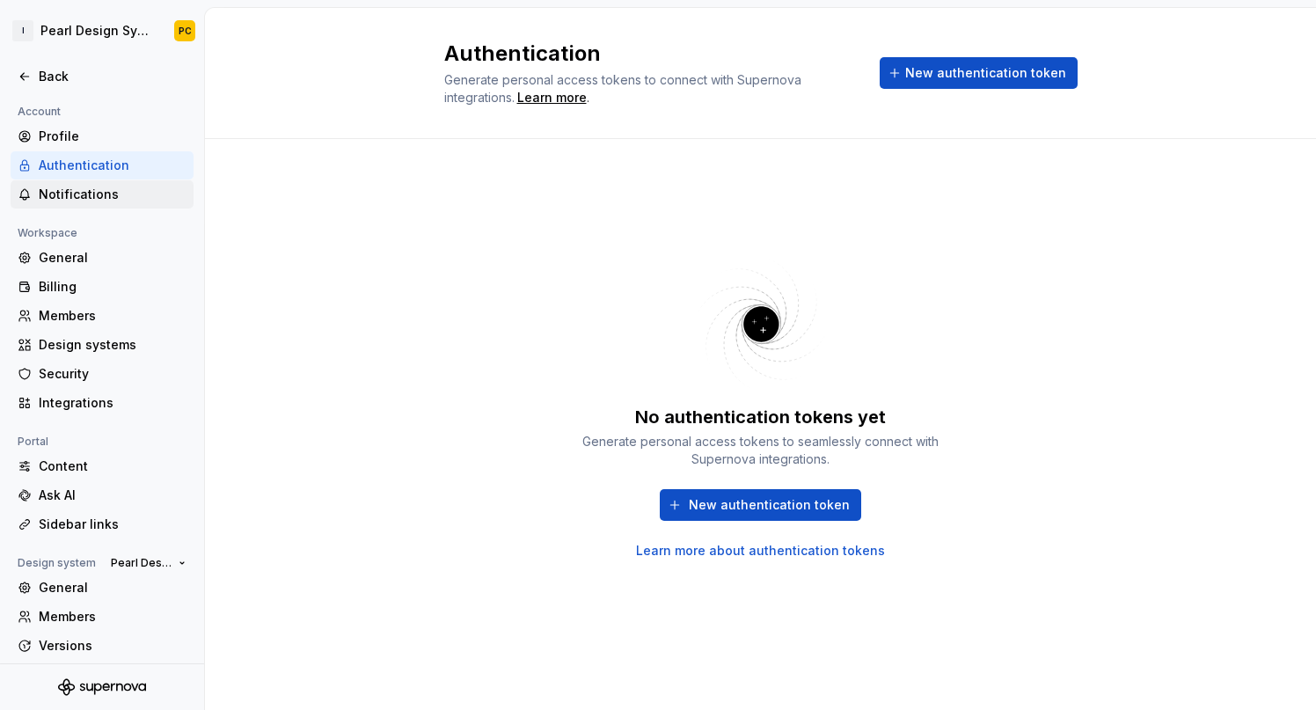
click at [114, 194] on div "Notifications" at bounding box center [113, 195] width 148 height 18
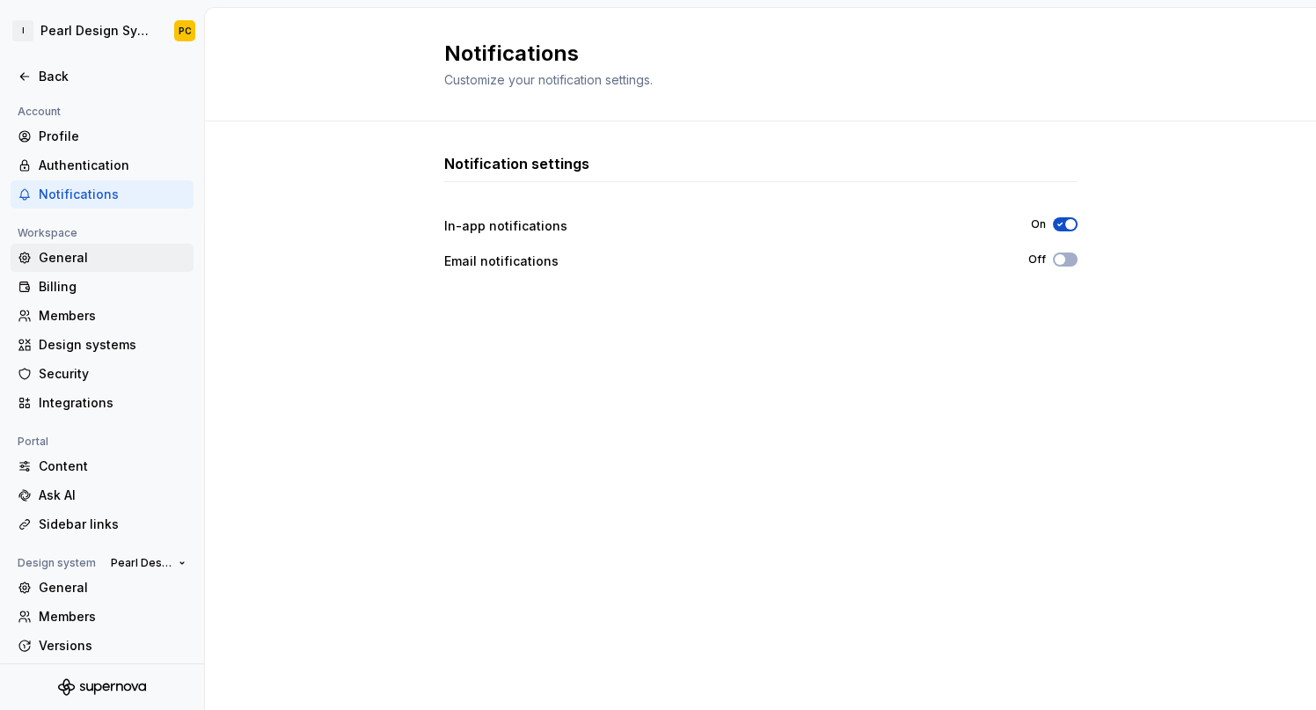
click at [112, 262] on div "General" at bounding box center [113, 258] width 148 height 18
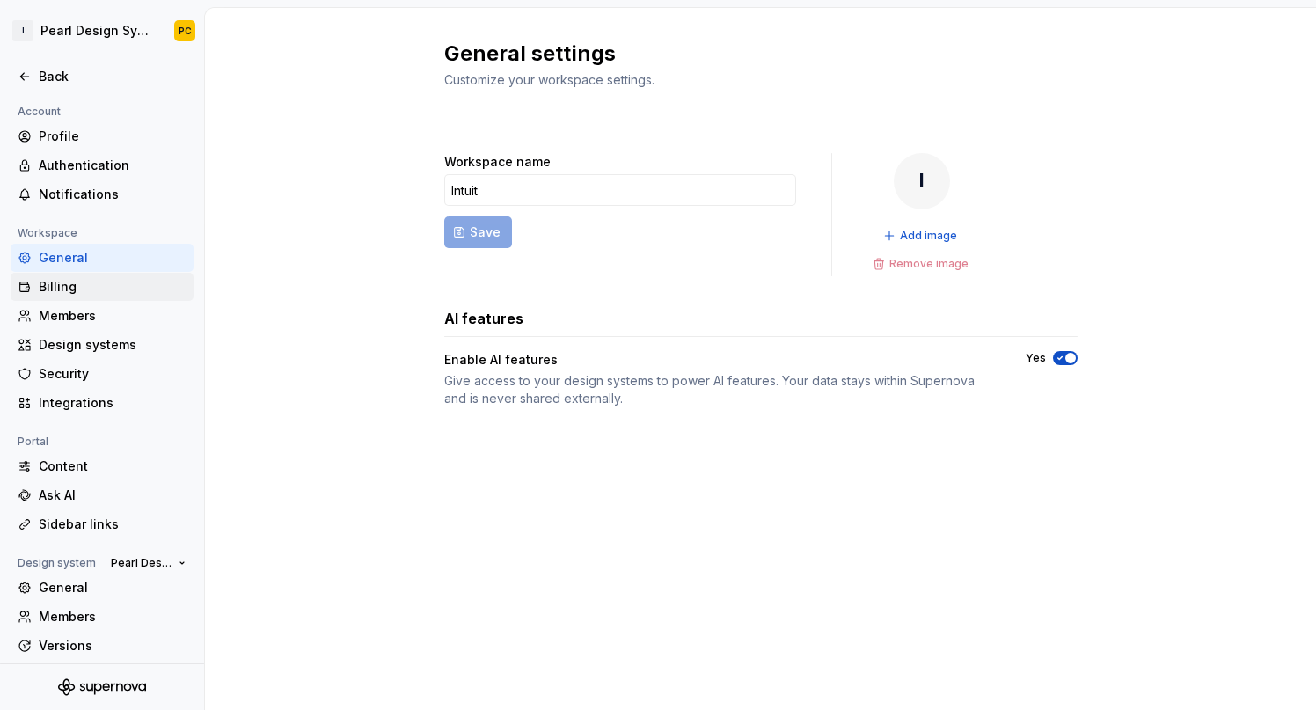
click at [84, 288] on div "Billing" at bounding box center [113, 287] width 148 height 18
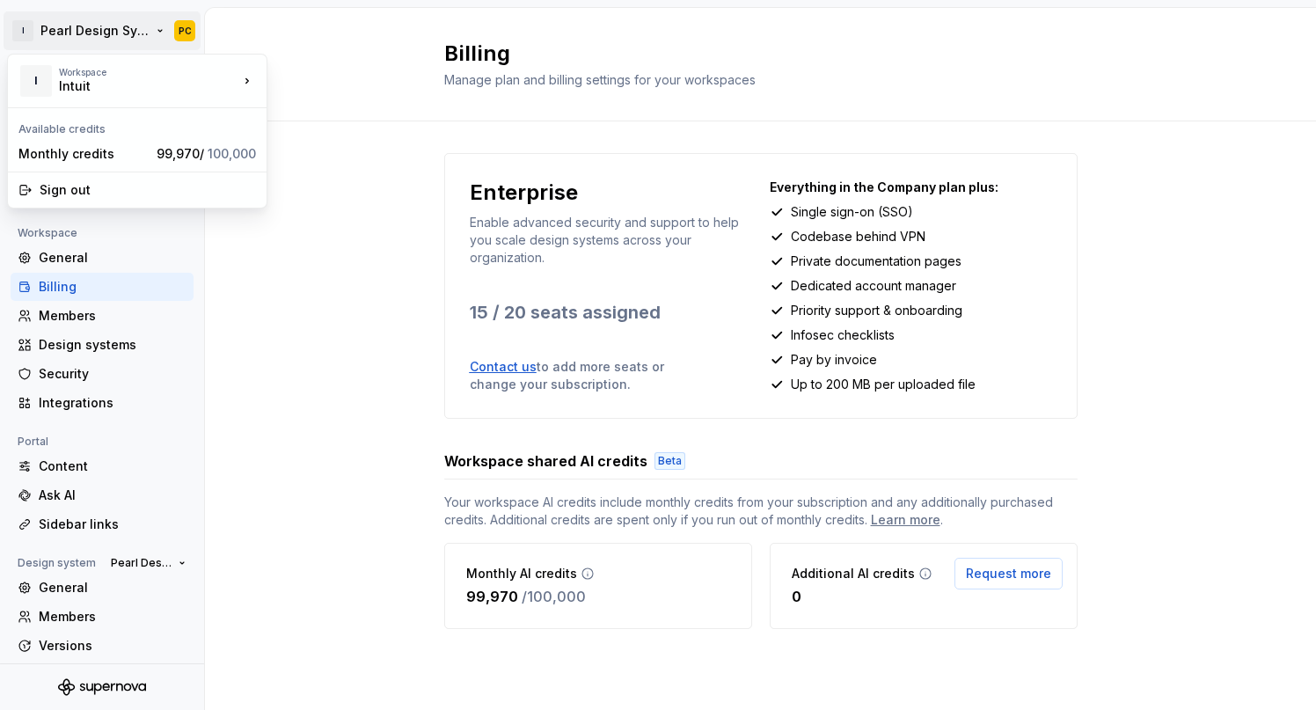
click at [98, 22] on html "I Pearl Design System PC Back Account Profile Authentication Notifications Work…" at bounding box center [658, 355] width 1316 height 710
click at [98, 84] on div "Intuit" at bounding box center [134, 86] width 150 height 18
click at [18, 32] on html "I Pearl Design System PC Back Account Profile Authentication Notifications Work…" at bounding box center [658, 355] width 1316 height 710
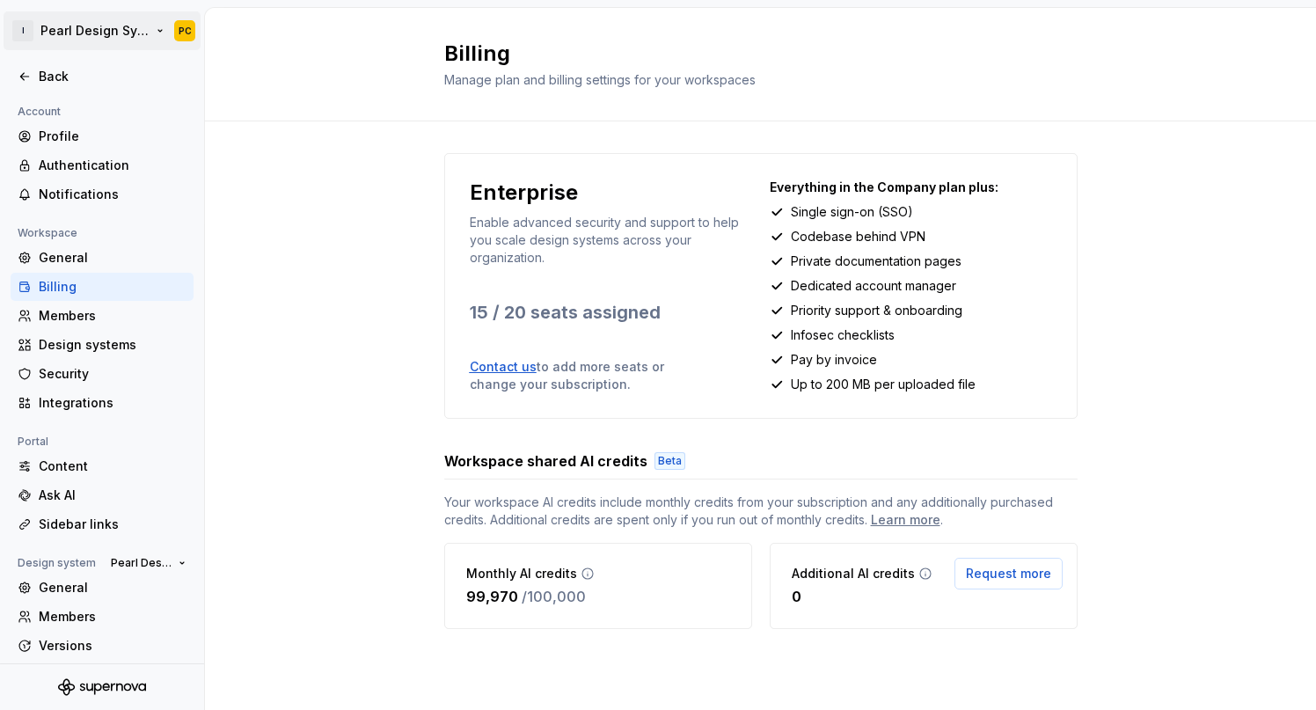
click at [116, 33] on html "I Pearl Design System PC Back Account Profile Authentication Notifications Work…" at bounding box center [658, 355] width 1316 height 710
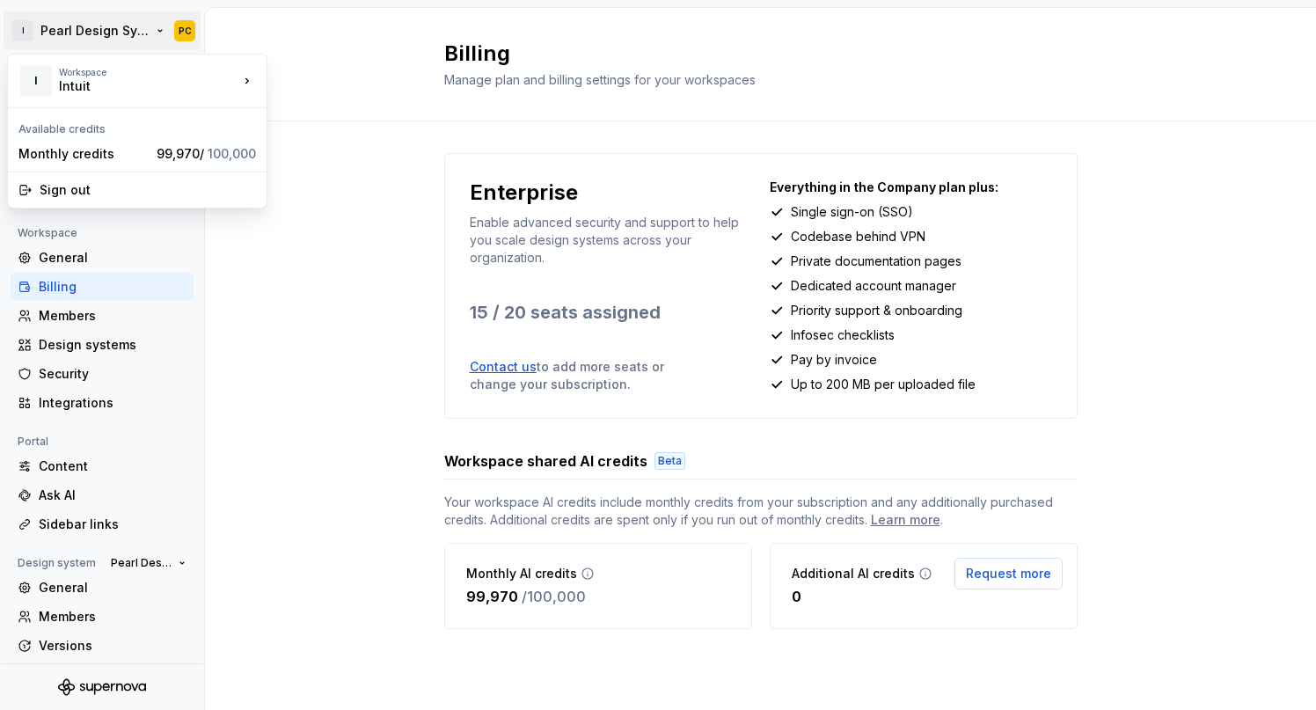
click at [110, 23] on html "I Pearl Design System PC Back Account Profile Authentication Notifications Work…" at bounding box center [658, 355] width 1316 height 710
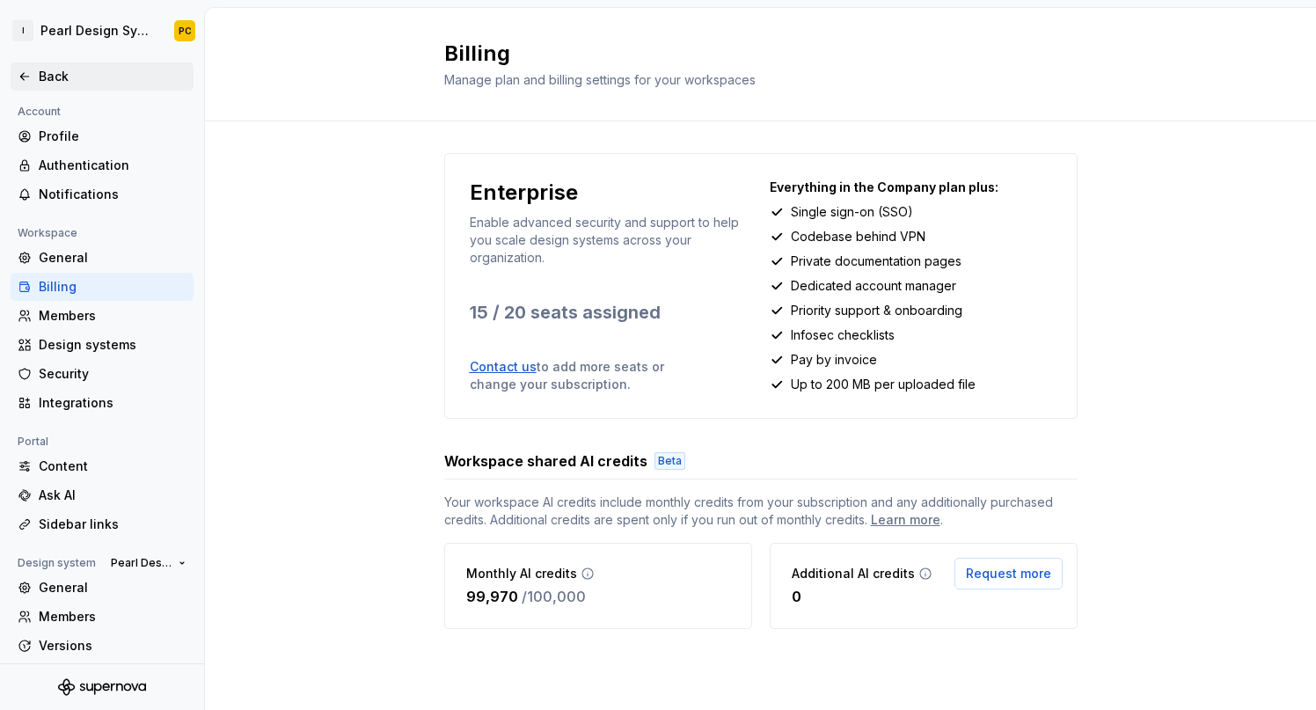
click at [63, 69] on div "Back" at bounding box center [113, 77] width 148 height 18
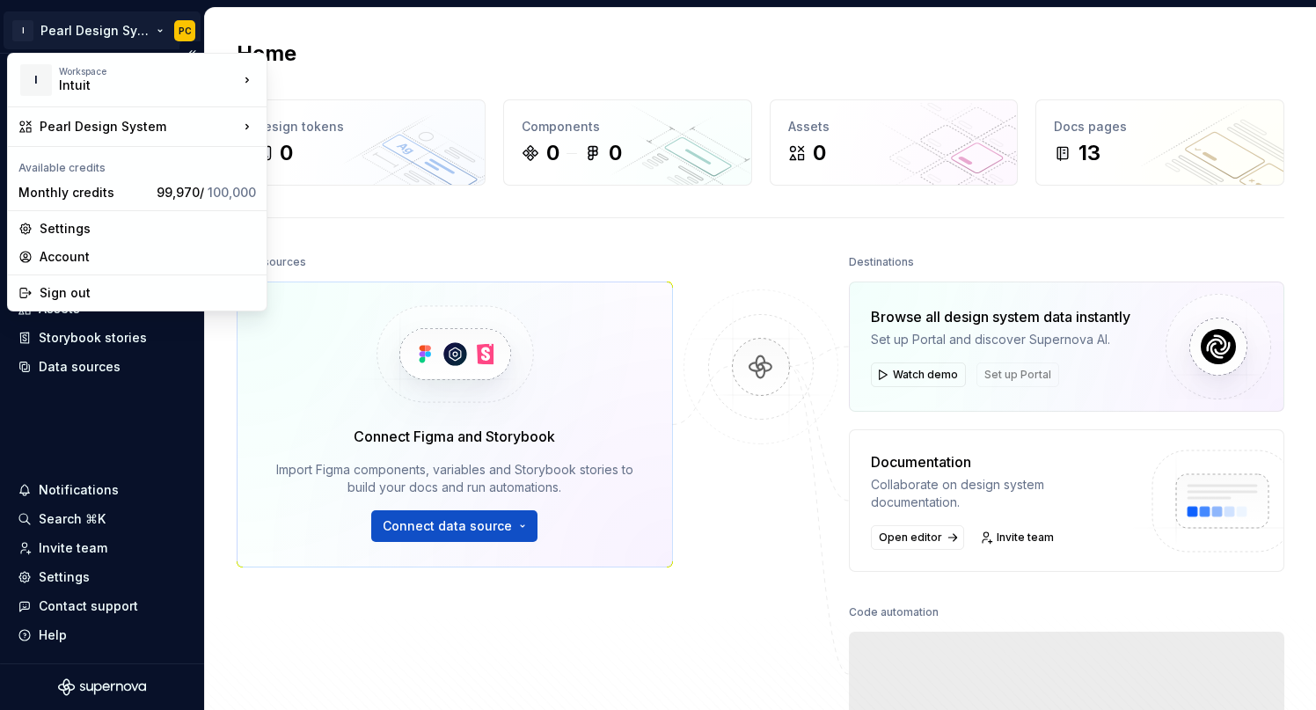
click at [89, 31] on html "I Pearl Design System PC Home Documentation Analytics Code automation Design sy…" at bounding box center [658, 355] width 1316 height 710
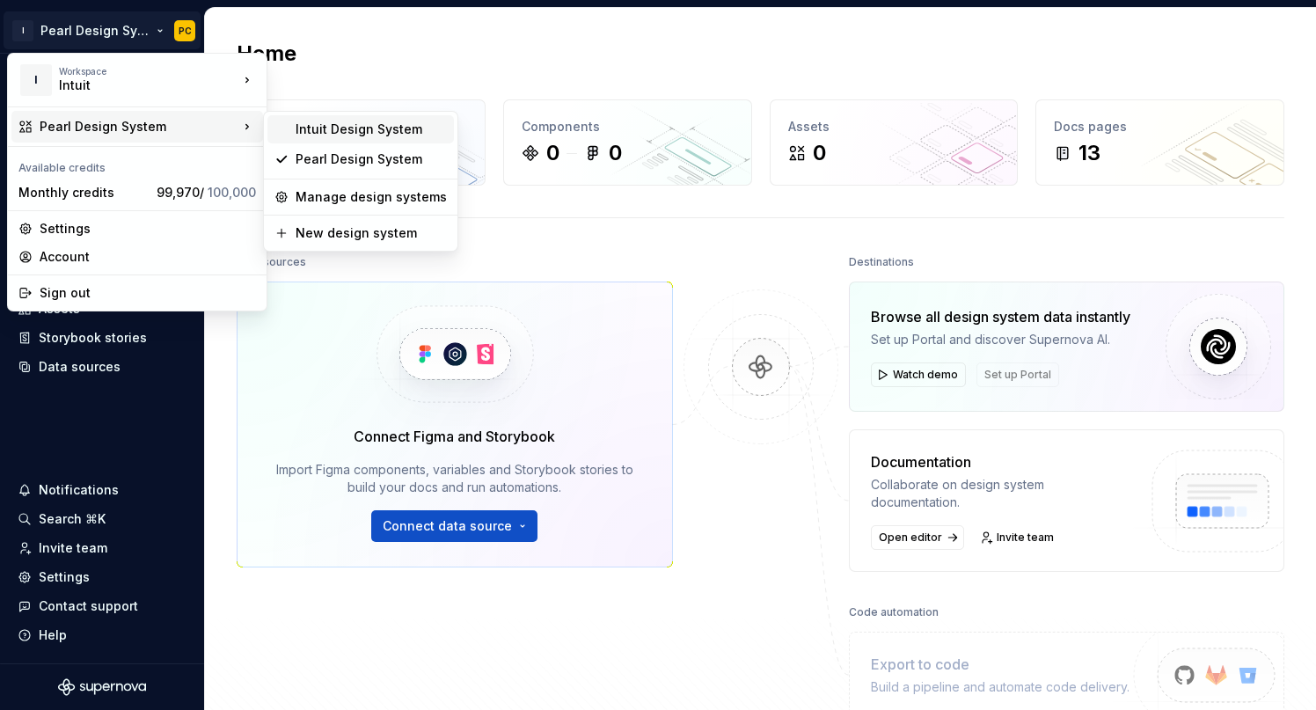
click at [333, 137] on div "Intuit Design System" at bounding box center [370, 129] width 151 height 18
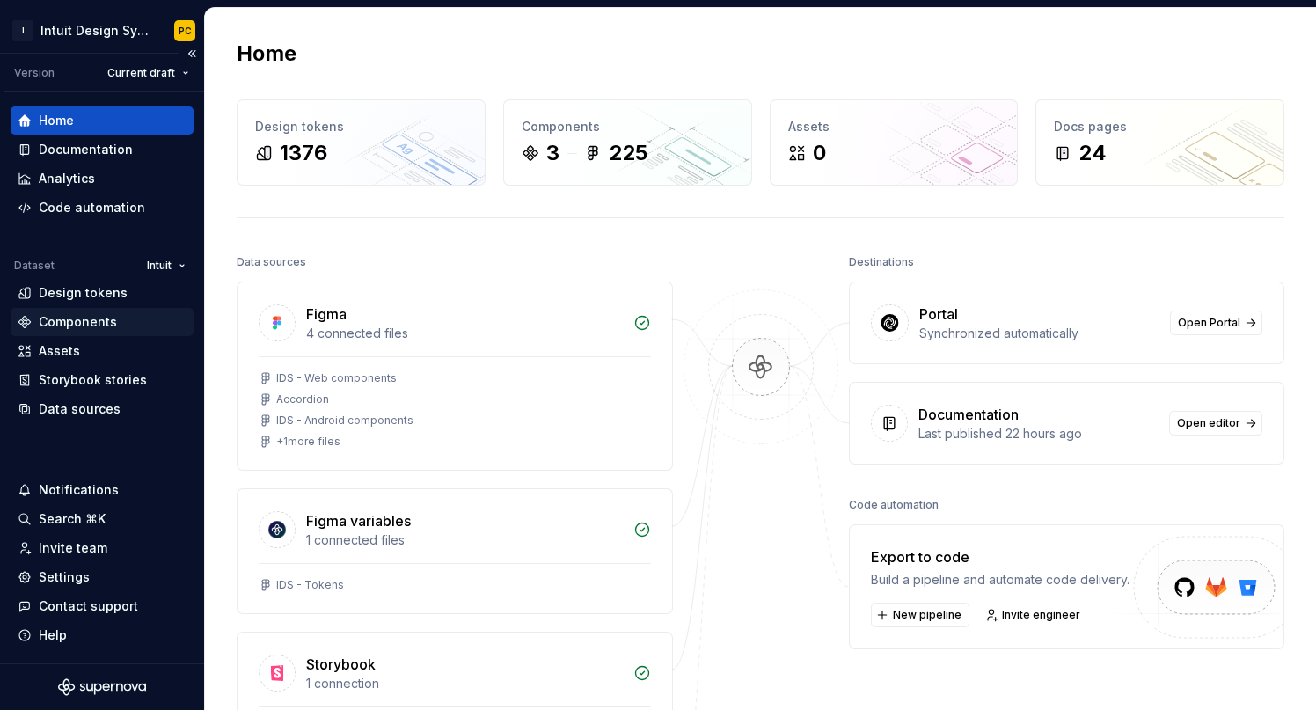
click at [98, 325] on div "Components" at bounding box center [78, 322] width 78 height 18
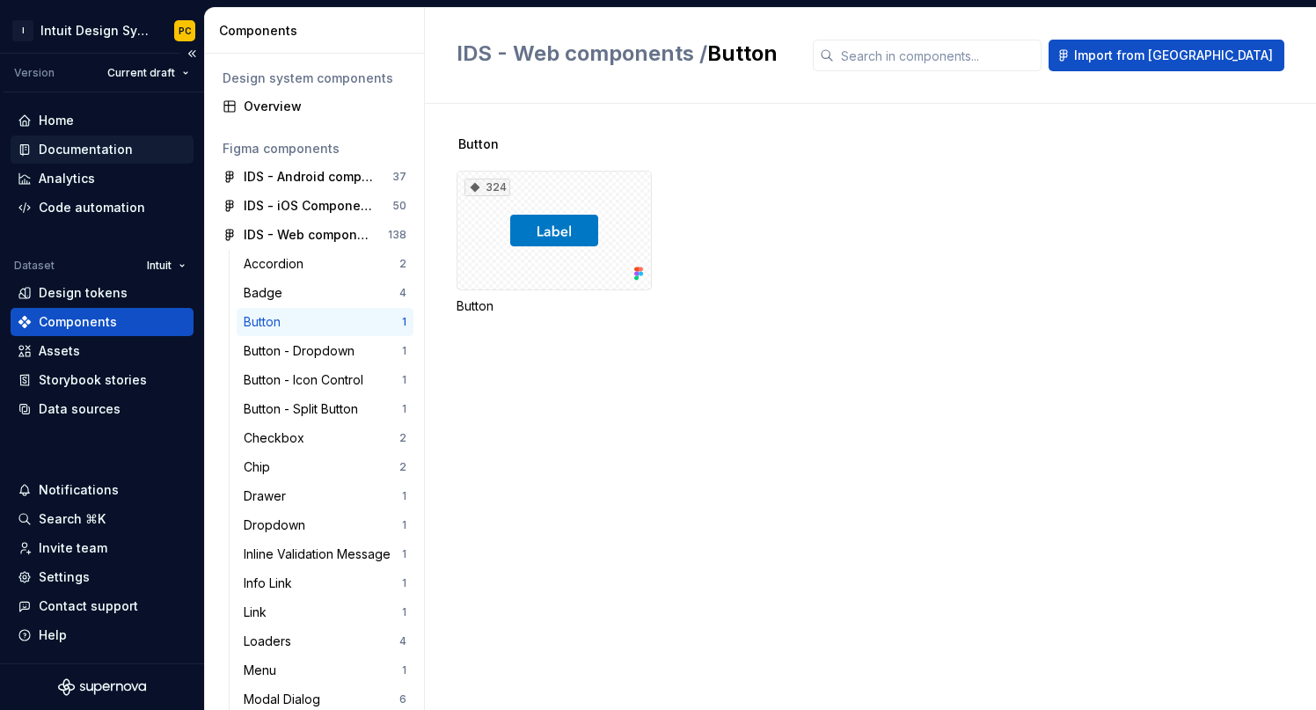
click at [101, 146] on div "Documentation" at bounding box center [86, 150] width 94 height 18
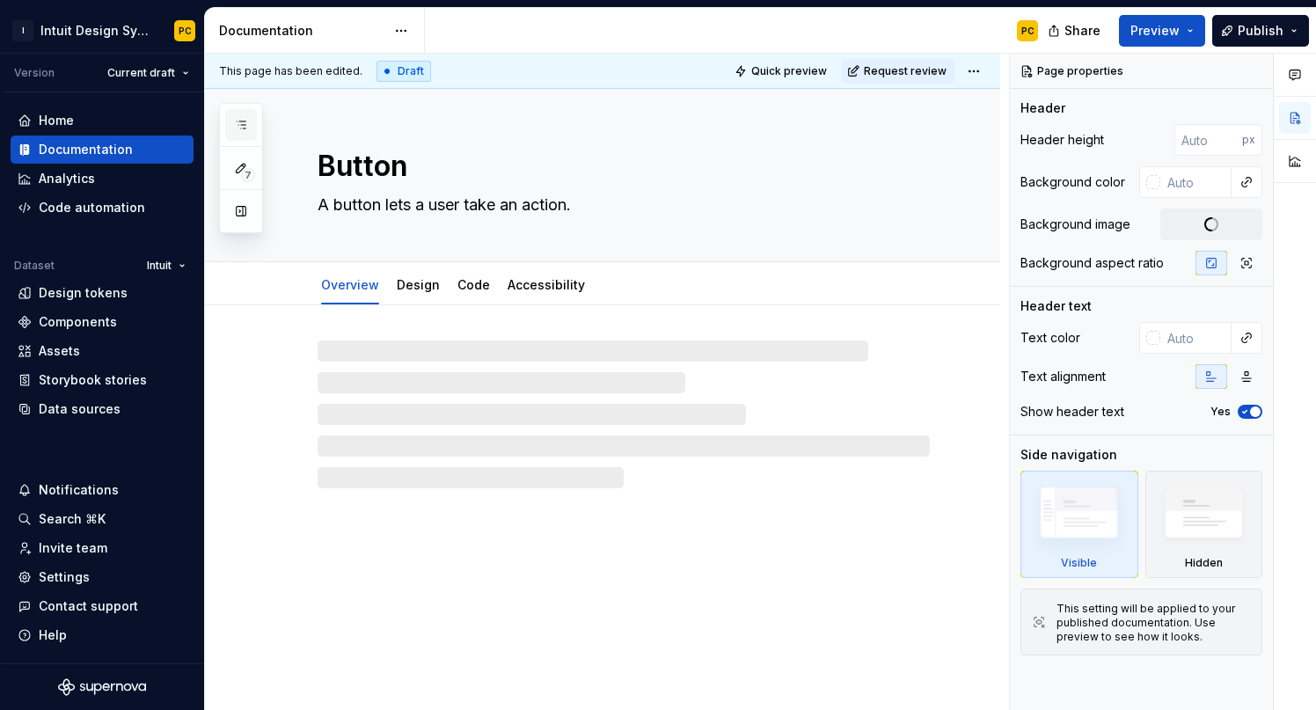
click at [238, 127] on icon "button" at bounding box center [241, 125] width 14 height 14
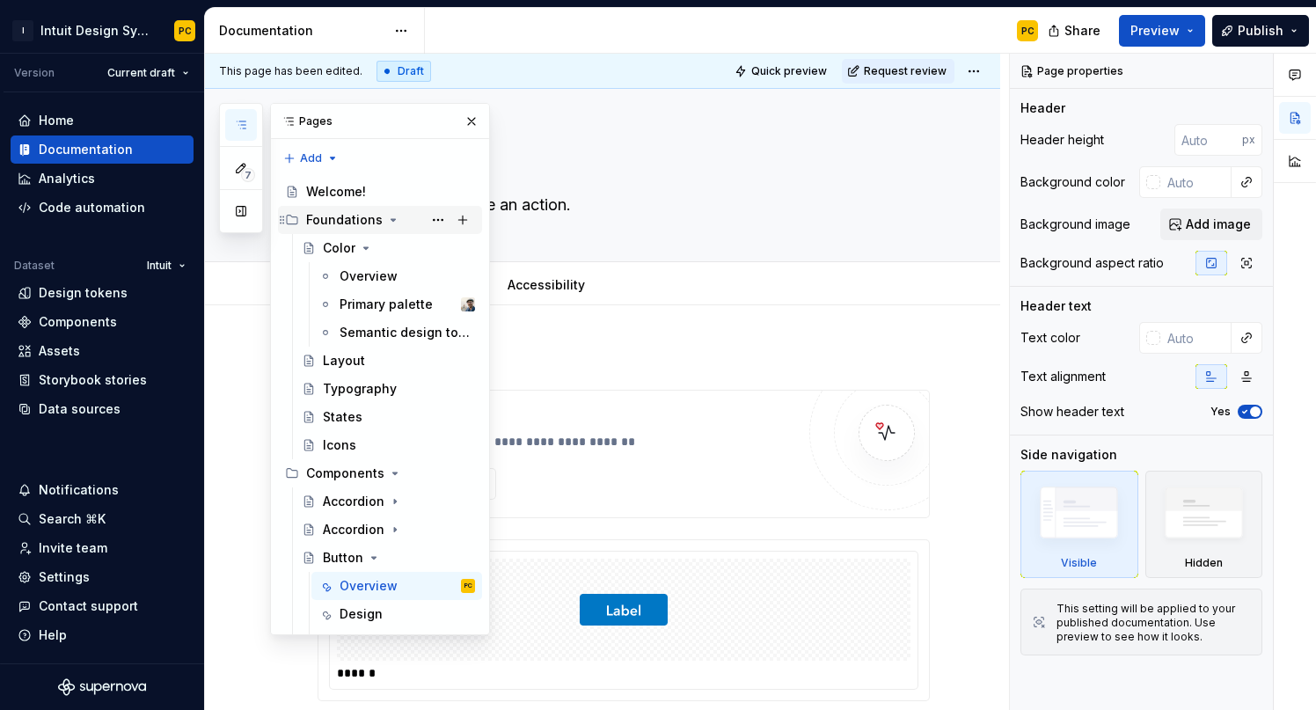
click at [338, 221] on div "Foundations" at bounding box center [344, 220] width 77 height 18
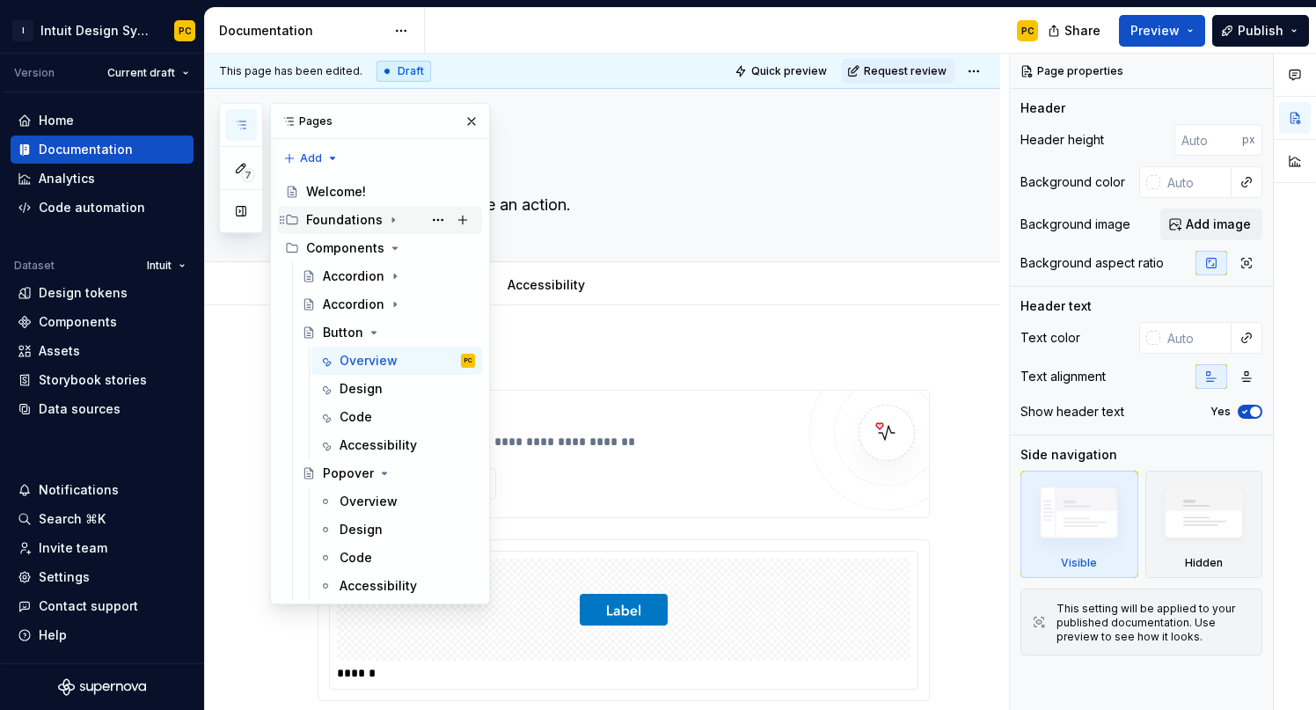
click at [338, 221] on div "Foundations" at bounding box center [344, 220] width 77 height 18
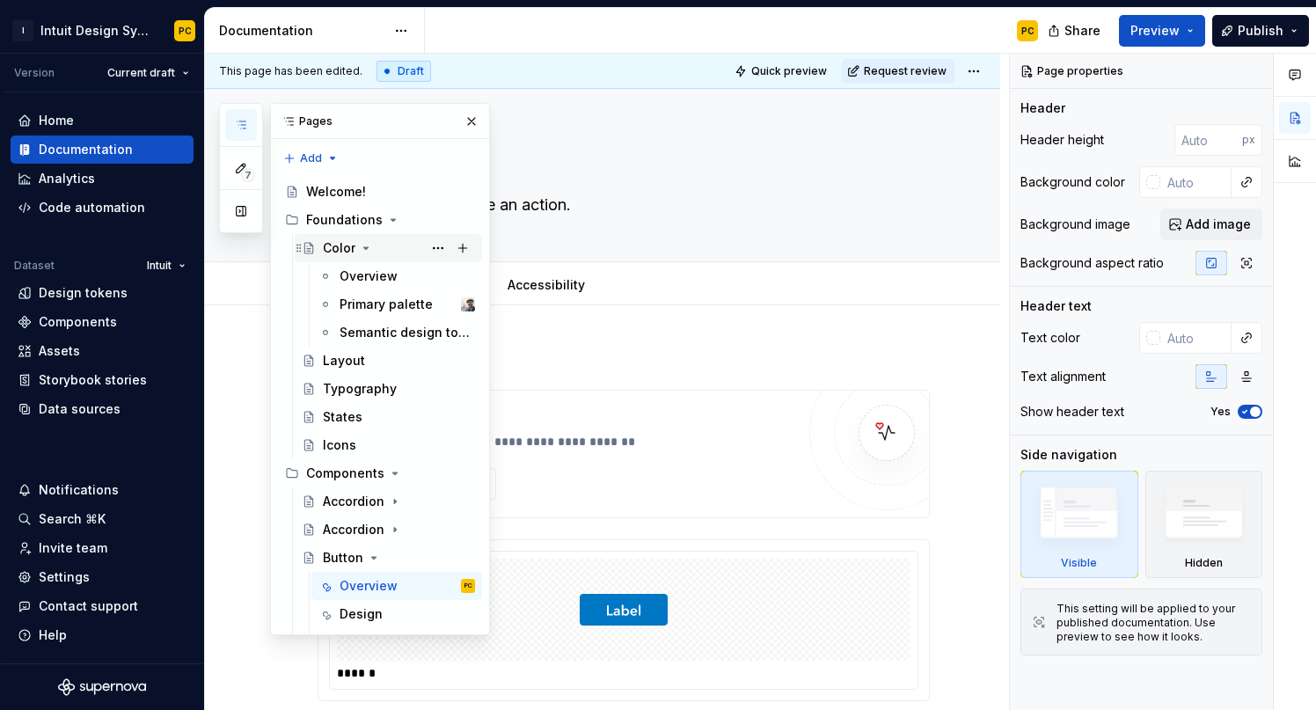
click at [344, 244] on div "Color" at bounding box center [339, 248] width 33 height 18
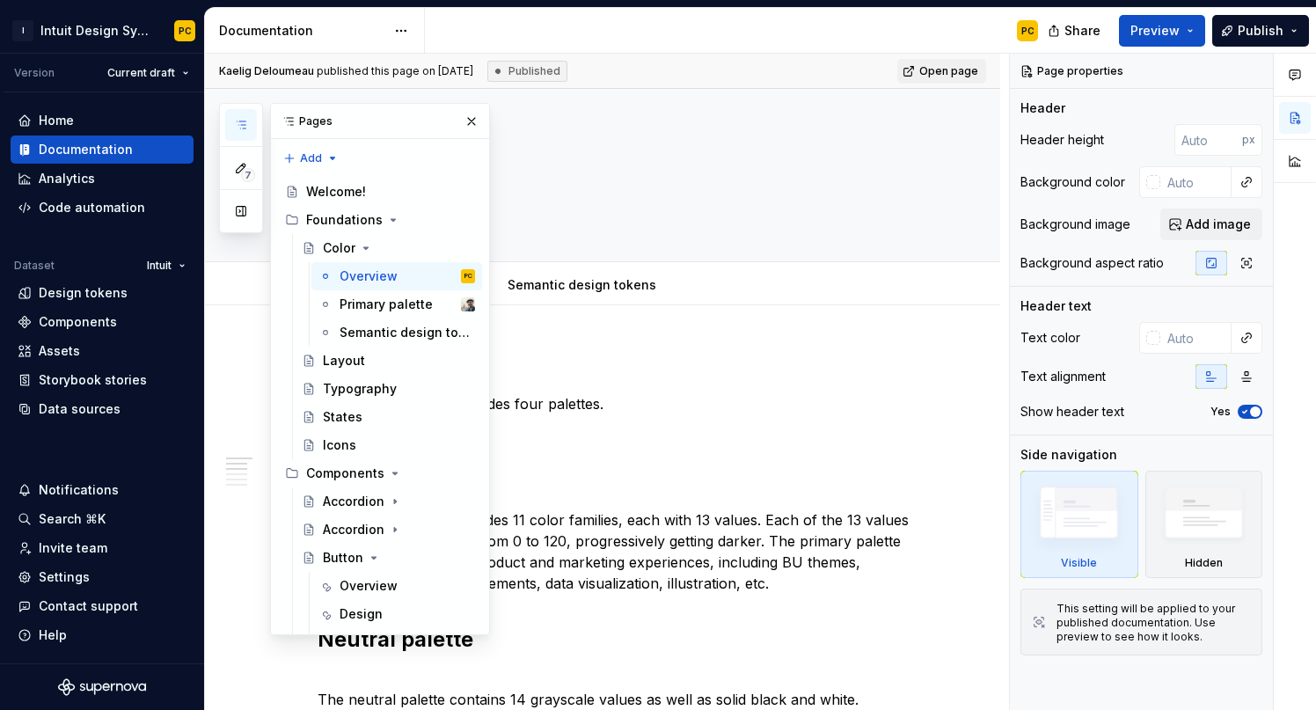
click at [797, 35] on div "PC" at bounding box center [738, 31] width 627 height 46
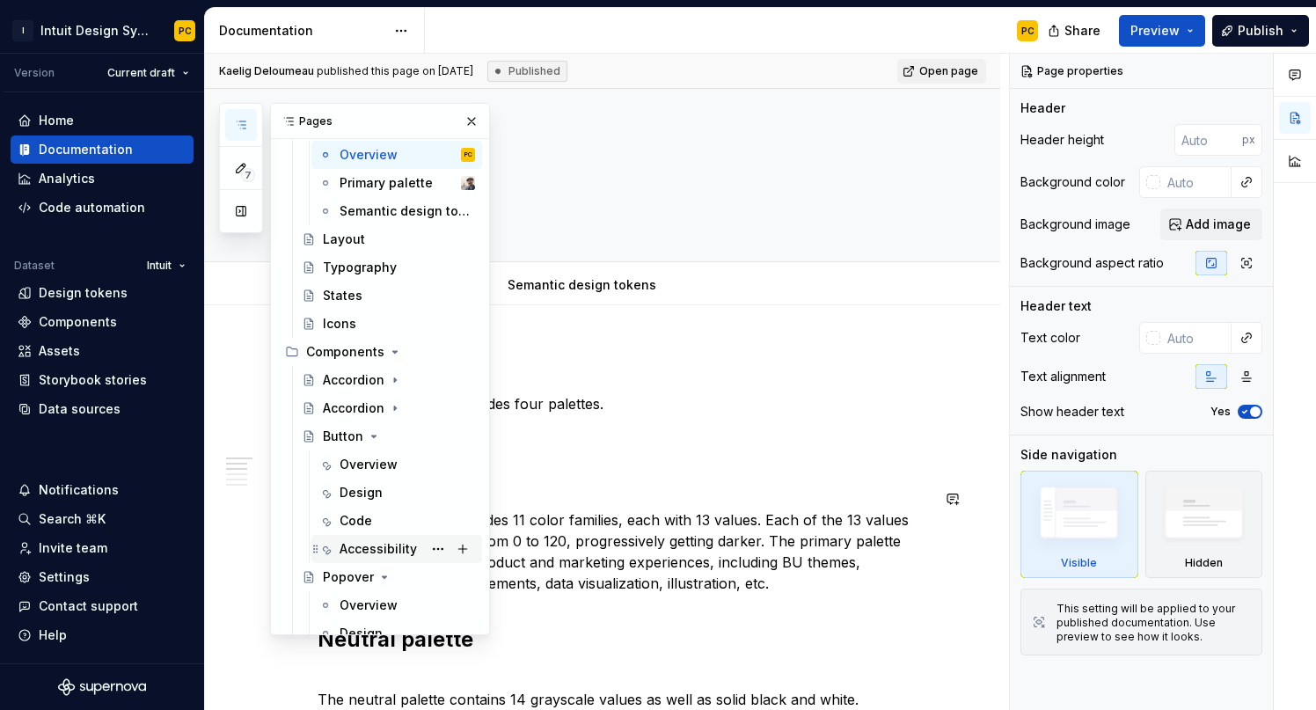
scroll to position [120, 0]
click at [348, 438] on div "Button" at bounding box center [343, 437] width 40 height 18
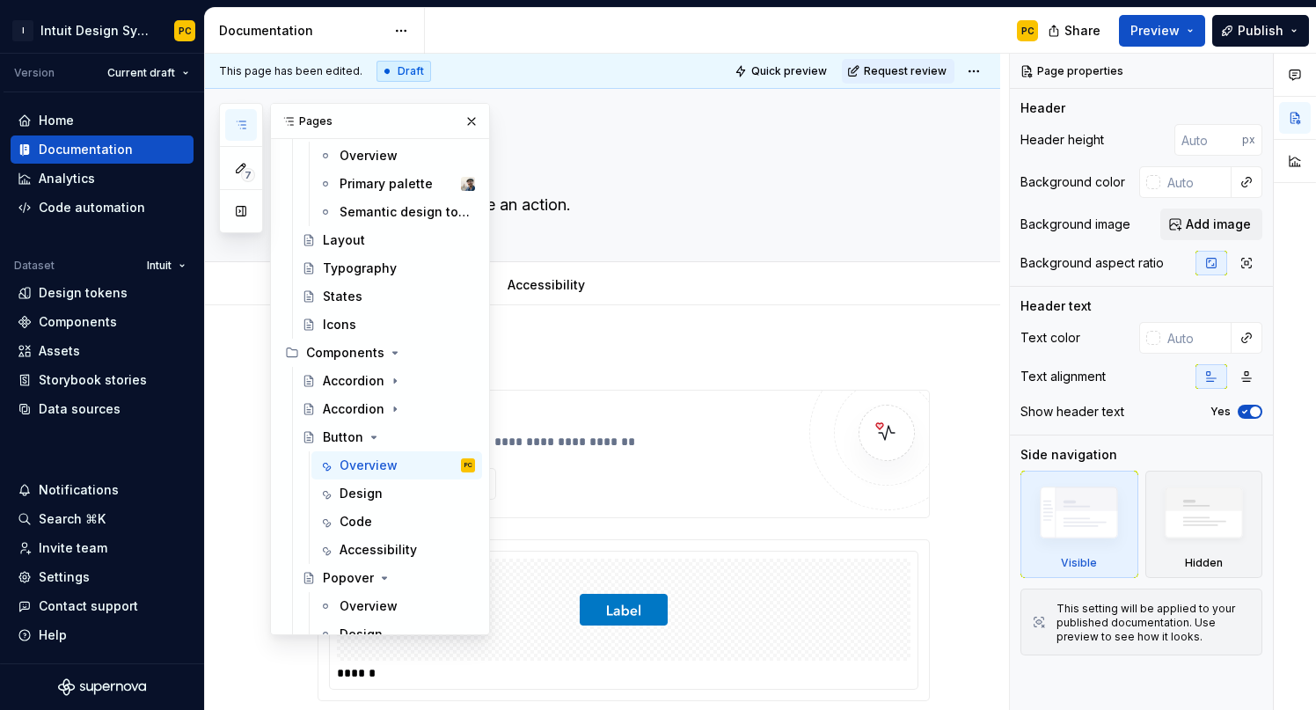
click at [783, 330] on div "**********" at bounding box center [602, 641] width 795 height 672
click at [471, 120] on button "button" at bounding box center [471, 121] width 25 height 25
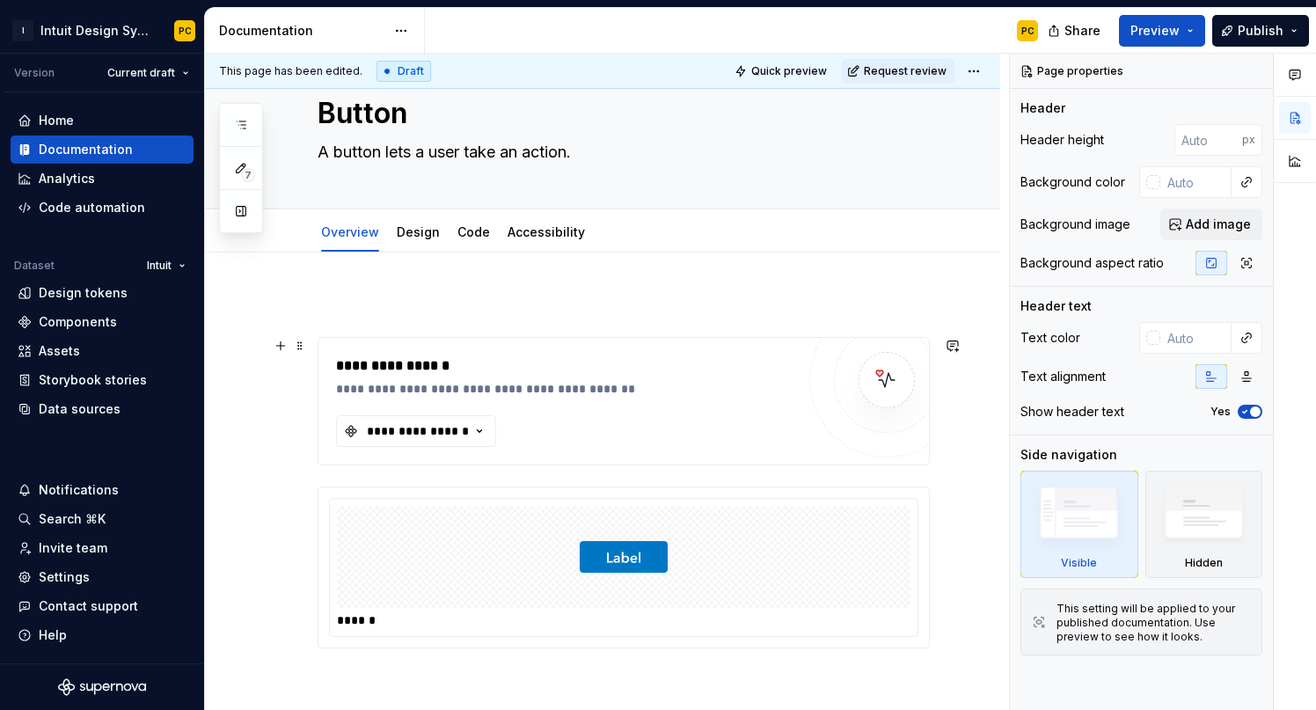
scroll to position [57, 0]
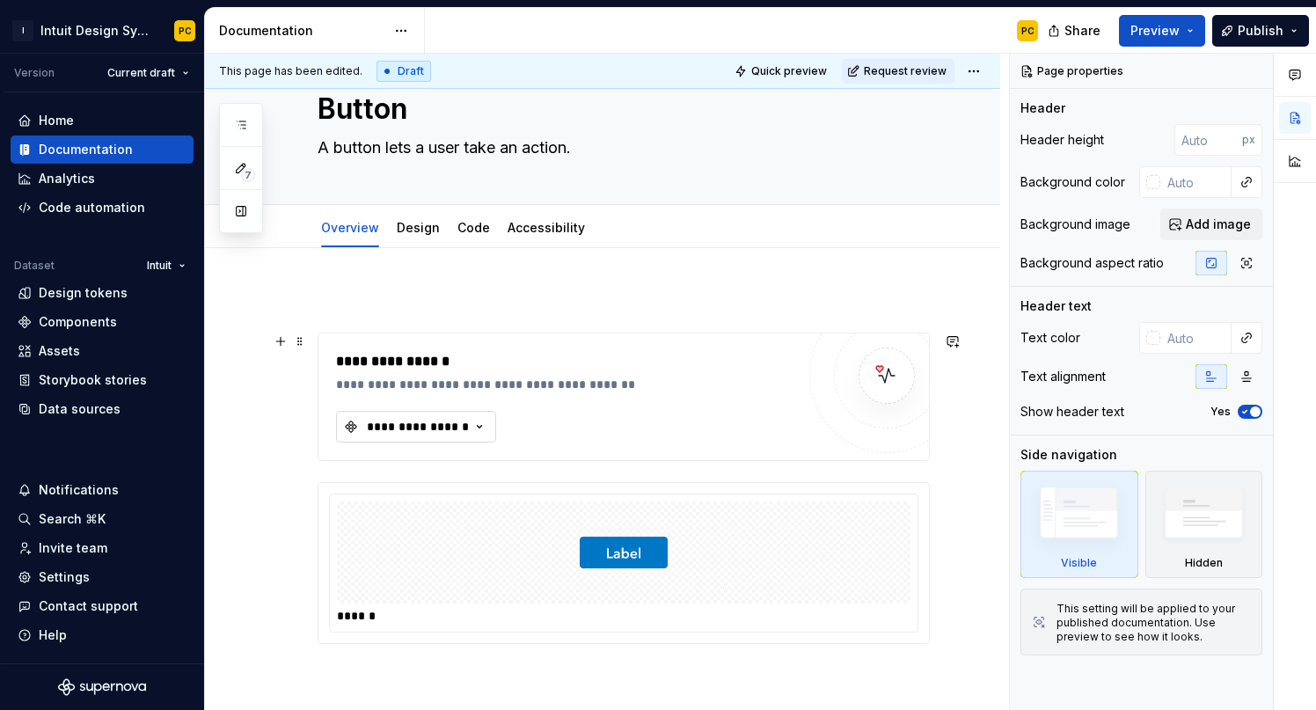
click at [407, 432] on div "**********" at bounding box center [418, 427] width 106 height 18
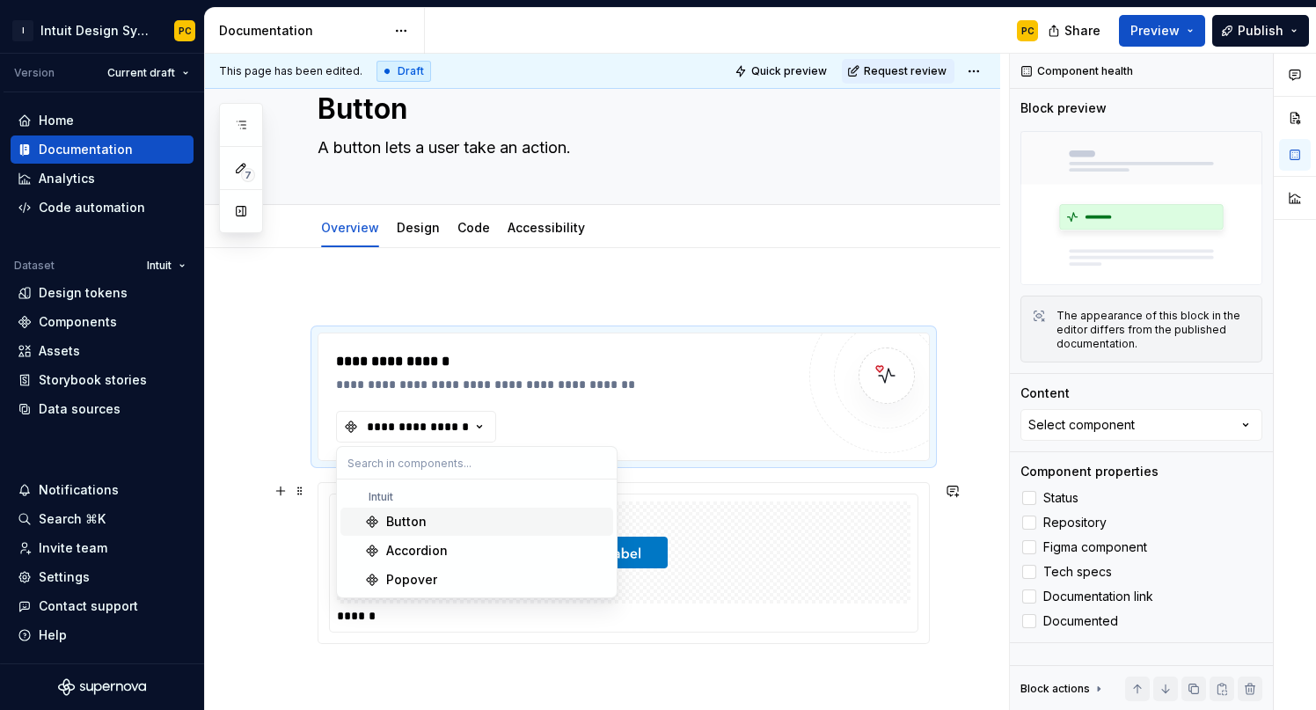
click at [415, 519] on div "Button" at bounding box center [406, 522] width 40 height 18
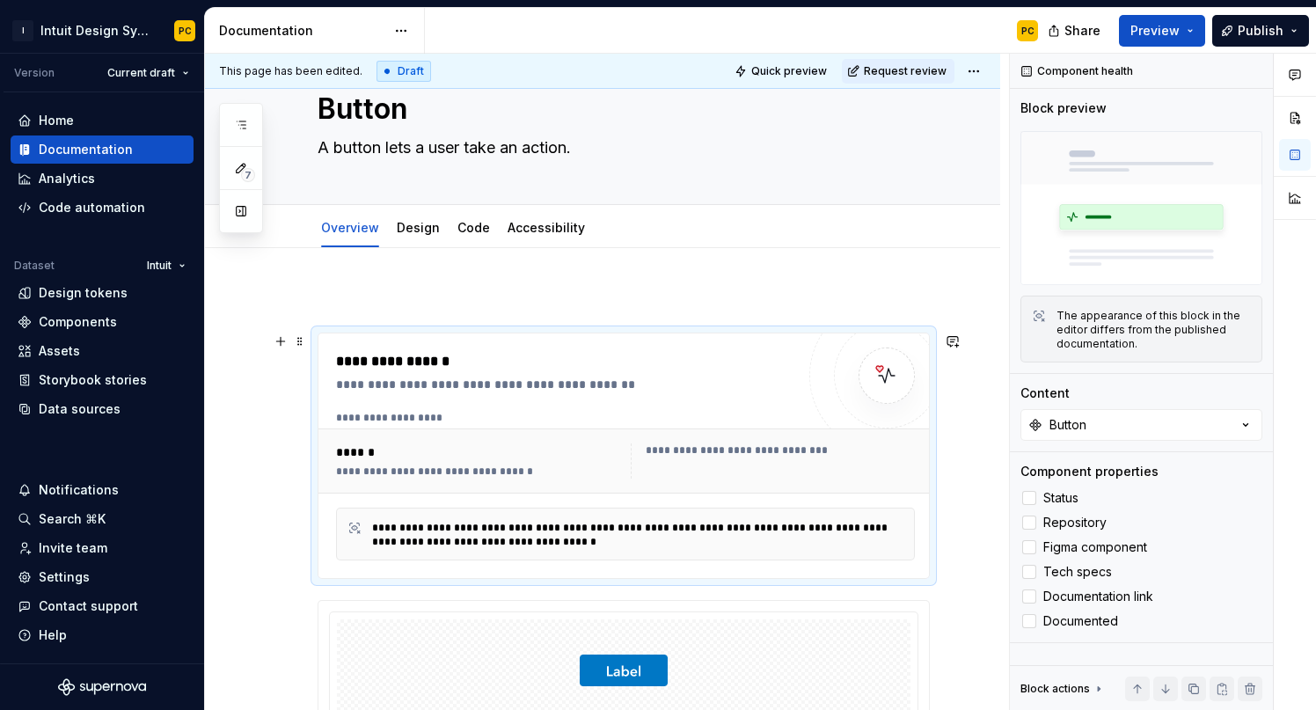
click at [619, 458] on div "******" at bounding box center [480, 452] width 288 height 18
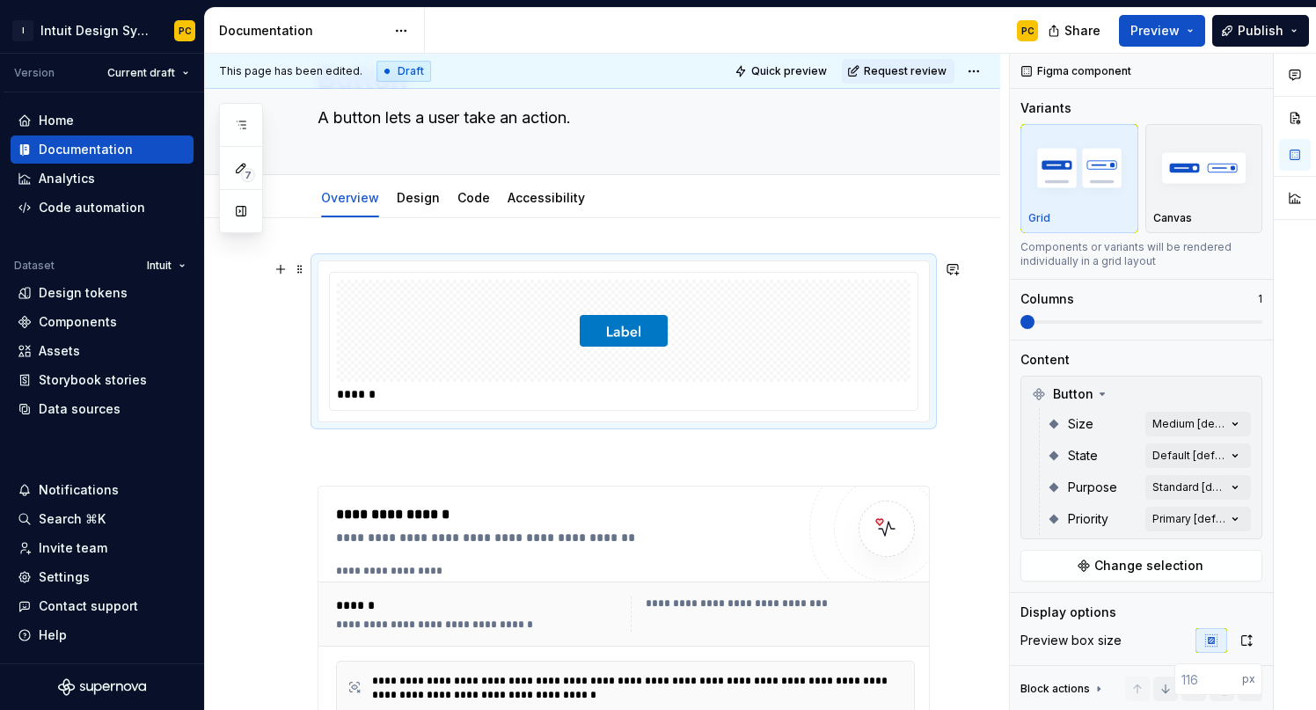
scroll to position [59, 0]
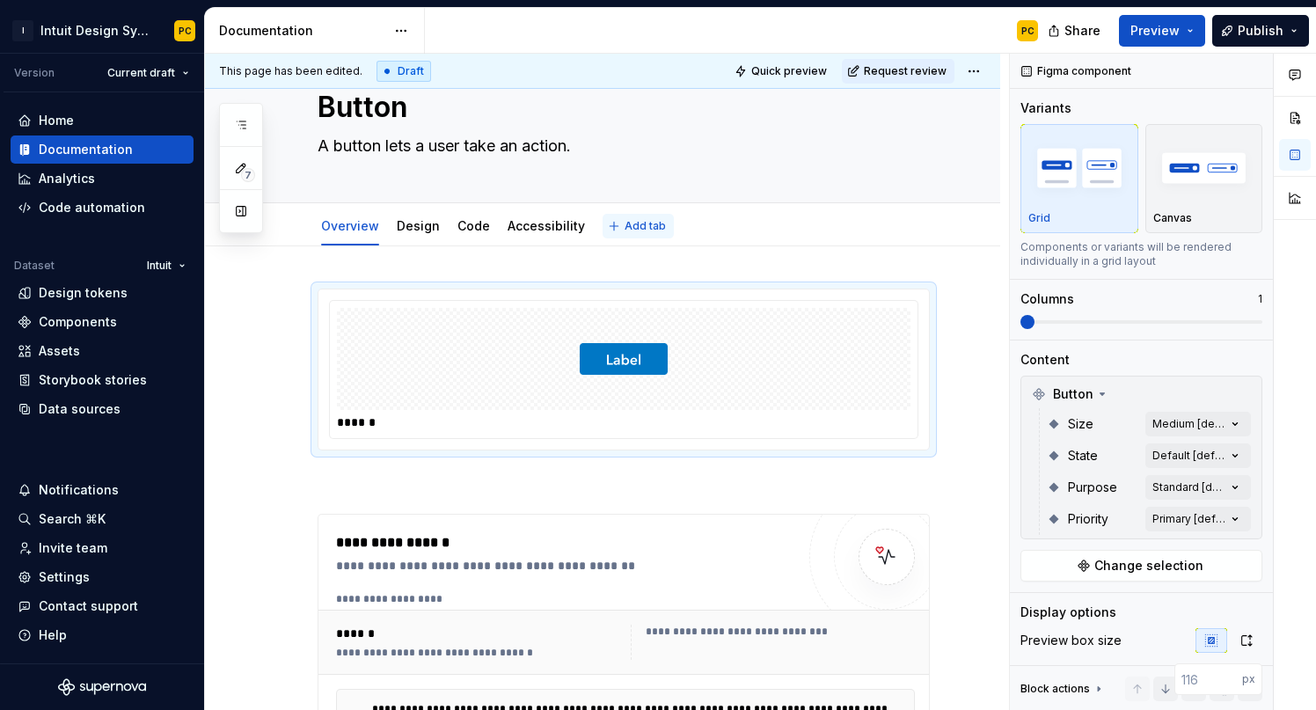
click at [636, 230] on span "Add tab" at bounding box center [644, 226] width 41 height 14
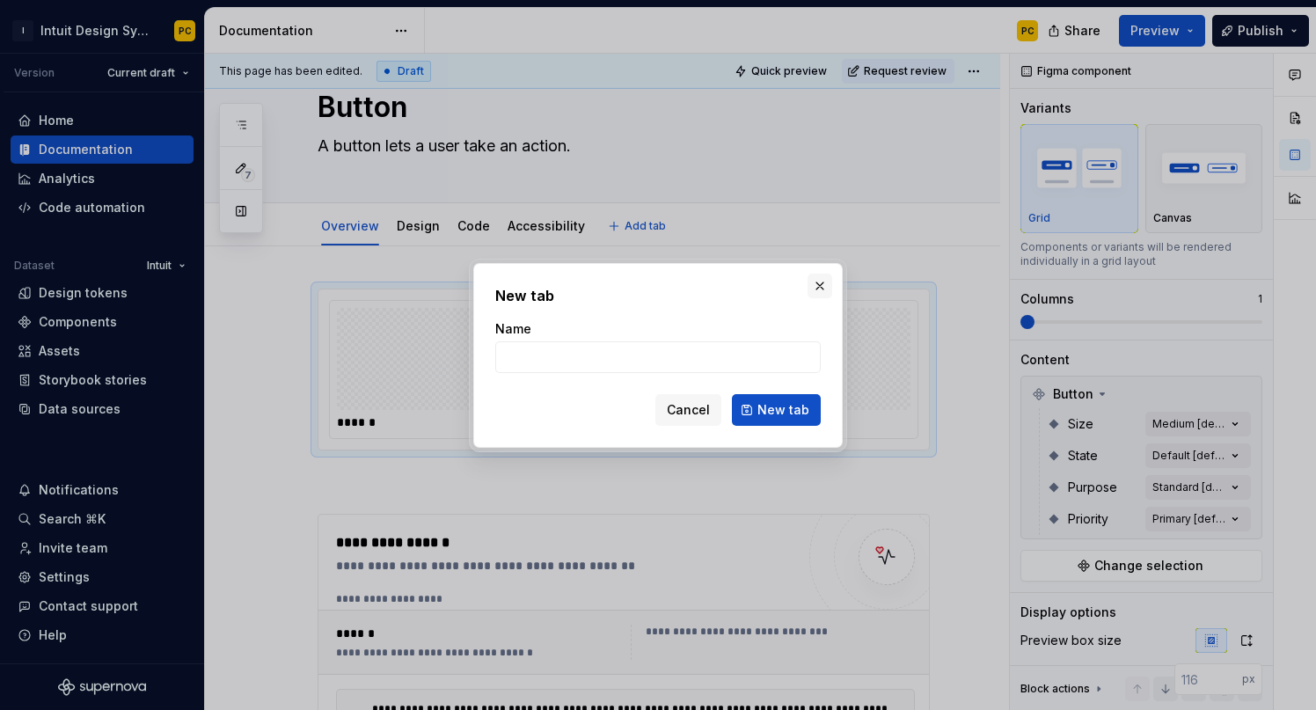
click at [828, 282] on button "button" at bounding box center [819, 286] width 25 height 25
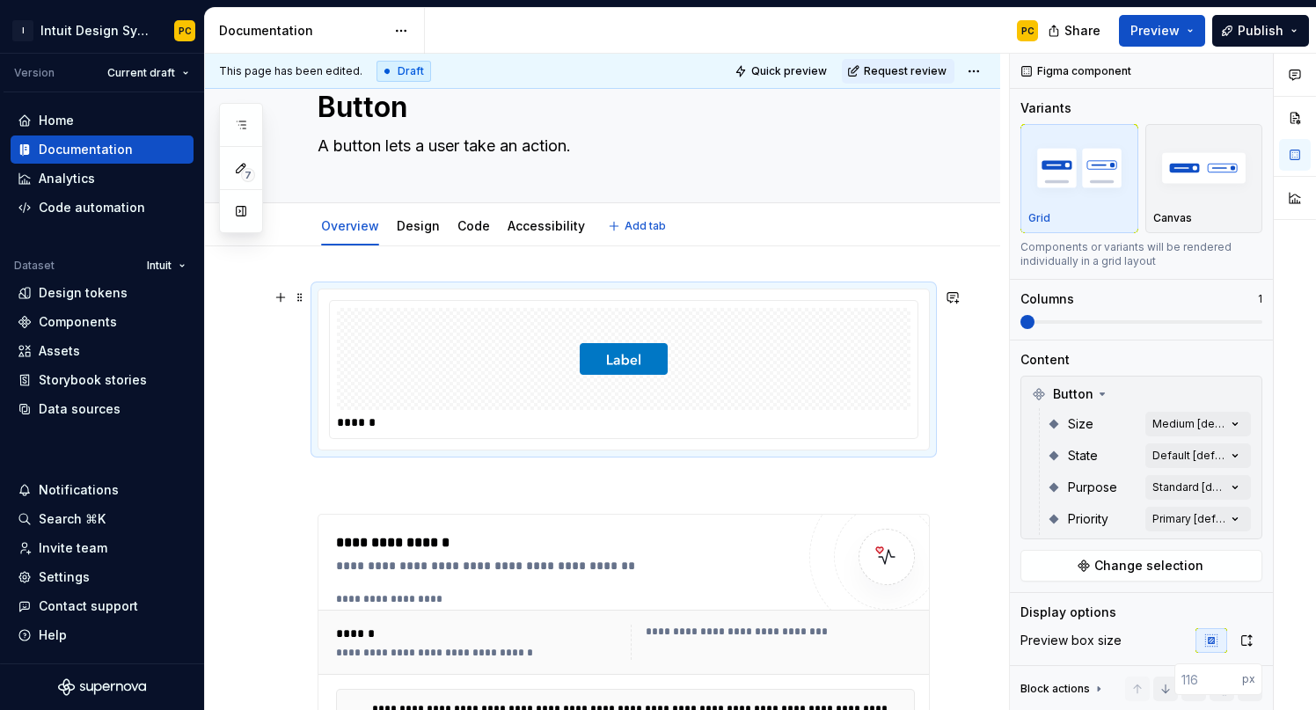
click at [618, 355] on img at bounding box center [624, 359] width 88 height 88
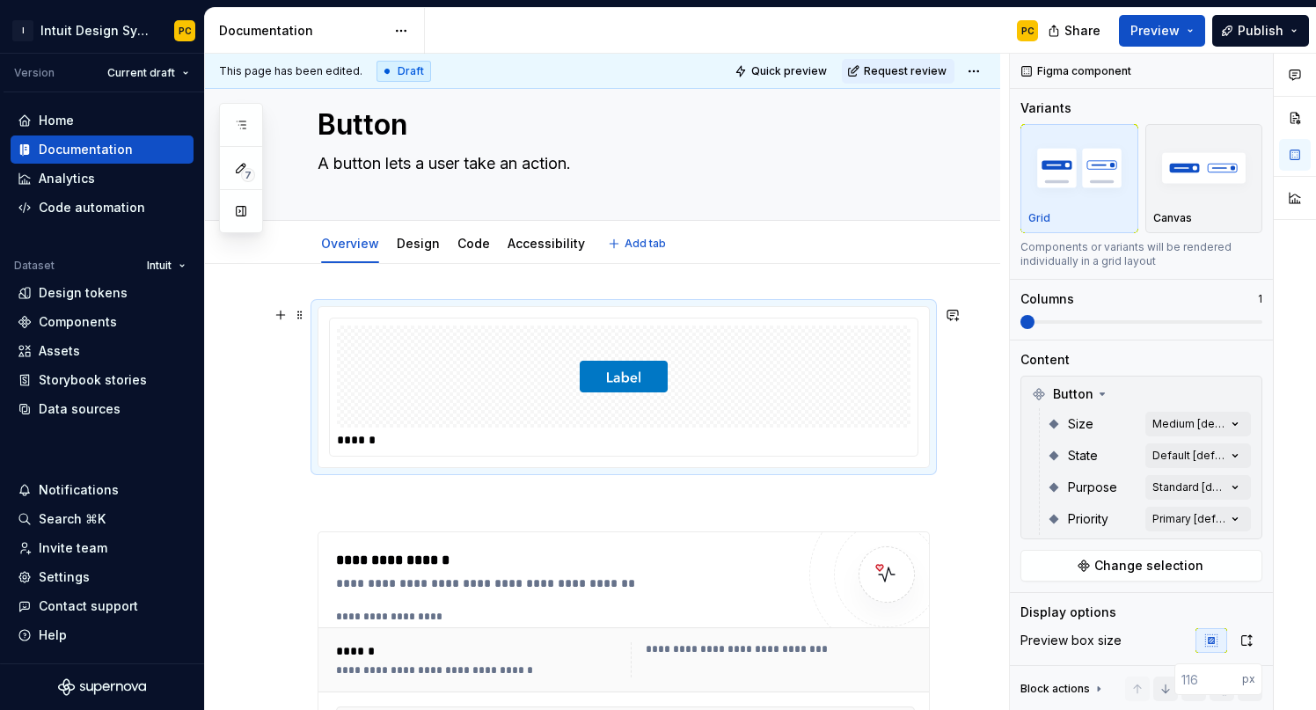
scroll to position [35, 0]
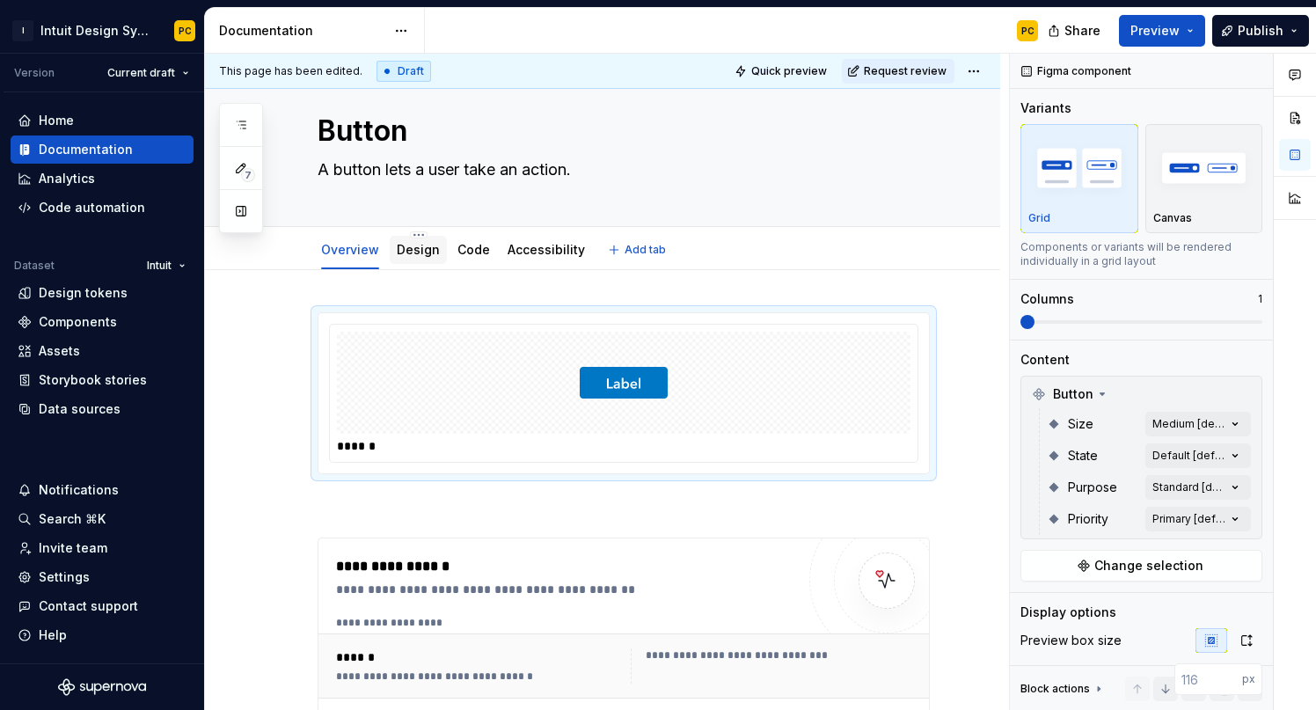
click at [422, 258] on div "Design" at bounding box center [418, 250] width 43 height 18
click at [435, 259] on div "Design" at bounding box center [418, 250] width 57 height 28
click at [414, 234] on html "I Intuit Design System PC Version Current draft Home Documentation Analytics Co…" at bounding box center [658, 355] width 1316 height 710
click at [381, 254] on html "I Intuit Design System PC Version Current draft Home Documentation Analytics Co…" at bounding box center [658, 355] width 1316 height 710
click at [405, 253] on link "Design" at bounding box center [418, 249] width 43 height 15
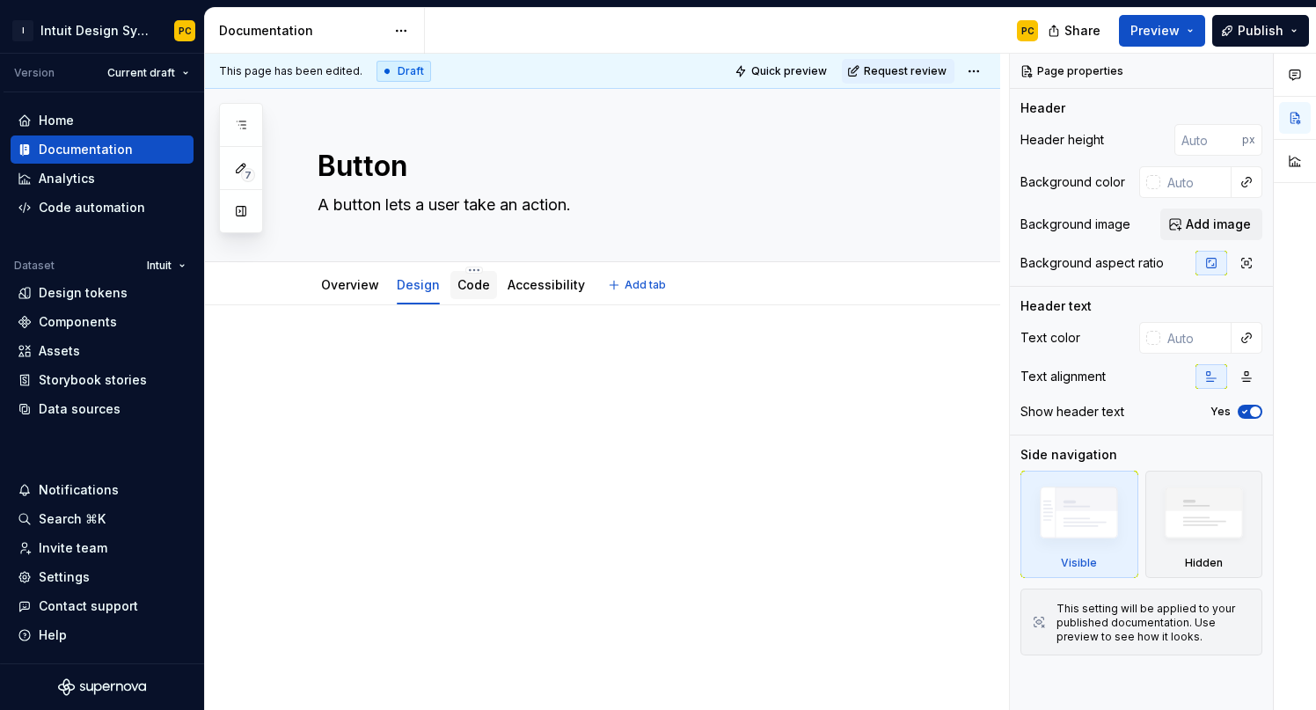
click at [470, 284] on link "Code" at bounding box center [473, 284] width 33 height 15
type textarea "*"
click at [433, 374] on div at bounding box center [623, 380] width 612 height 67
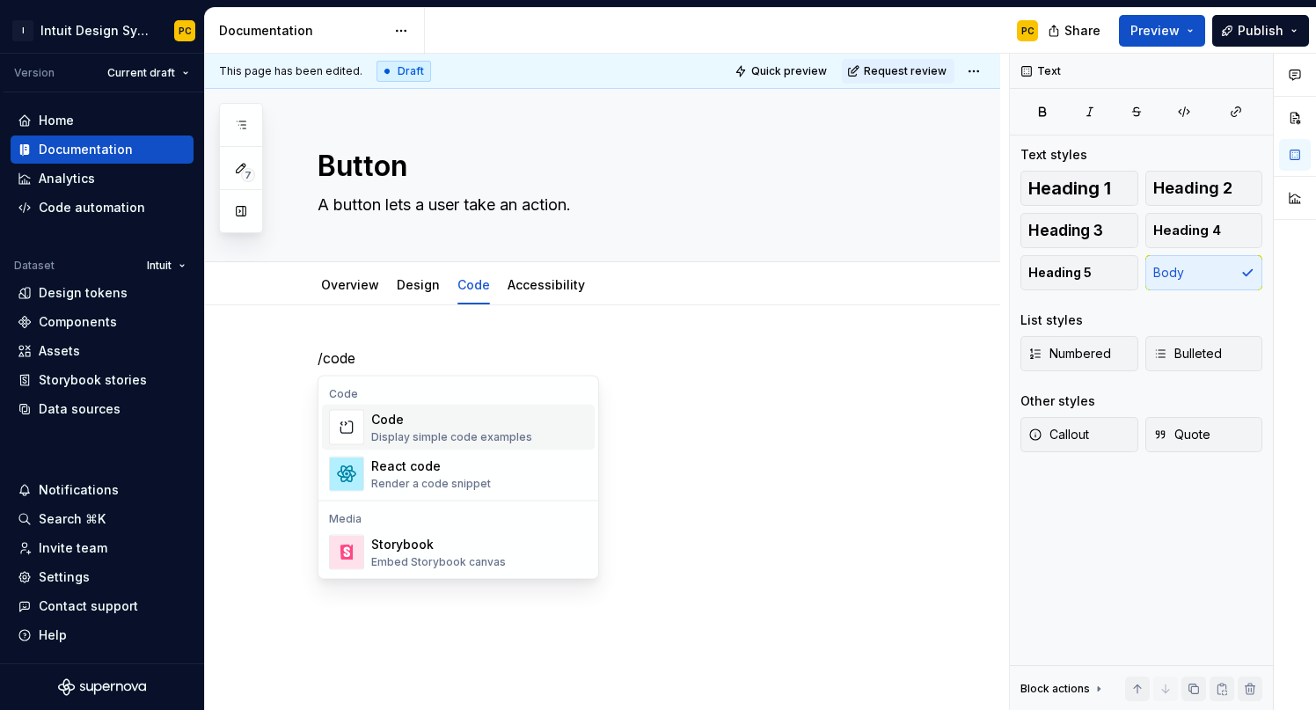
click at [494, 430] on div "Display simple code examples" at bounding box center [451, 437] width 161 height 14
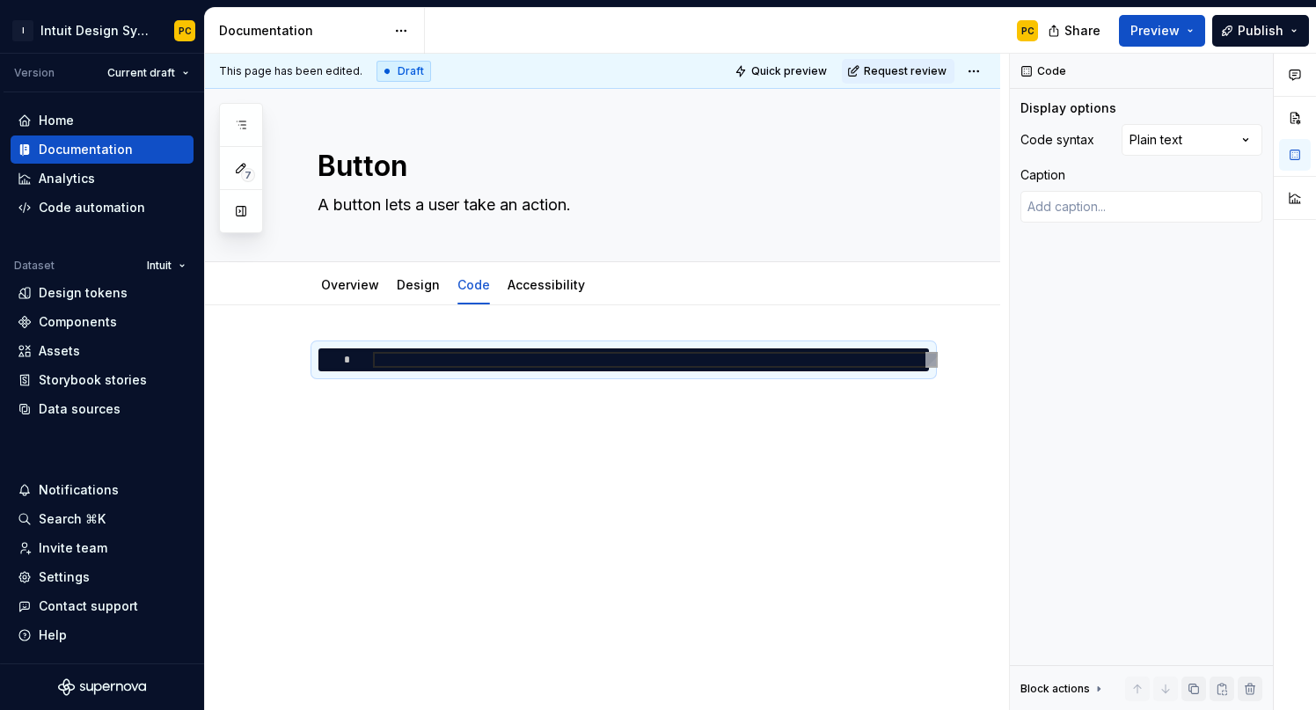
click at [471, 412] on div "*" at bounding box center [623, 380] width 612 height 67
click at [420, 427] on div "*" at bounding box center [623, 391] width 612 height 88
click at [332, 418] on div "*" at bounding box center [623, 391] width 612 height 88
click at [280, 357] on button "button" at bounding box center [280, 356] width 25 height 25
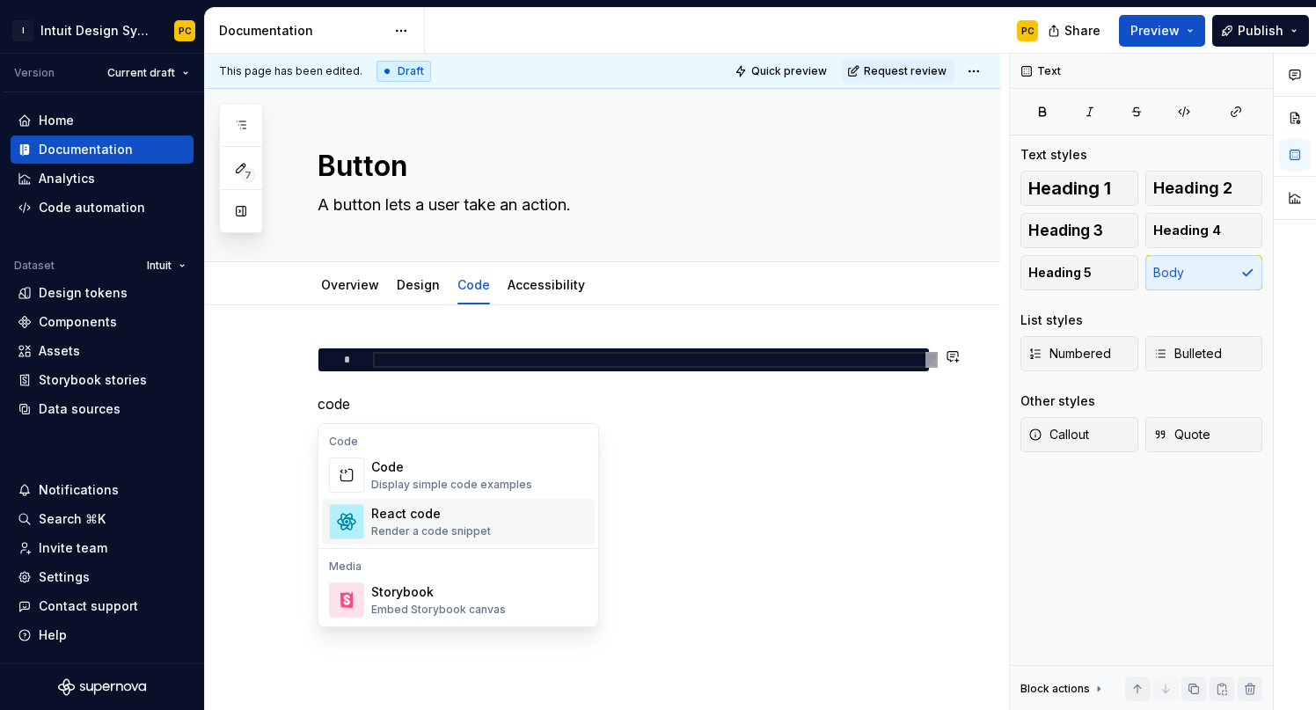
click at [470, 522] on div "React code" at bounding box center [431, 514] width 120 height 18
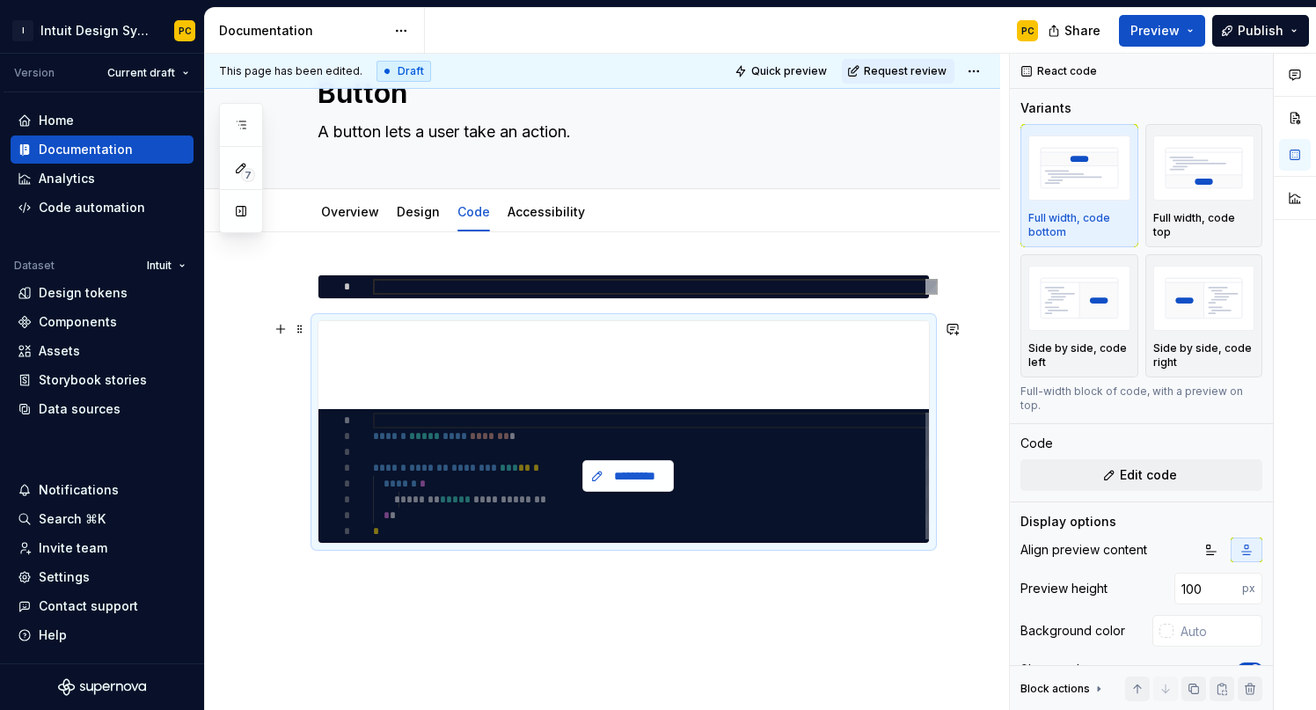
scroll to position [64, 0]
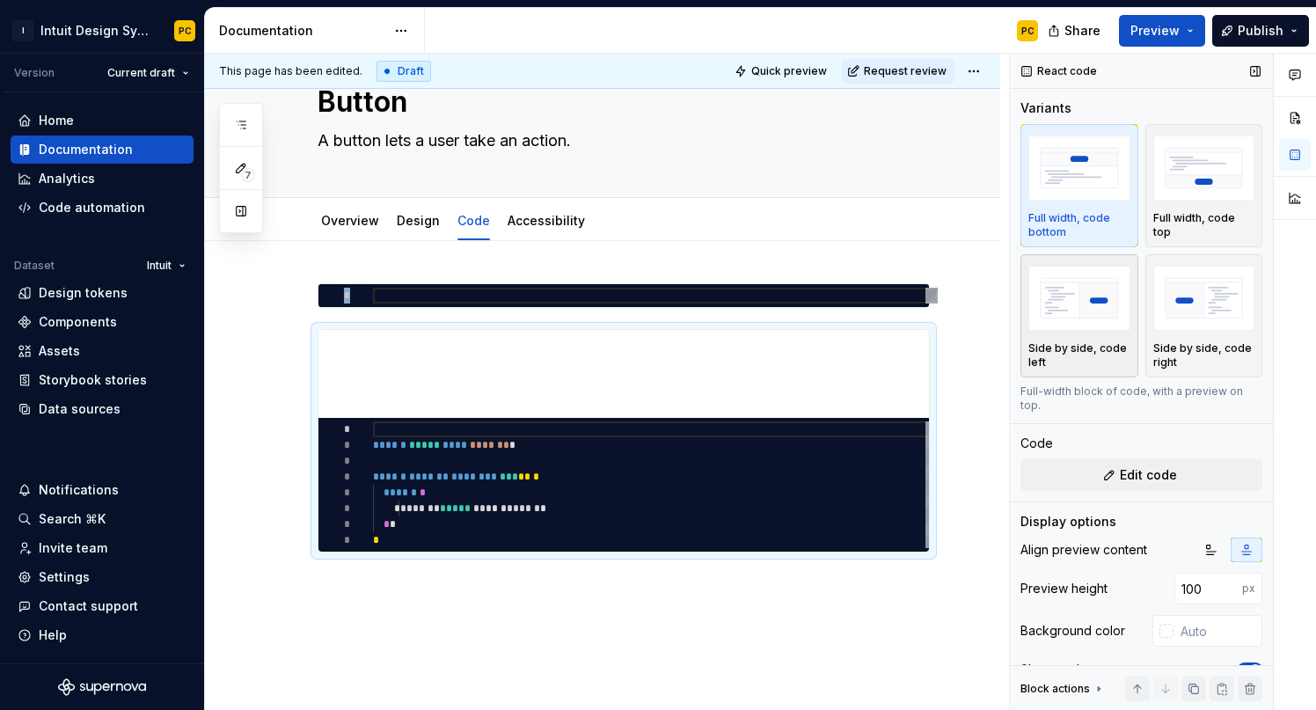
click at [1053, 317] on img "button" at bounding box center [1079, 298] width 102 height 64
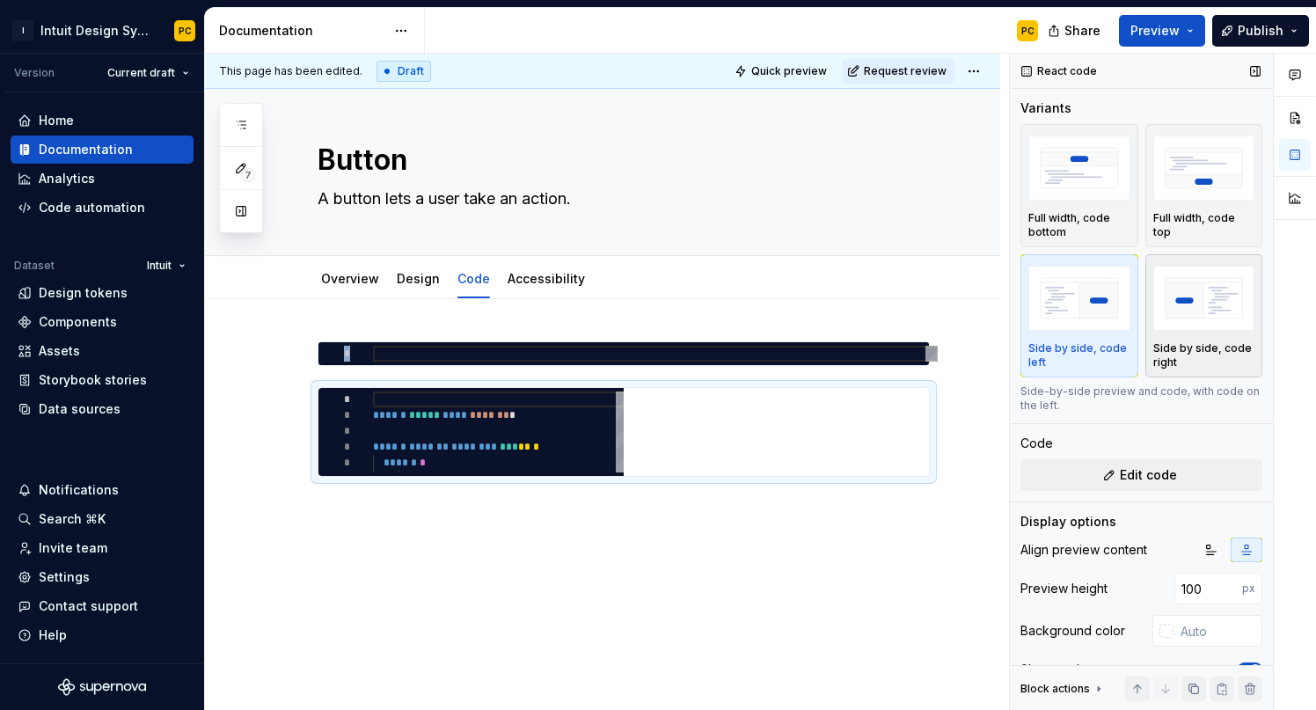
click at [1193, 323] on img "button" at bounding box center [1204, 298] width 102 height 64
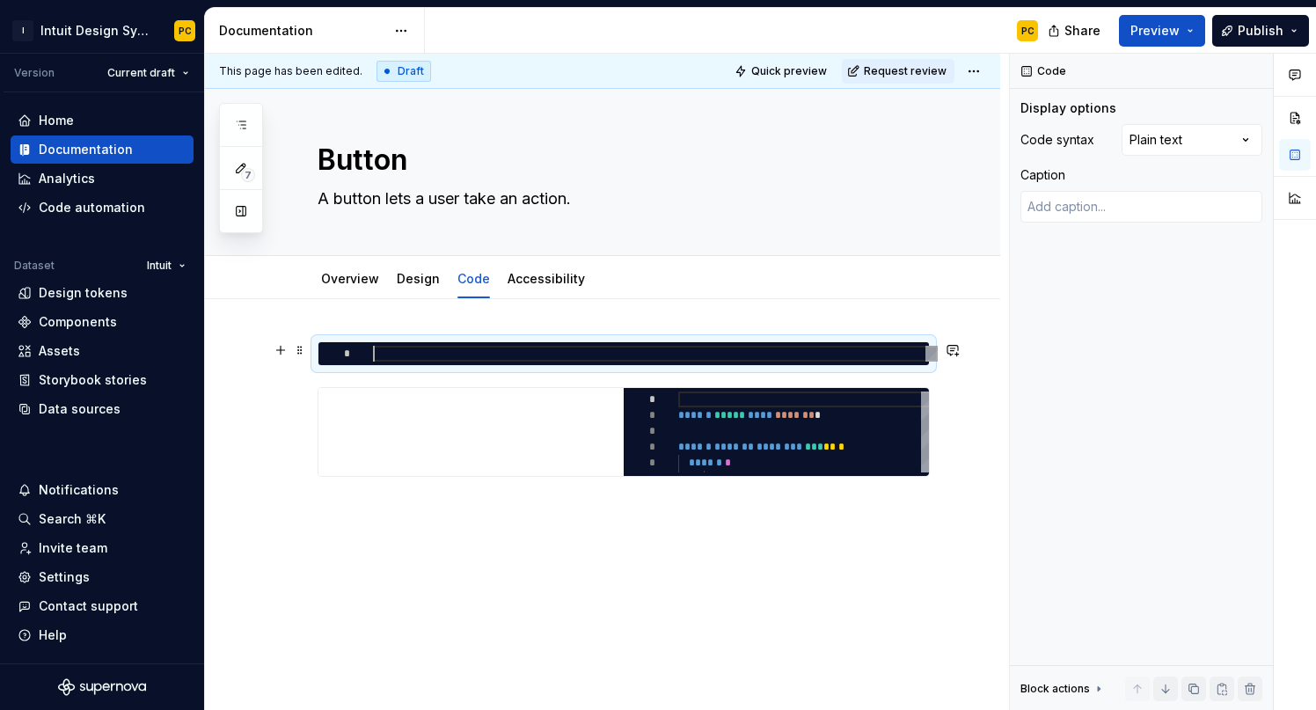
click at [545, 355] on div at bounding box center [655, 354] width 565 height 16
click at [373, 352] on div at bounding box center [655, 354] width 565 height 16
click at [373, 503] on div "* ********* * * * * * * ****** ***** **** ******* * ****** ******* ******** ***…" at bounding box center [602, 505] width 795 height 412
click at [376, 529] on div "* ********* * * * * * * ****** ***** **** ******* * ****** ******* ******** ***…" at bounding box center [602, 505] width 795 height 412
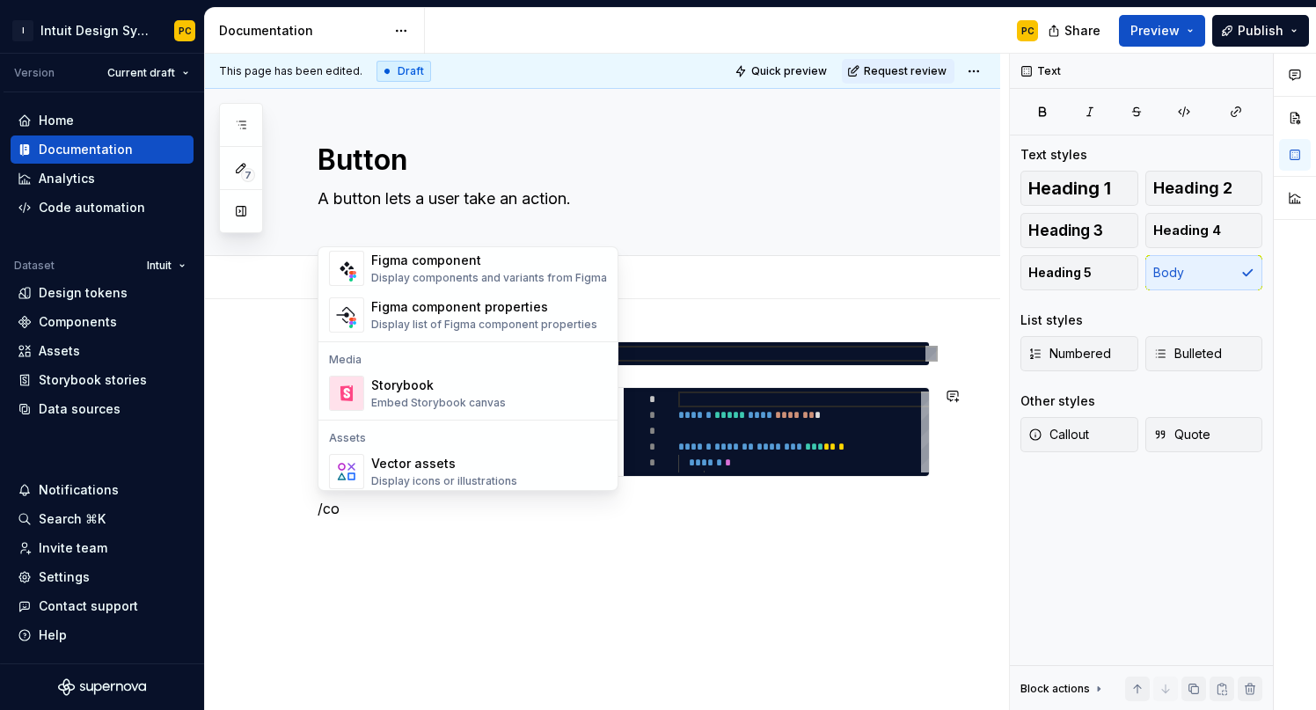
scroll to position [506, 0]
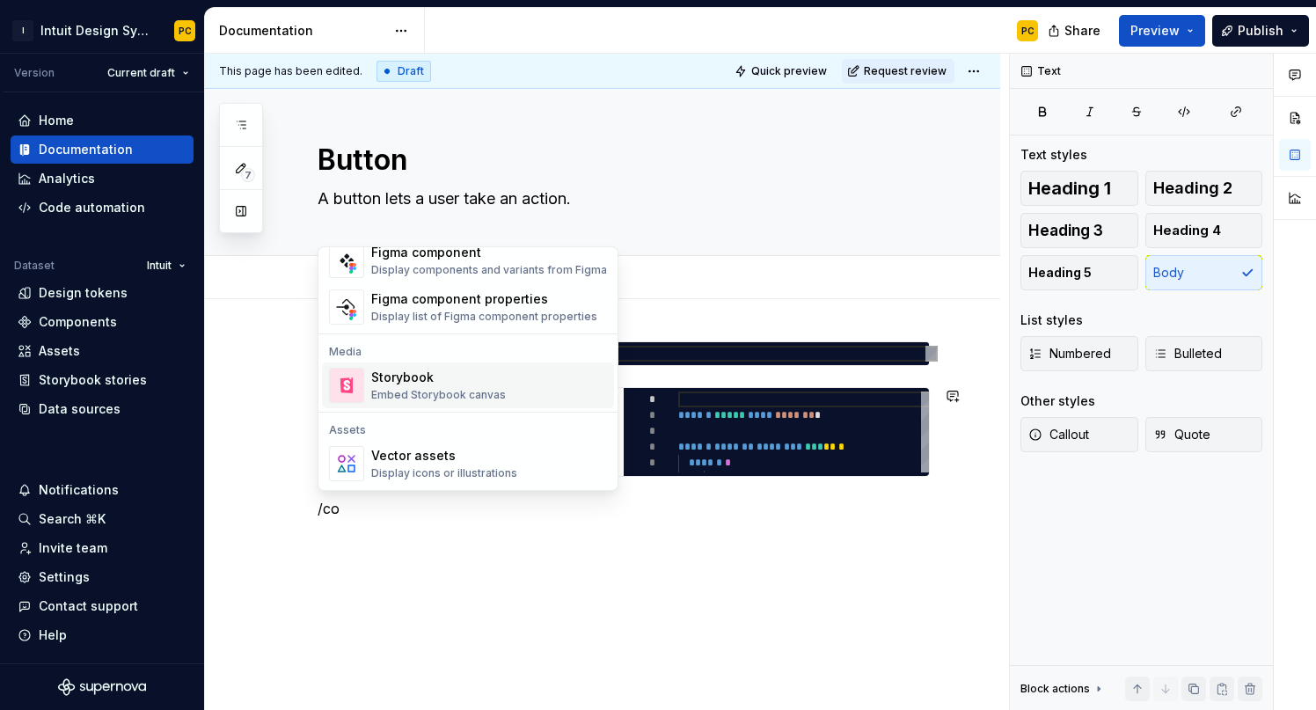
click at [462, 391] on div "Embed Storybook canvas" at bounding box center [438, 395] width 135 height 14
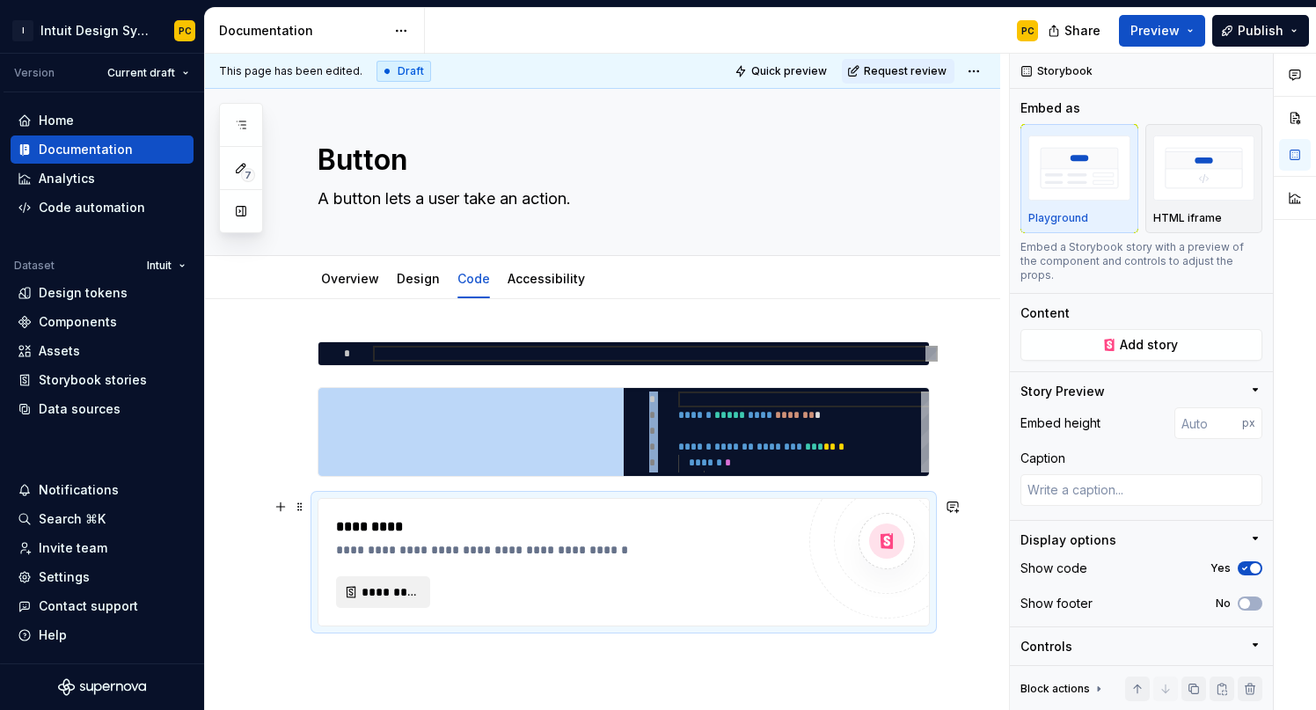
click at [396, 595] on span "*********" at bounding box center [389, 592] width 57 height 18
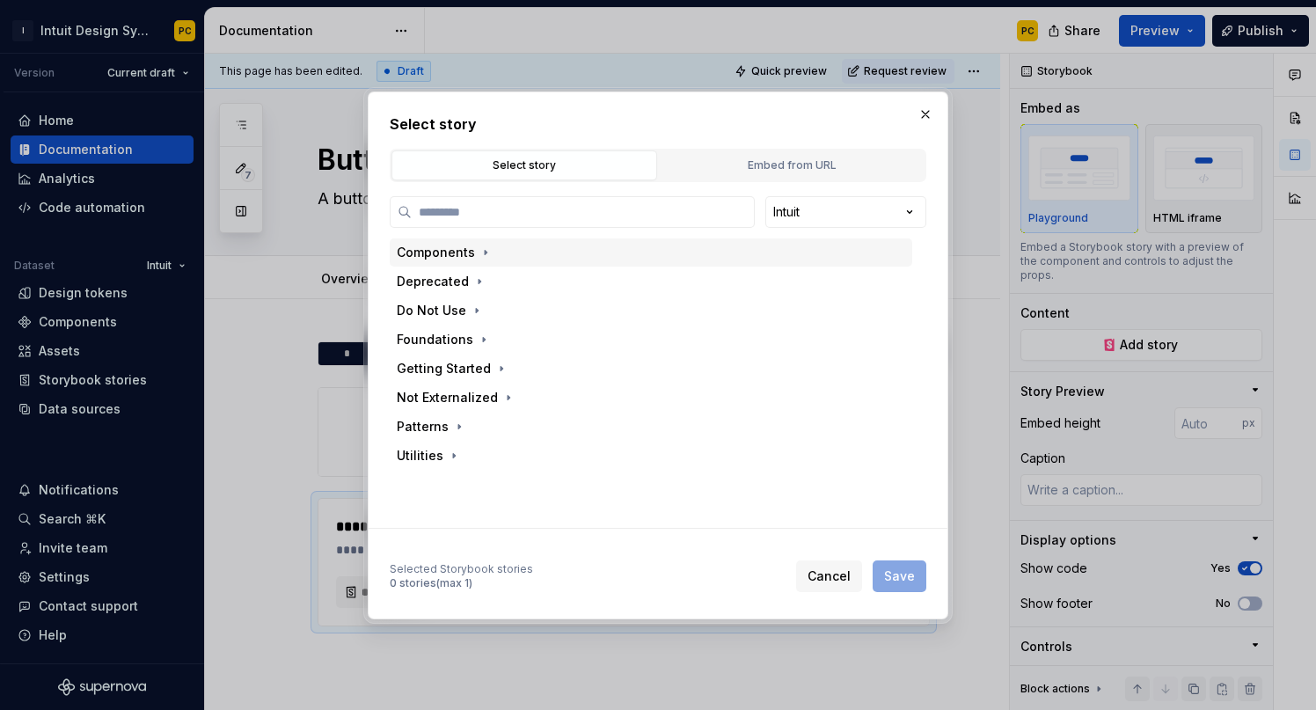
type textarea "*"
click at [740, 166] on div "Embed from URL" at bounding box center [791, 166] width 253 height 18
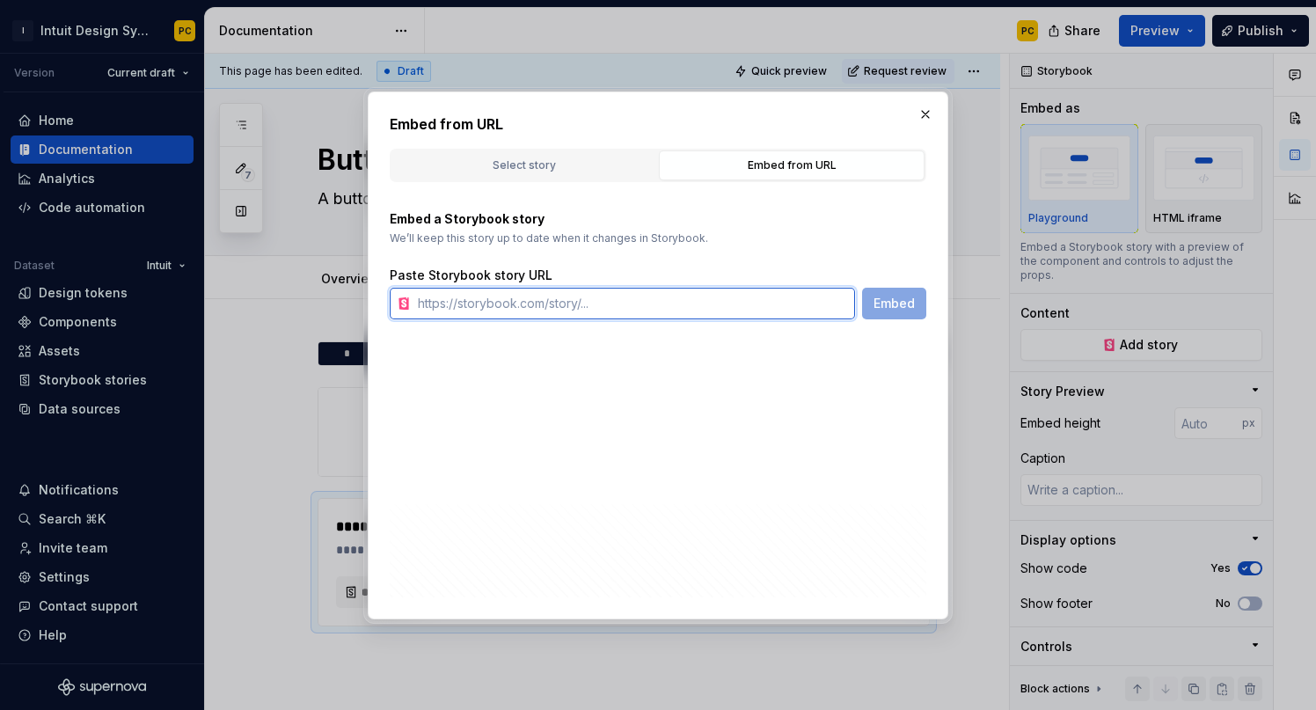
click at [548, 302] on input "text" at bounding box center [633, 304] width 444 height 32
paste input "[URL][DOMAIN_NAME]"
type input "[URL][DOMAIN_NAME]"
type textarea "*"
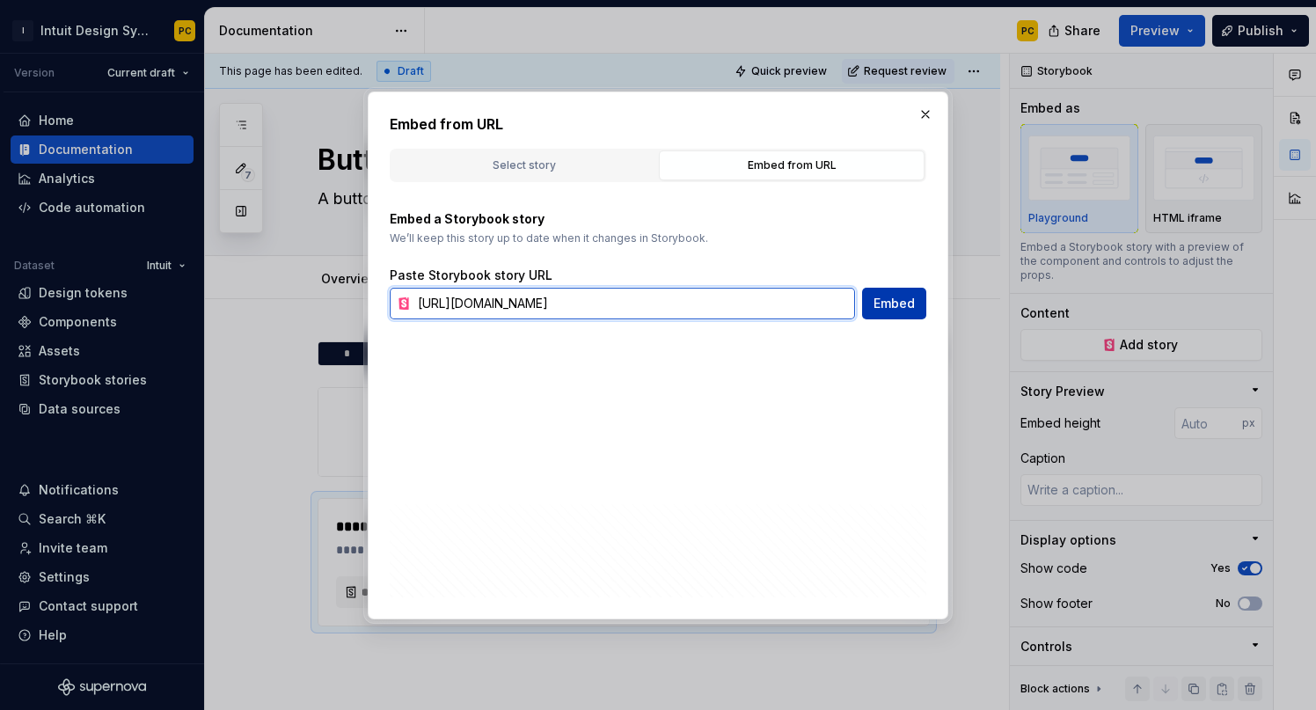
type input "[URL][DOMAIN_NAME]"
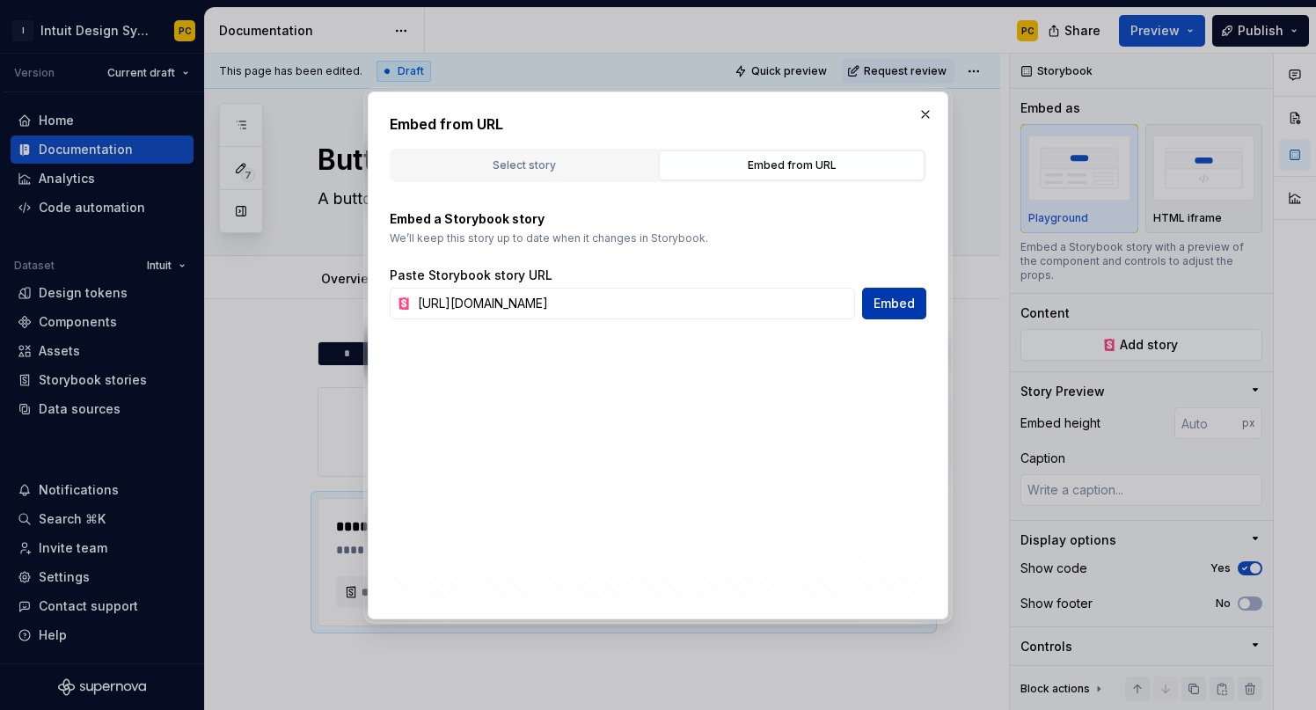
scroll to position [0, 0]
click at [916, 304] on button "Embed" at bounding box center [894, 304] width 64 height 32
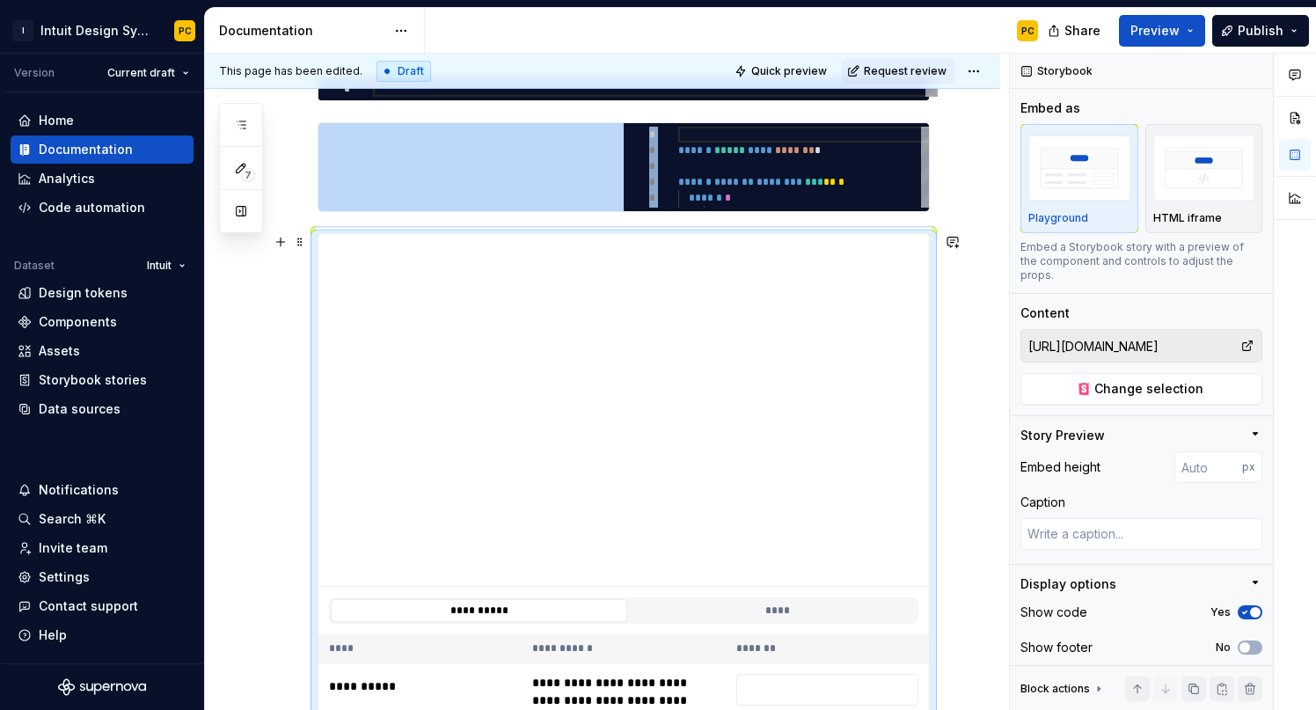
scroll to position [270, 0]
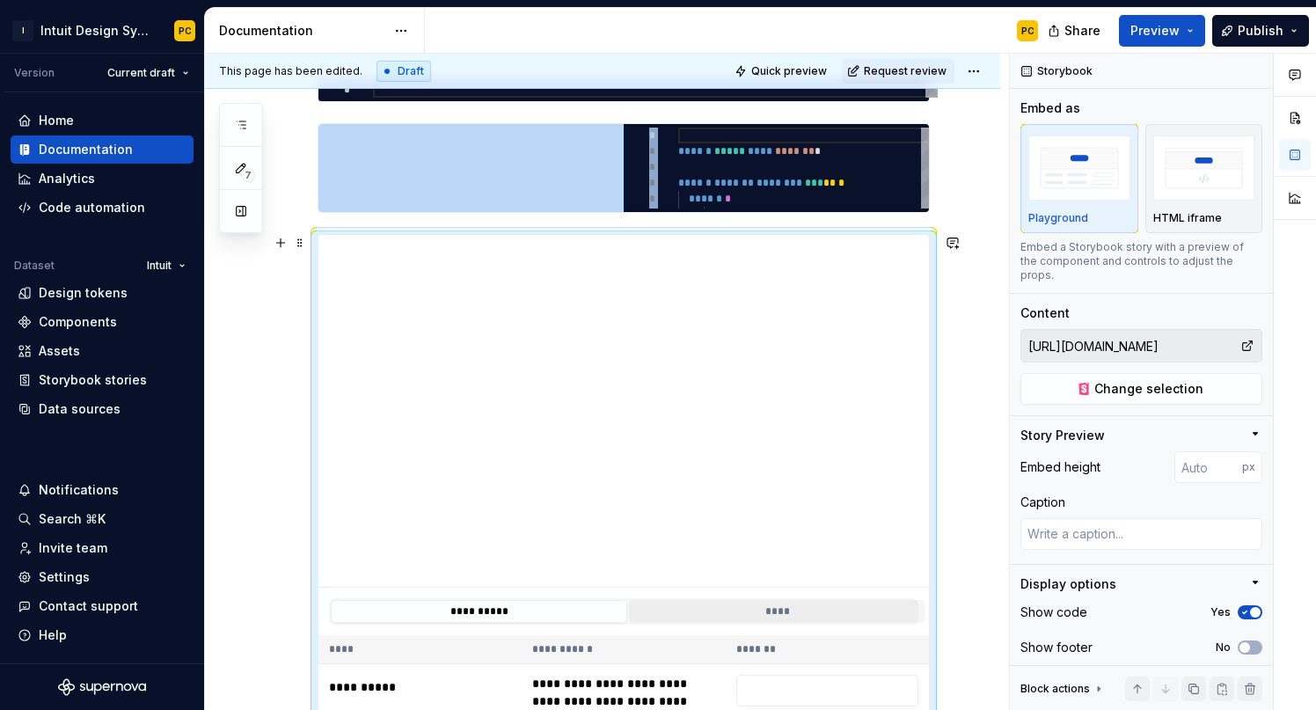
click at [834, 612] on button "****" at bounding box center [777, 611] width 296 height 23
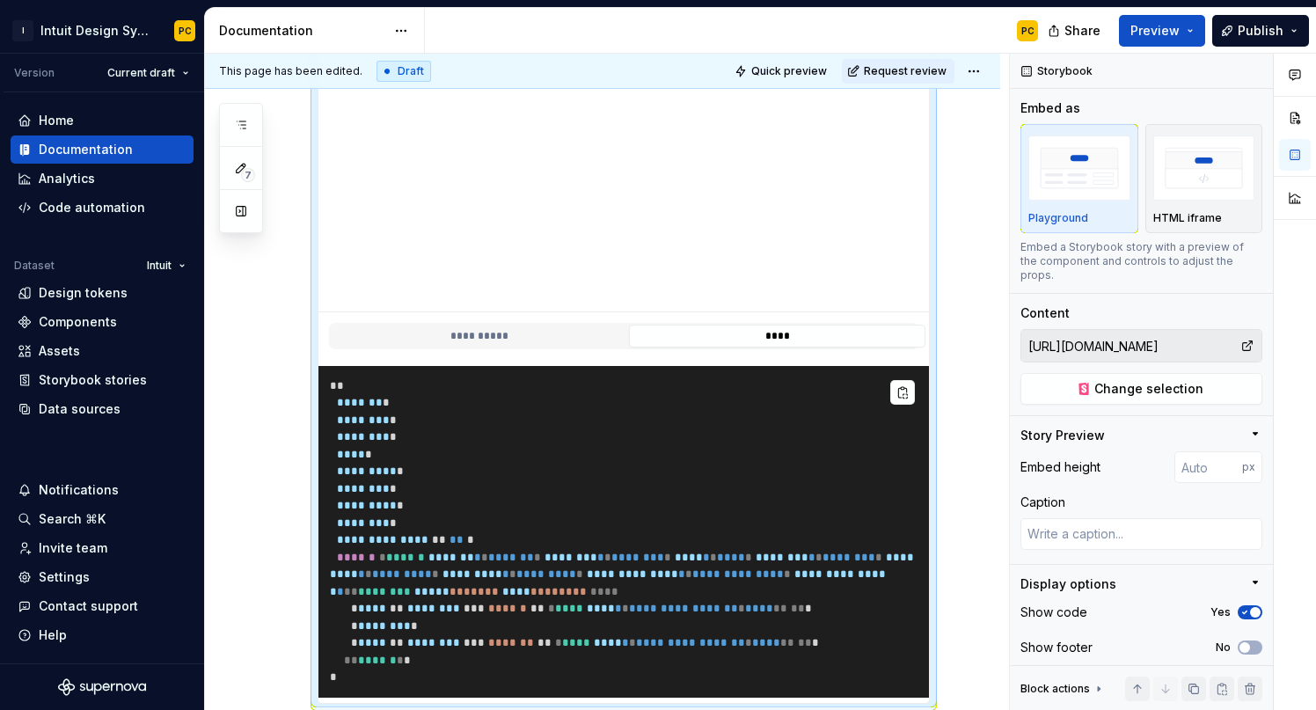
scroll to position [508, 0]
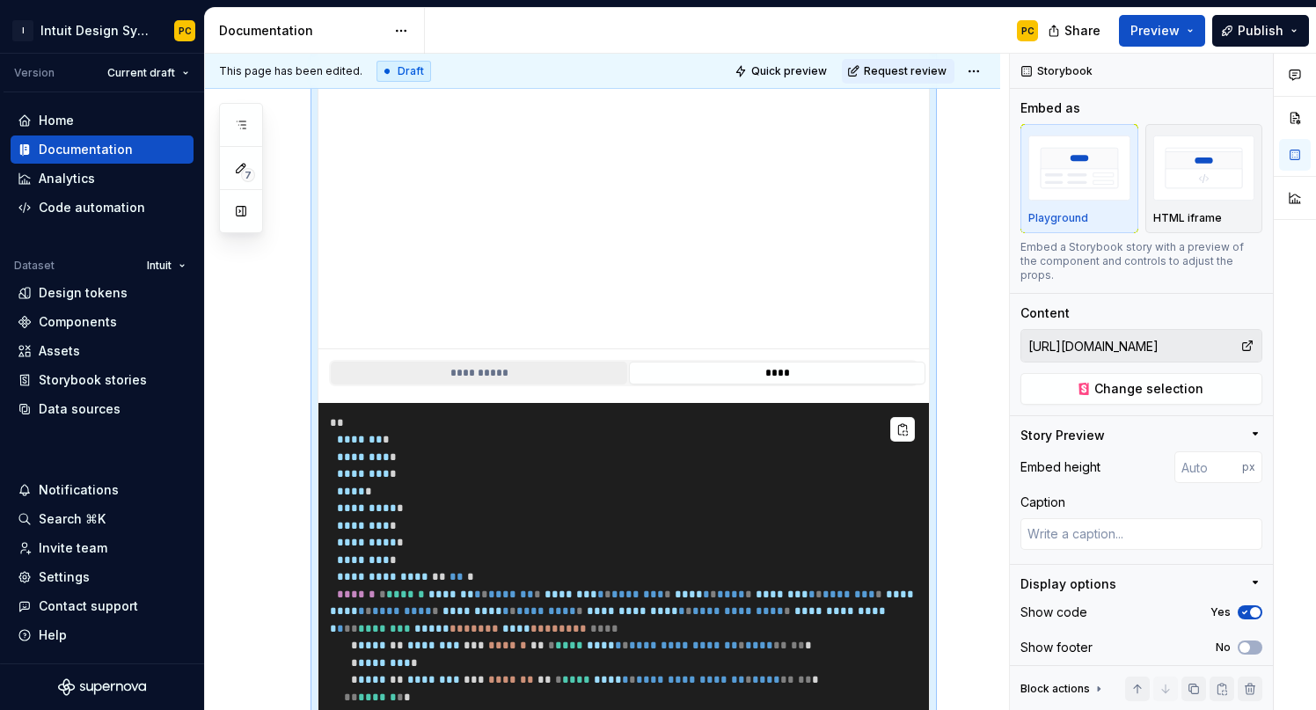
click at [558, 368] on button "**********" at bounding box center [479, 372] width 296 height 23
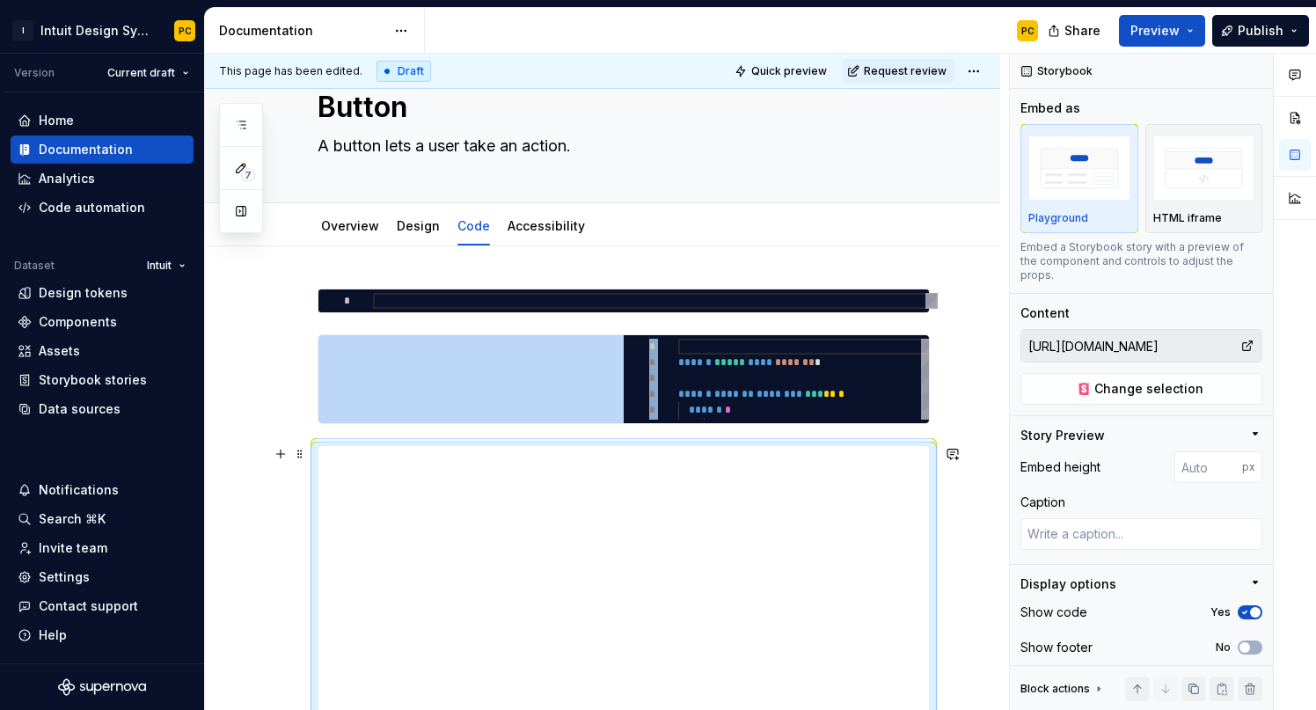
scroll to position [50, 0]
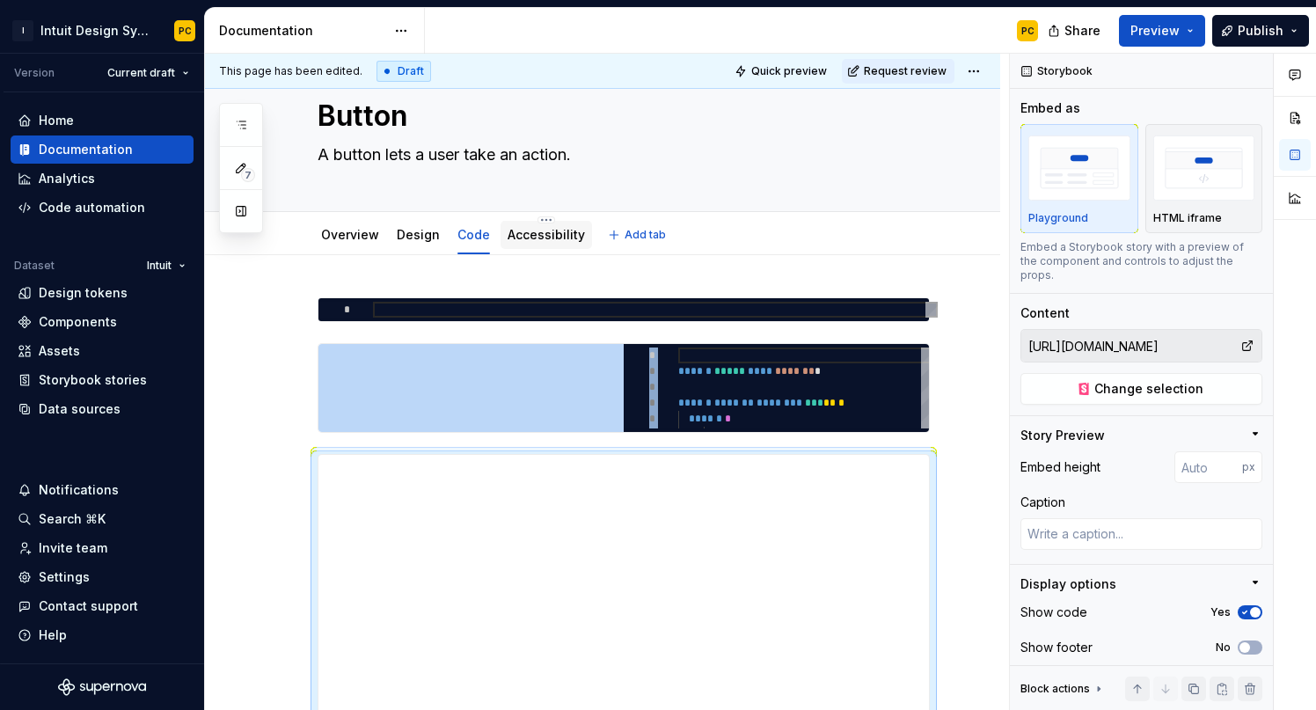
click at [539, 240] on link "Accessibility" at bounding box center [545, 234] width 77 height 15
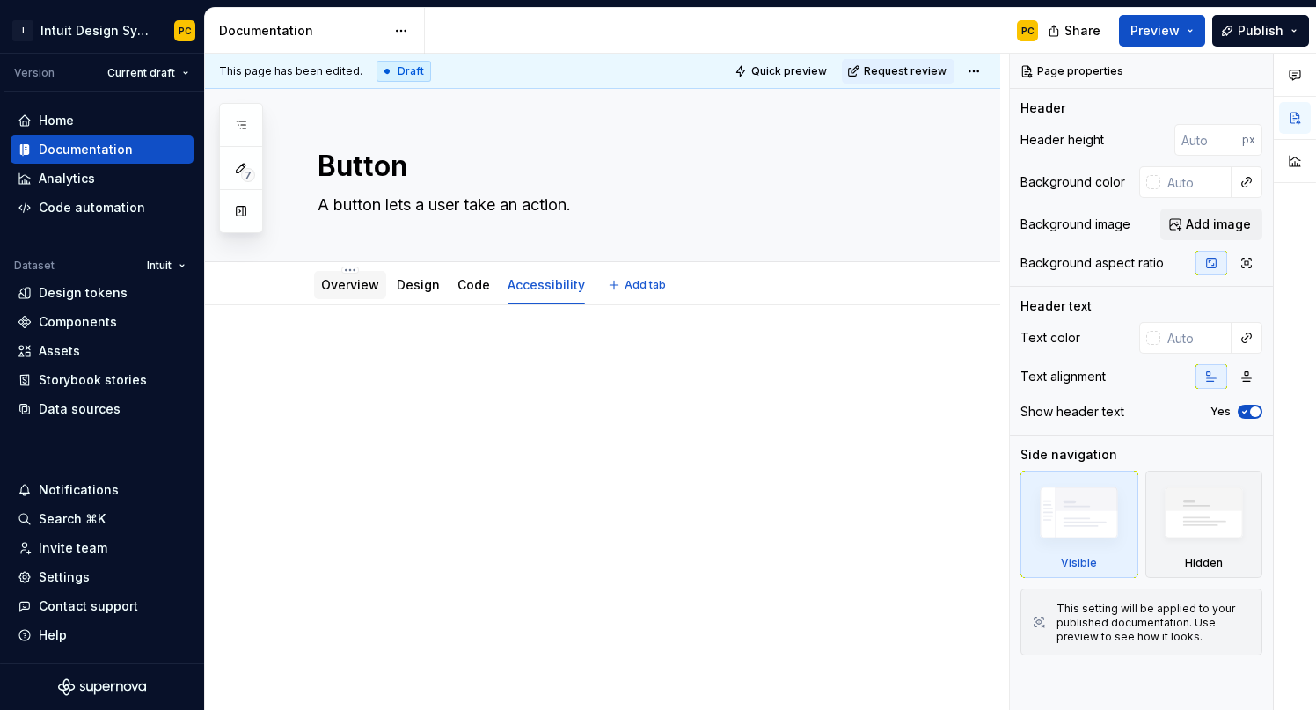
click at [354, 283] on link "Overview" at bounding box center [350, 284] width 58 height 15
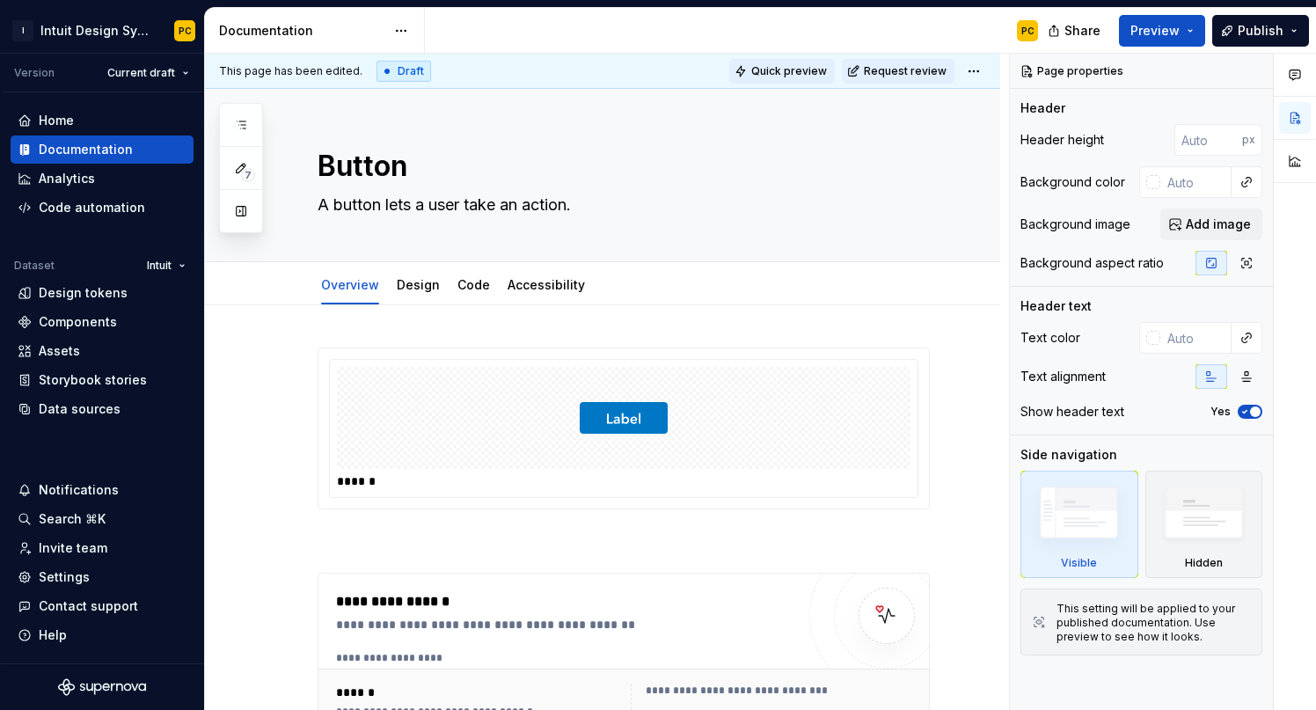
click at [808, 70] on span "Quick preview" at bounding box center [789, 71] width 76 height 14
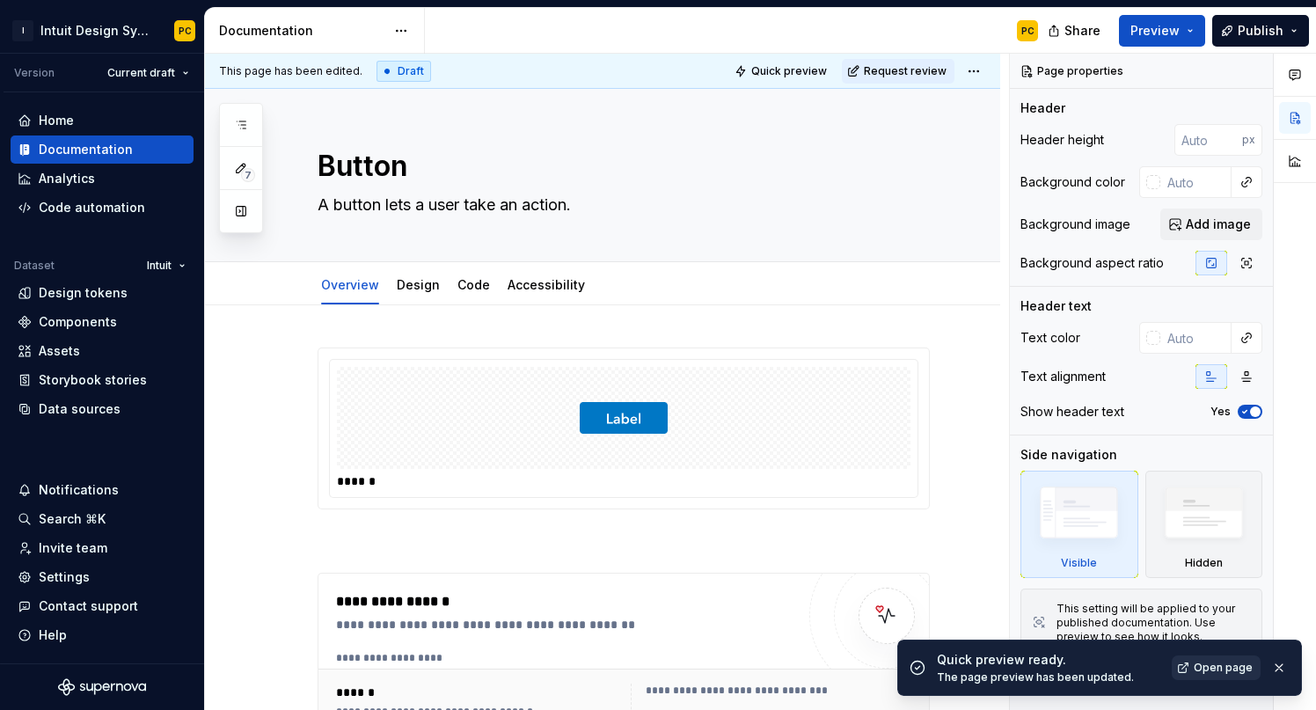
click at [1224, 663] on span "Open page" at bounding box center [1222, 667] width 59 height 14
type textarea "*"
